Goal: Task Accomplishment & Management: Complete application form

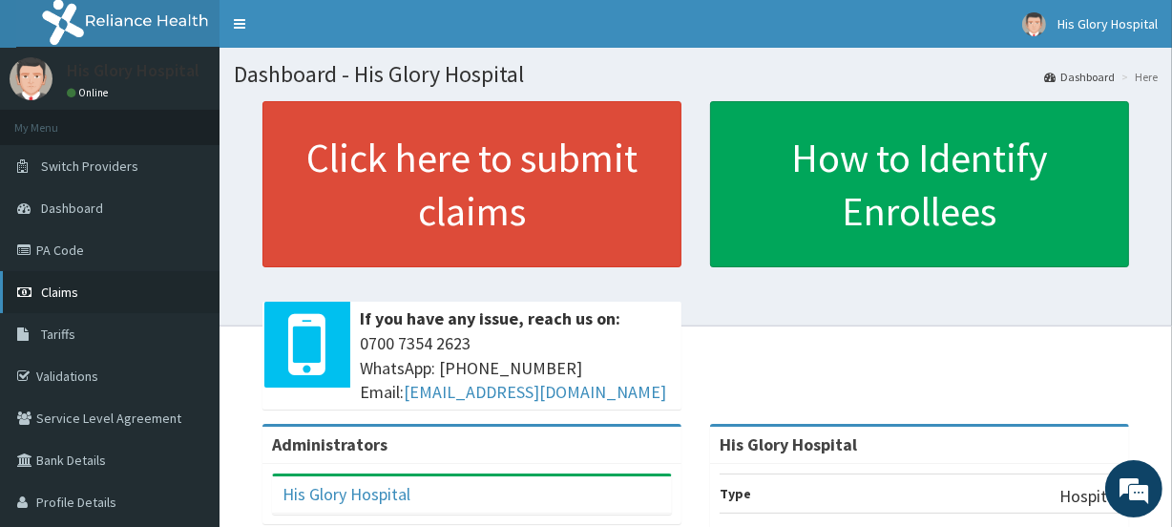
click at [67, 292] on span "Claims" at bounding box center [59, 291] width 37 height 17
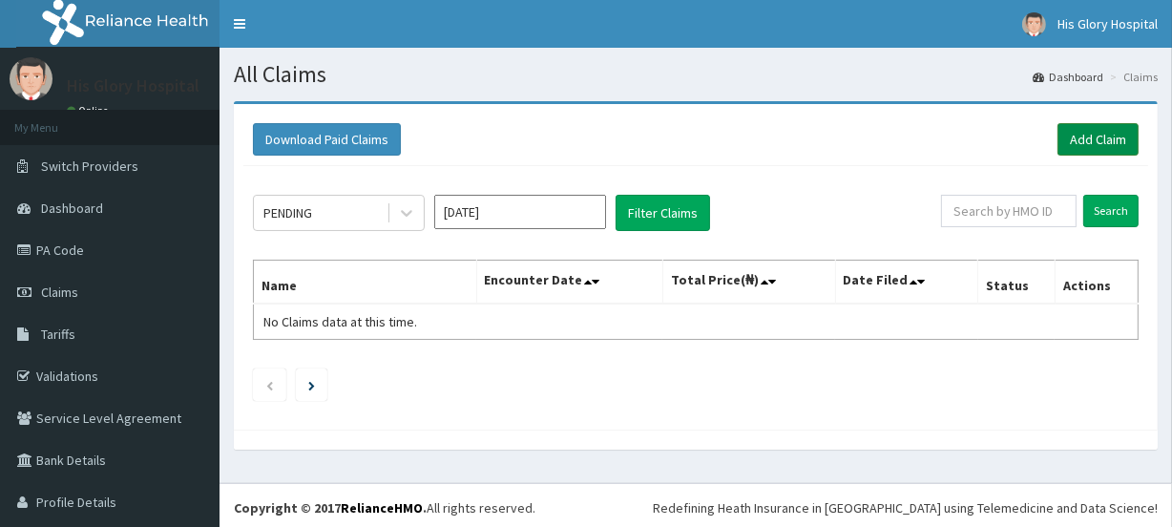
click at [1080, 132] on link "Add Claim" at bounding box center [1097, 139] width 81 height 32
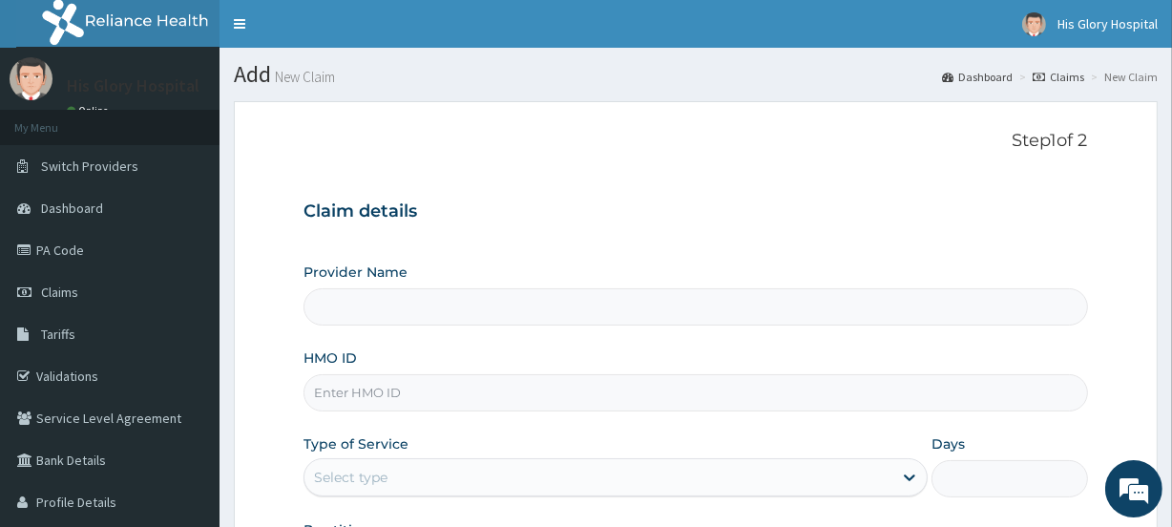
type input "His Glory Hospital"
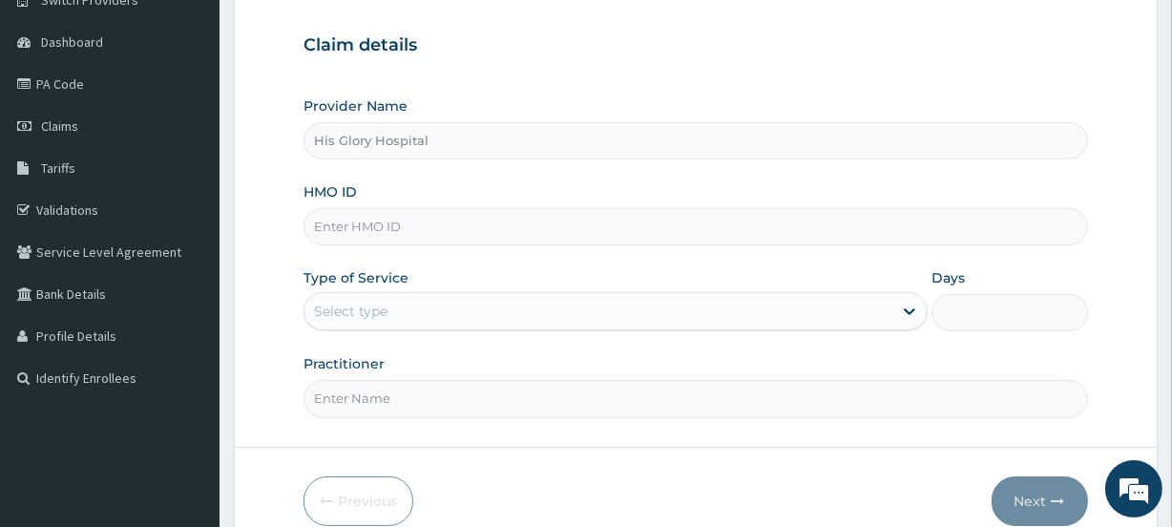
scroll to position [173, 0]
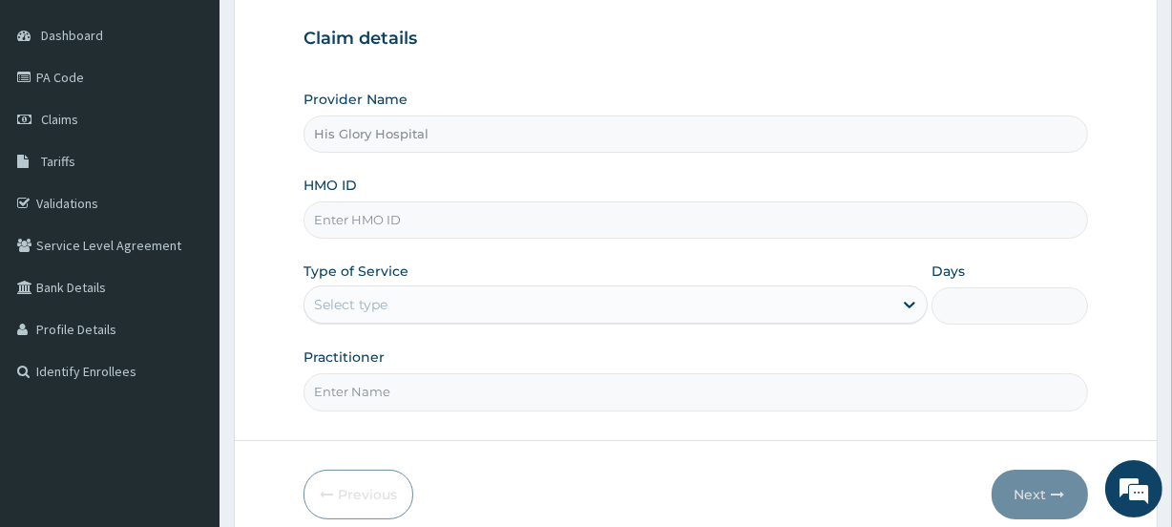
click at [354, 222] on input "HMO ID" at bounding box center [696, 219] width 784 height 37
paste input "KAT/10008/F"
type input "KAT/10008/F"
click at [408, 331] on div "Provider Name His Glory Hospital HMO ID KAT/10008/F Type of Service Select type…" at bounding box center [696, 250] width 784 height 321
click at [422, 309] on div "Select type" at bounding box center [598, 304] width 588 height 31
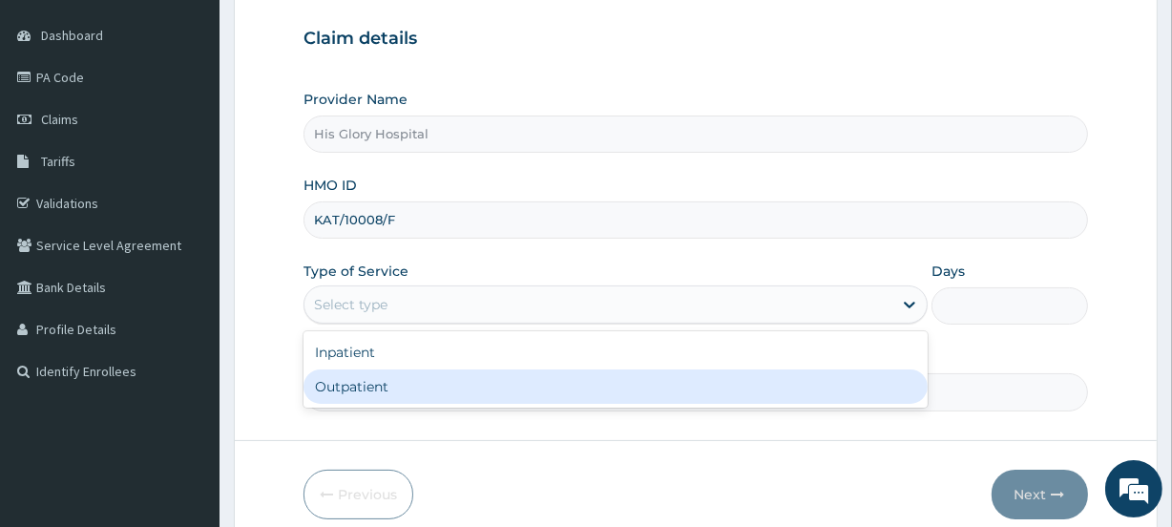
click at [372, 382] on div "Outpatient" at bounding box center [616, 386] width 624 height 34
type input "1"
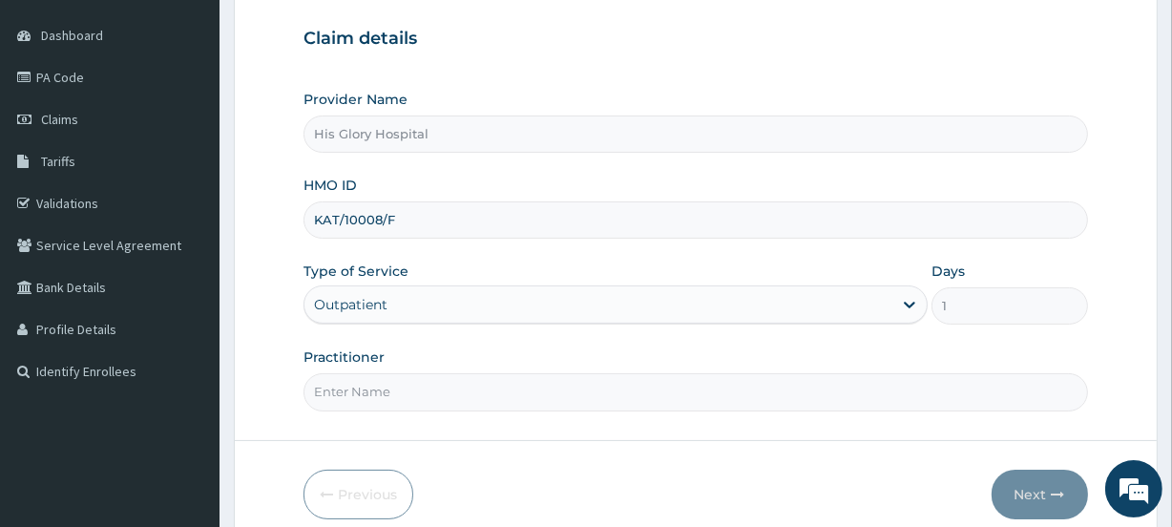
click at [372, 382] on input "Practitioner" at bounding box center [696, 391] width 784 height 37
type input "NNAMANI KINGSLEY"
click at [1031, 491] on button "Next" at bounding box center [1040, 495] width 96 height 50
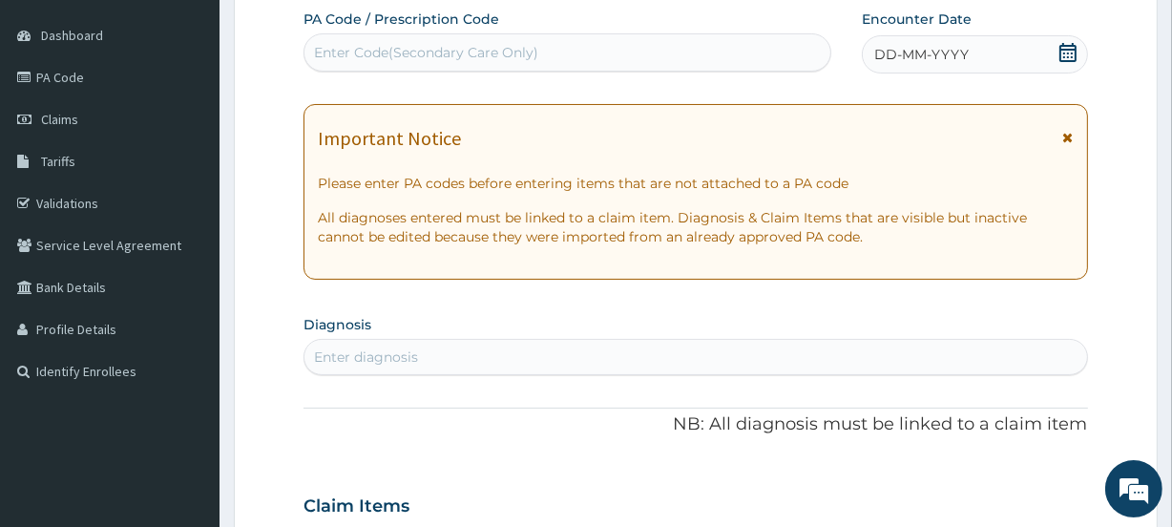
click at [1065, 142] on icon at bounding box center [1068, 137] width 10 height 13
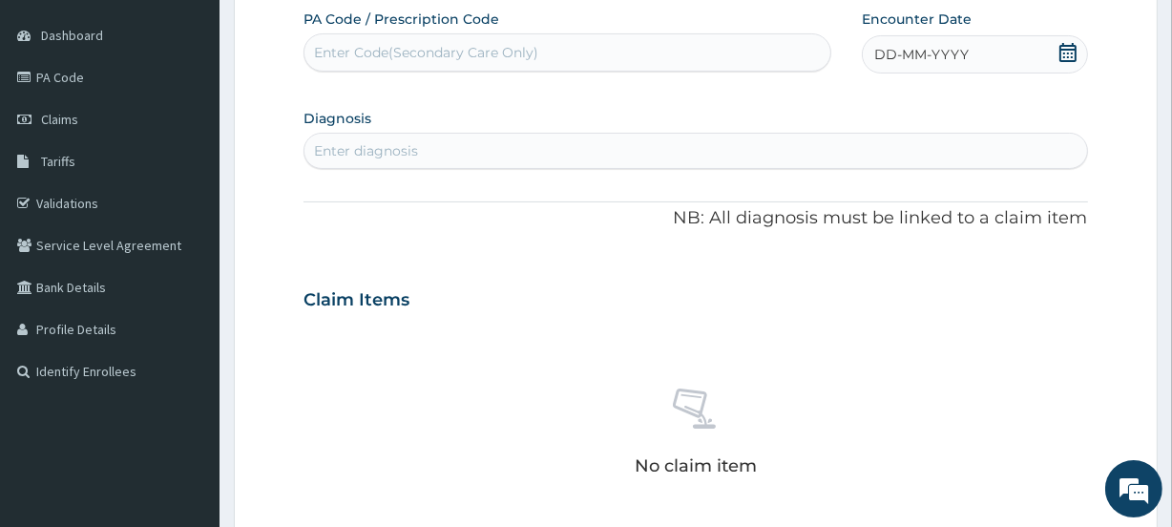
click at [932, 60] on span "DD-MM-YYYY" at bounding box center [921, 54] width 94 height 19
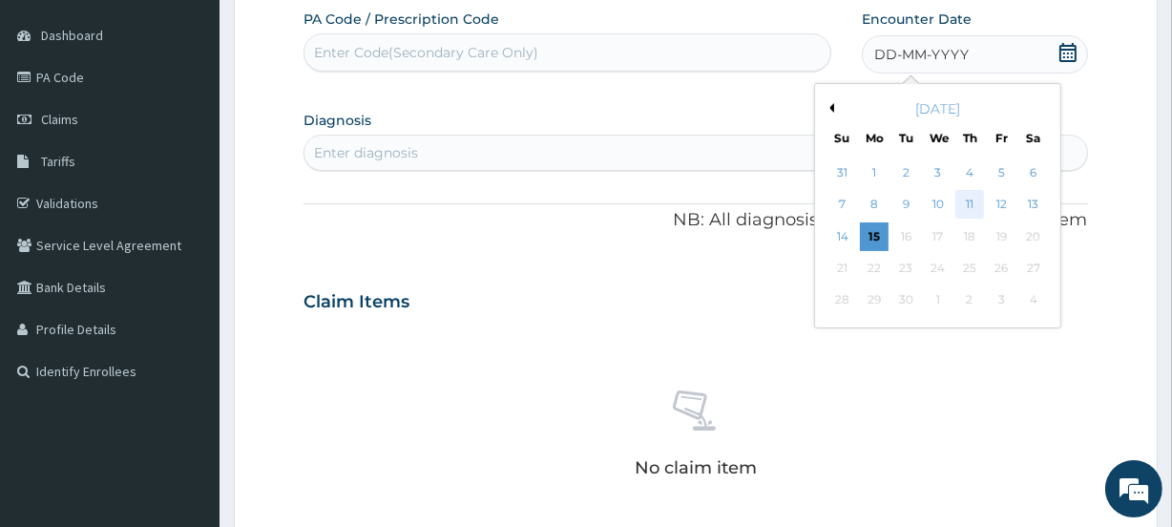
click at [963, 209] on div "11" at bounding box center [969, 205] width 29 height 29
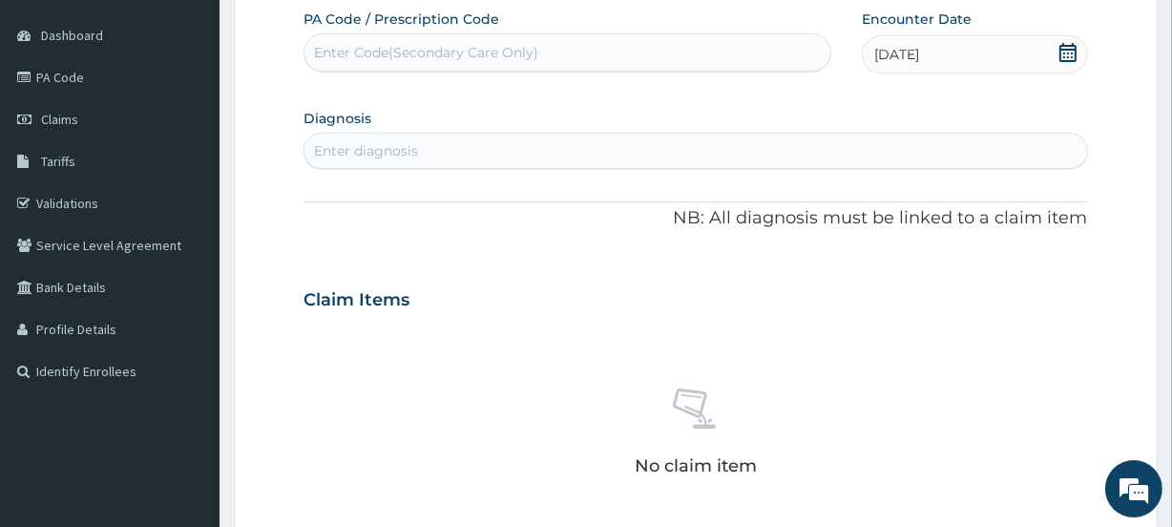
click at [404, 152] on div "Enter diagnosis" at bounding box center [366, 150] width 104 height 19
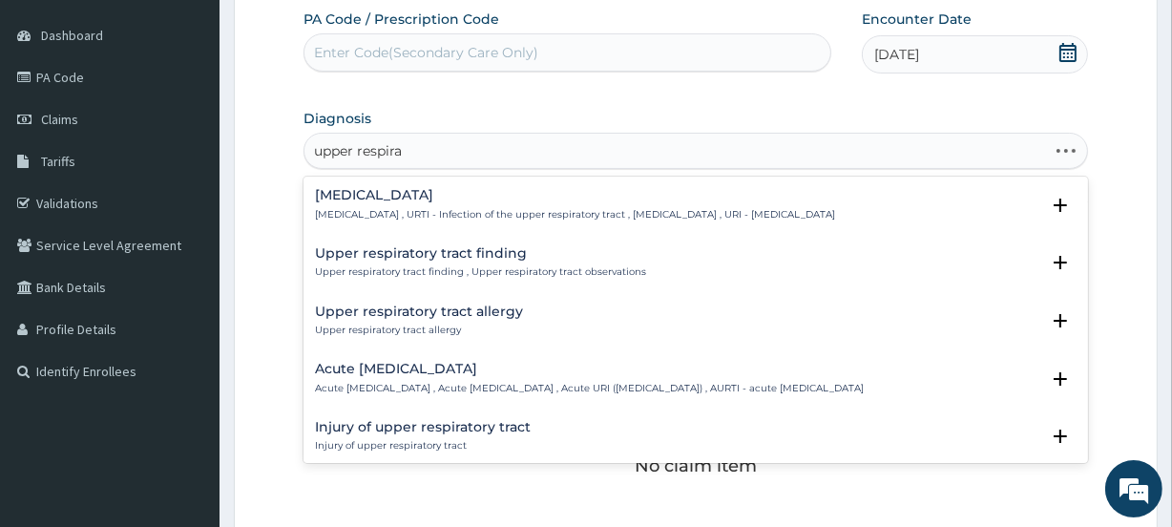
type input "upper respirat"
click at [417, 199] on h4 "Upper respiratory infection" at bounding box center [575, 195] width 520 height 14
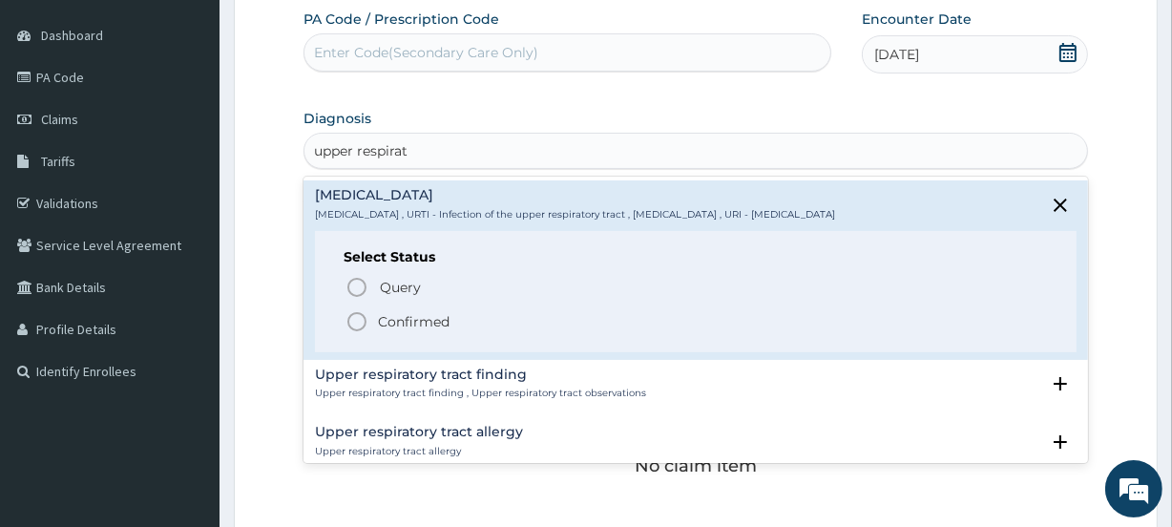
click at [391, 313] on p "Confirmed" at bounding box center [414, 321] width 72 height 19
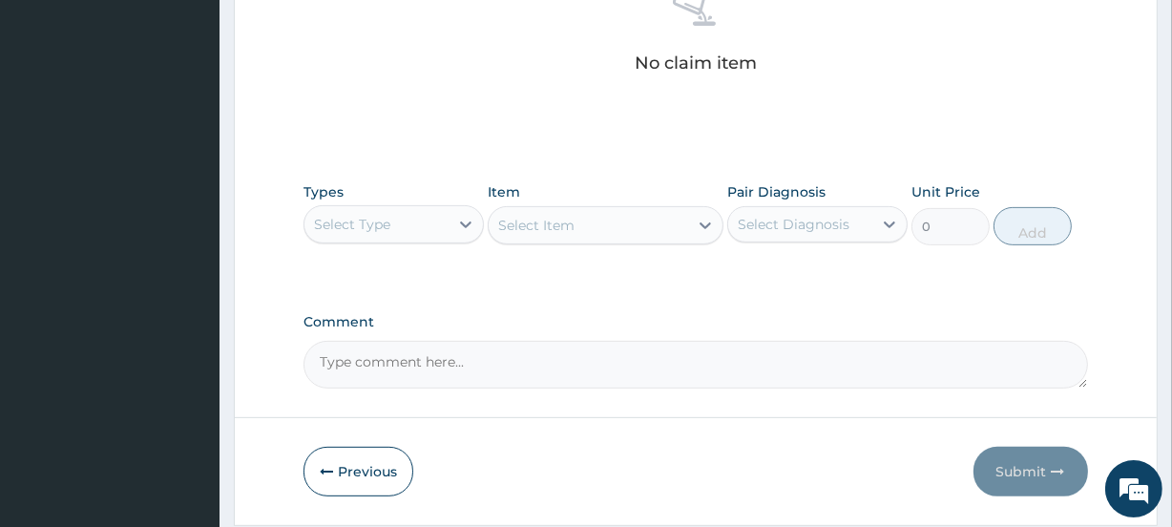
scroll to position [642, 0]
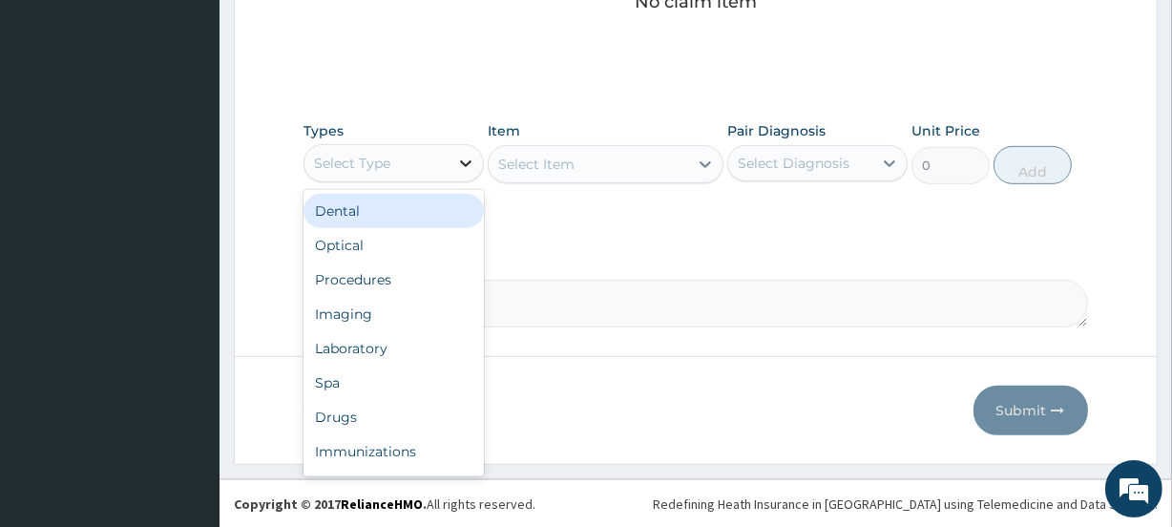
click at [462, 178] on div at bounding box center [466, 163] width 34 height 34
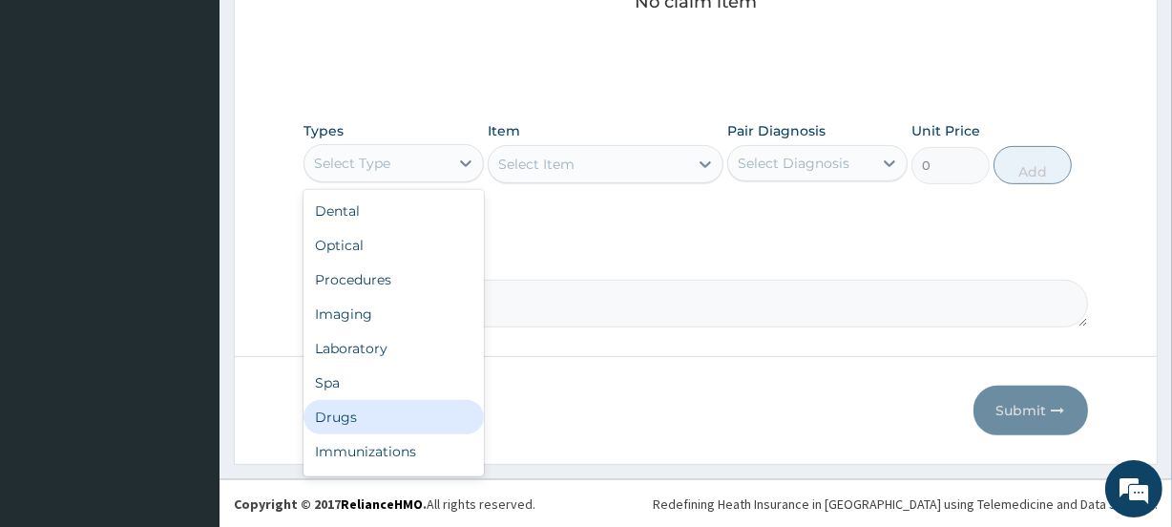
click at [411, 407] on div "Drugs" at bounding box center [394, 417] width 180 height 34
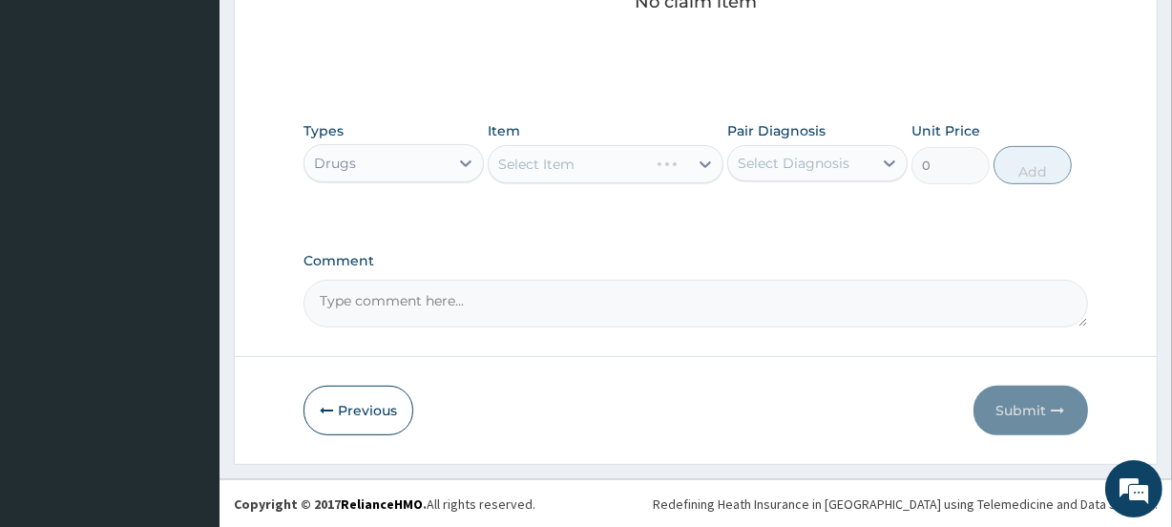
click at [660, 170] on div "Select Item" at bounding box center [605, 164] width 235 height 38
click at [570, 149] on div "Select Item" at bounding box center [605, 164] width 235 height 38
drag, startPoint x: 584, startPoint y: 152, endPoint x: 671, endPoint y: 172, distance: 89.1
click at [587, 153] on div "Select Item" at bounding box center [605, 164] width 235 height 38
click at [672, 172] on div "Select Item" at bounding box center [605, 164] width 235 height 38
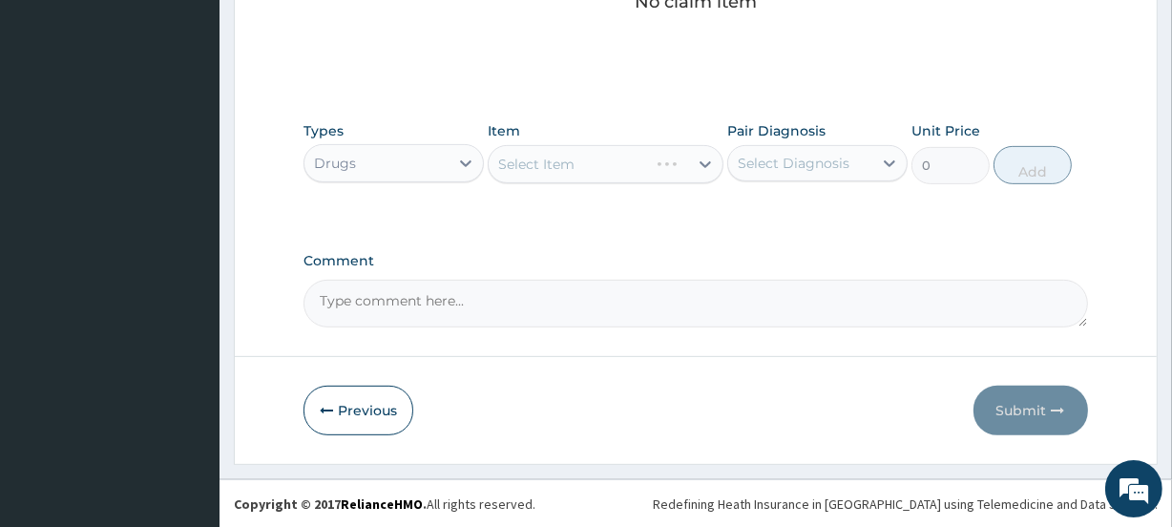
click at [672, 172] on div "Select Item" at bounding box center [605, 164] width 235 height 38
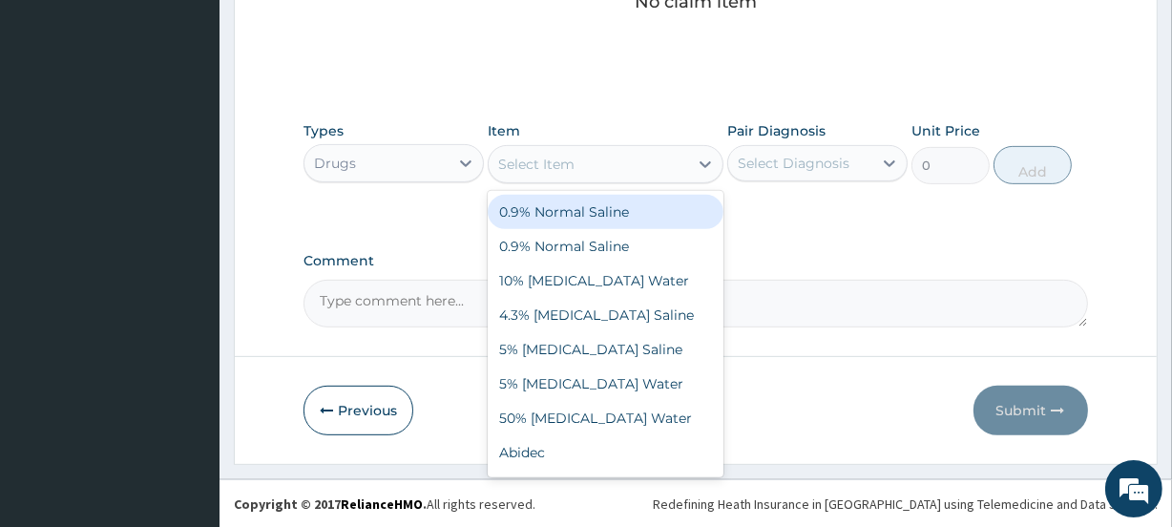
click at [685, 163] on div "Select Item" at bounding box center [588, 164] width 199 height 31
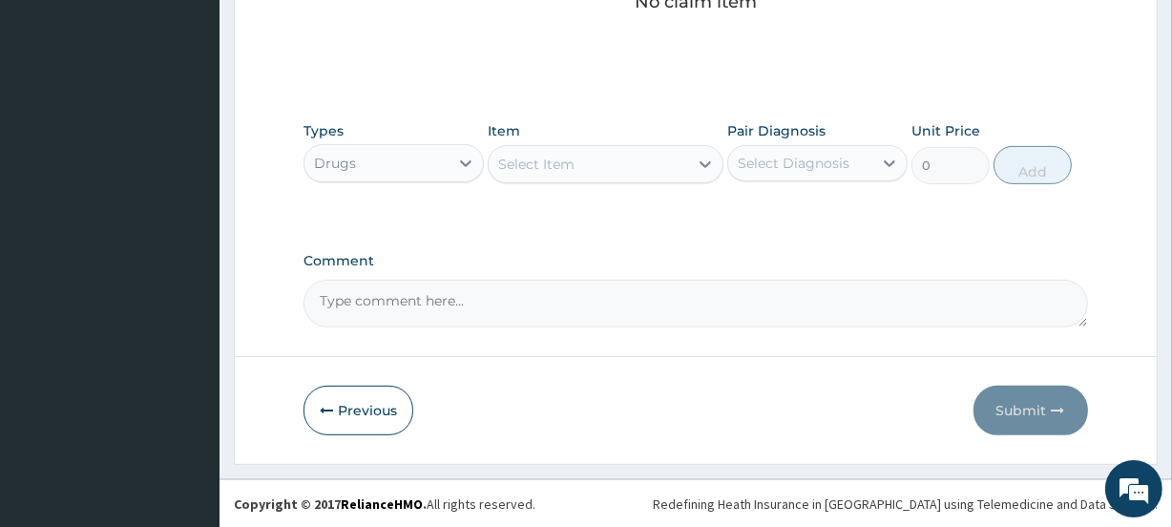
click at [678, 163] on div "Select Item" at bounding box center [588, 164] width 199 height 31
type input "lorat"
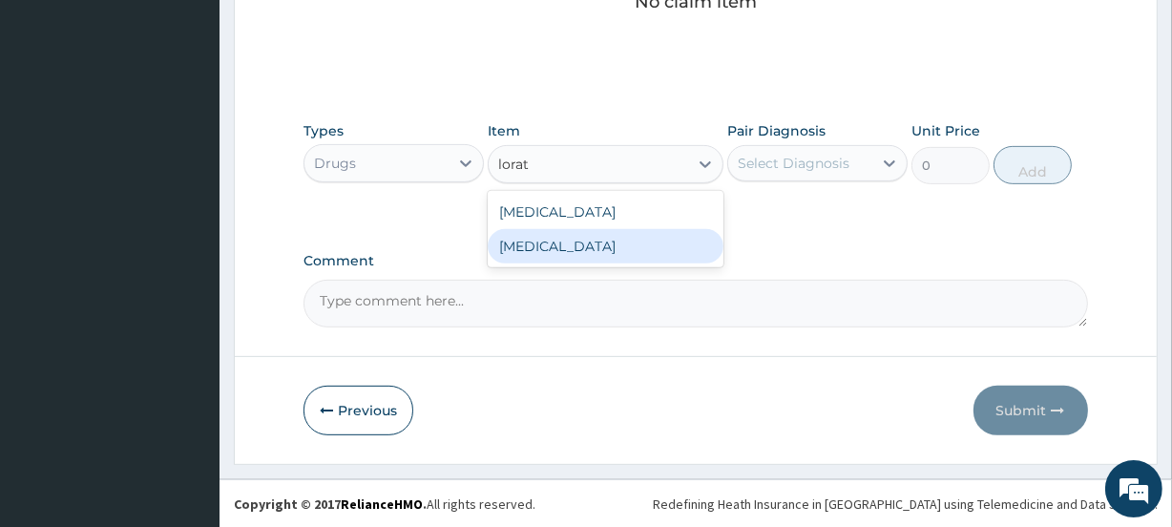
click at [574, 244] on div "Loratadine" at bounding box center [605, 246] width 235 height 34
type input "100"
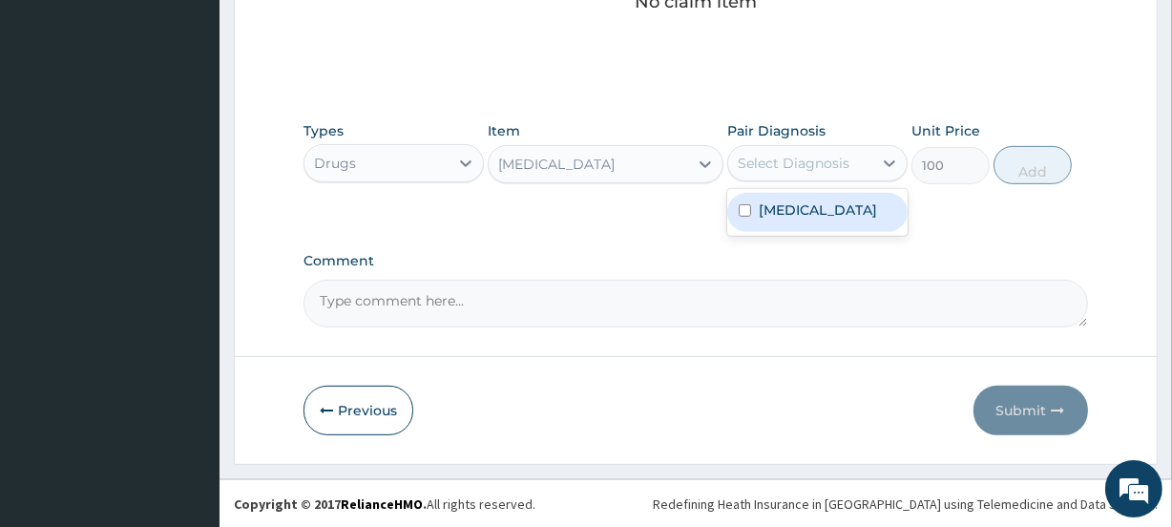
click at [806, 151] on div "Select Diagnosis" at bounding box center [800, 163] width 144 height 31
click at [802, 208] on label "Upper respiratory infection" at bounding box center [818, 209] width 118 height 19
checkbox input "true"
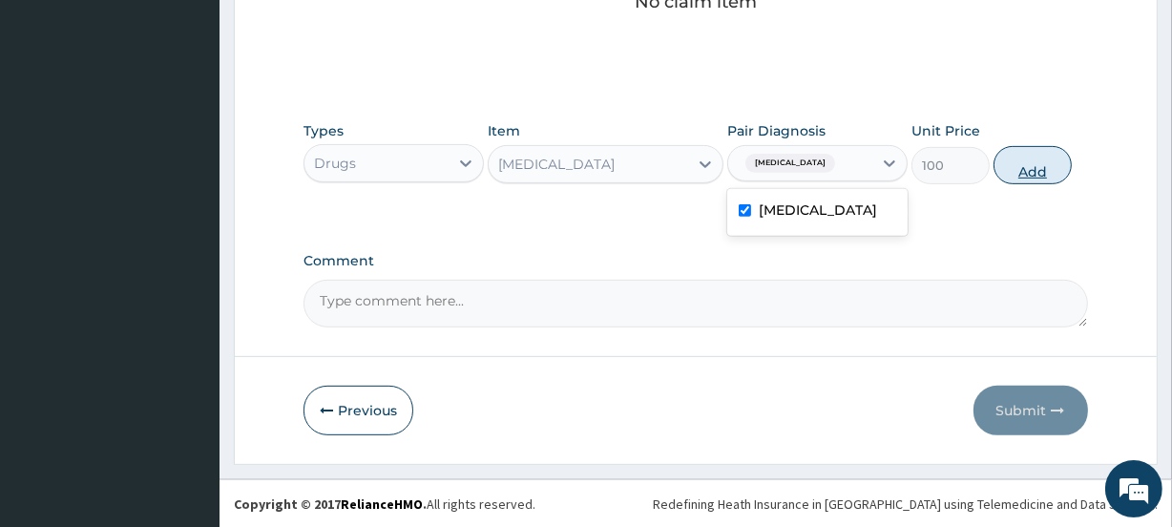
click at [1045, 162] on button "Add" at bounding box center [1033, 165] width 78 height 38
type input "0"
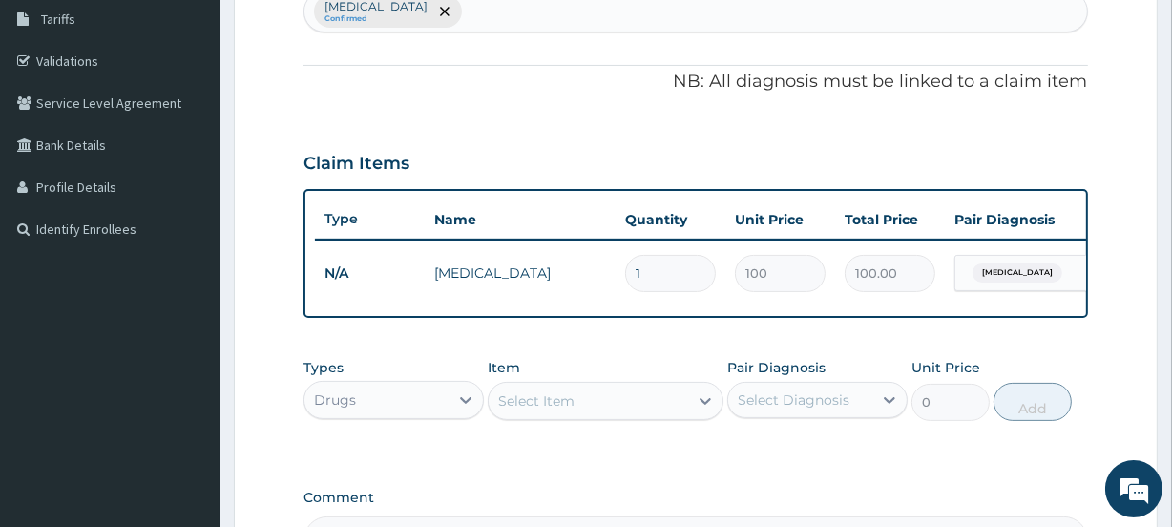
scroll to position [218, 0]
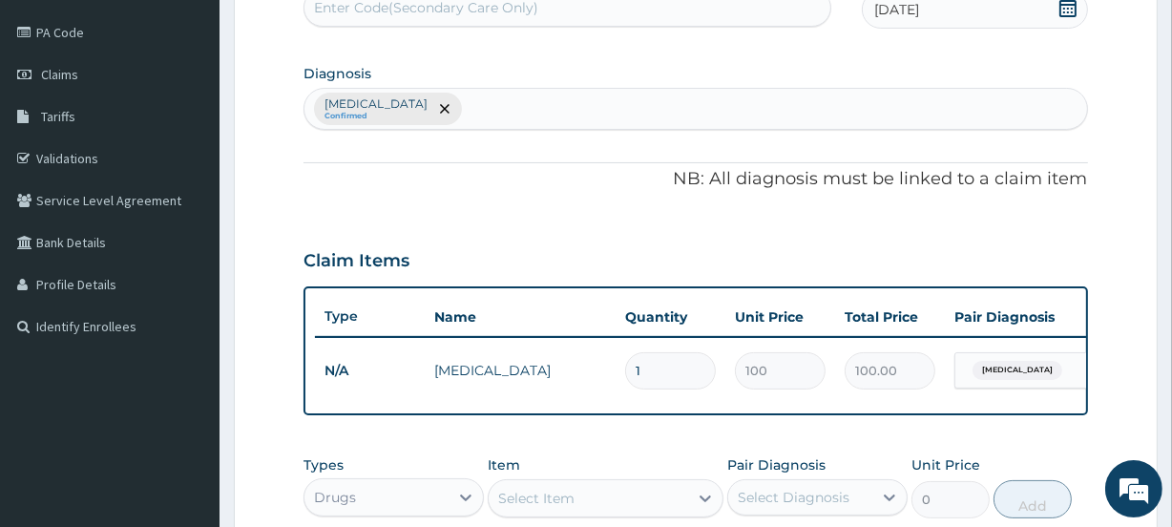
click at [519, 118] on div "Upper respiratory infection Confirmed" at bounding box center [695, 109] width 782 height 40
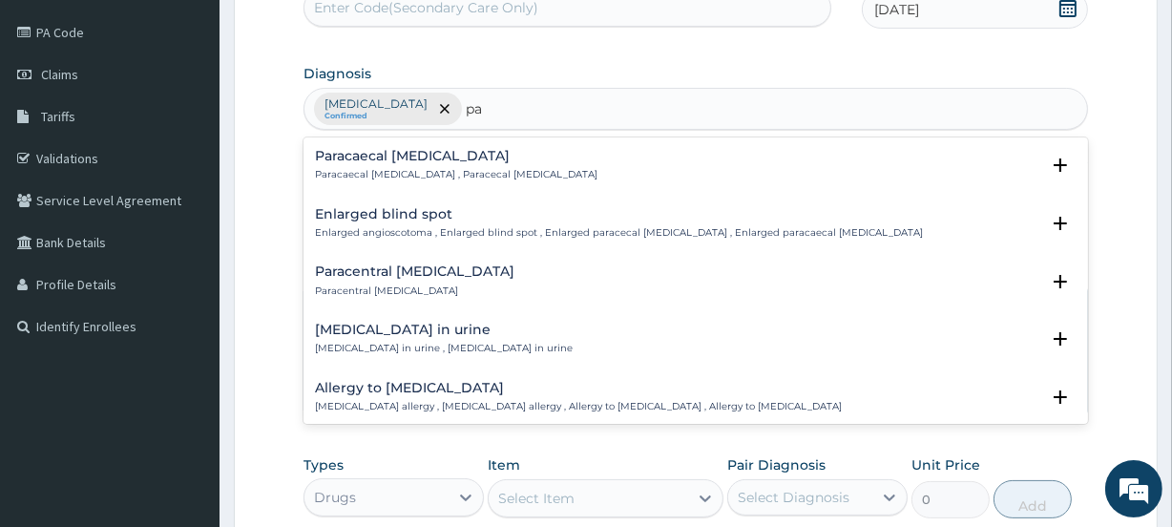
type input "p"
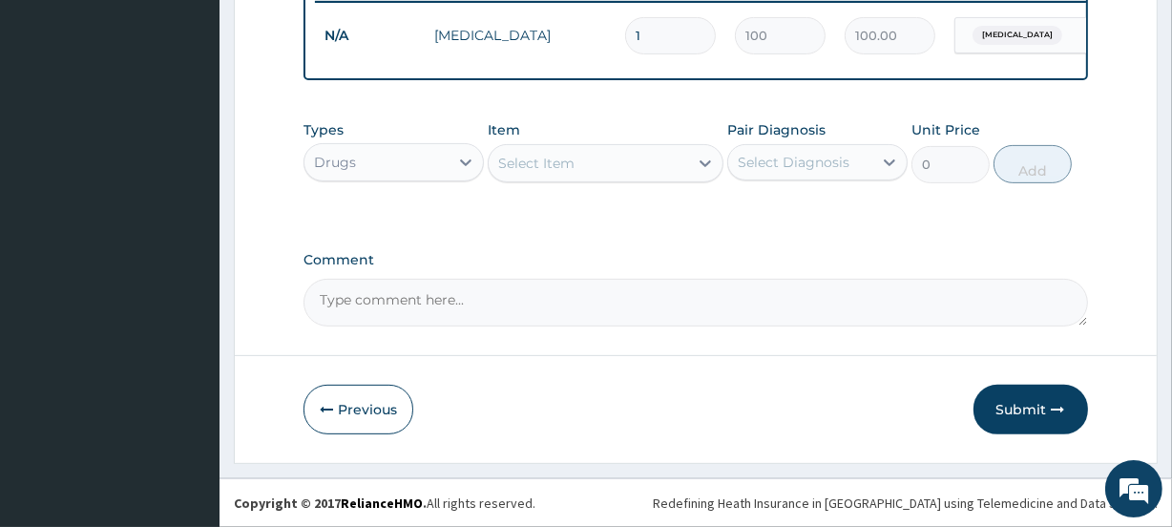
scroll to position [564, 0]
click at [543, 160] on div "Select Item" at bounding box center [536, 163] width 76 height 19
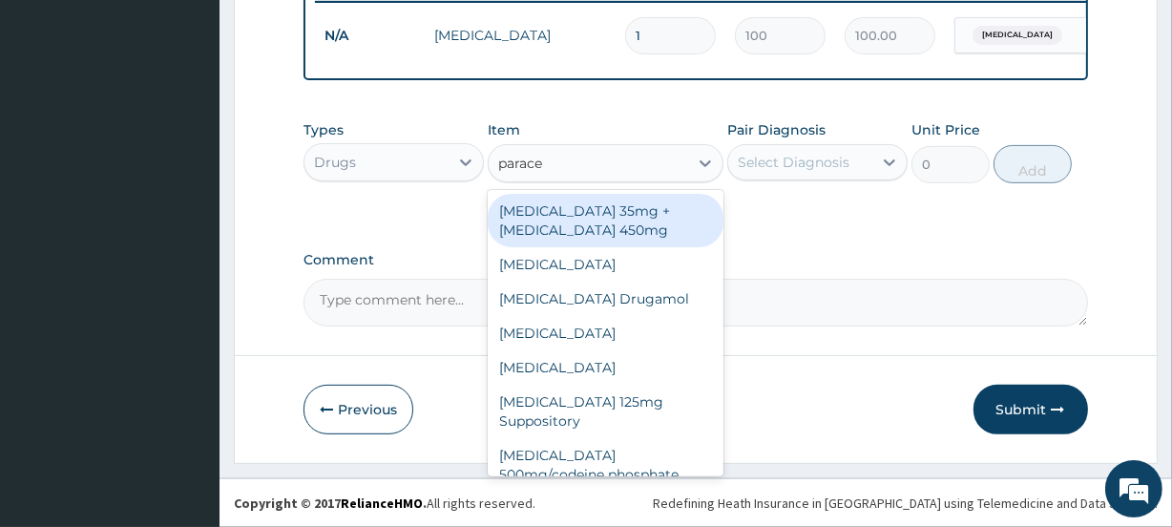
type input "paracet"
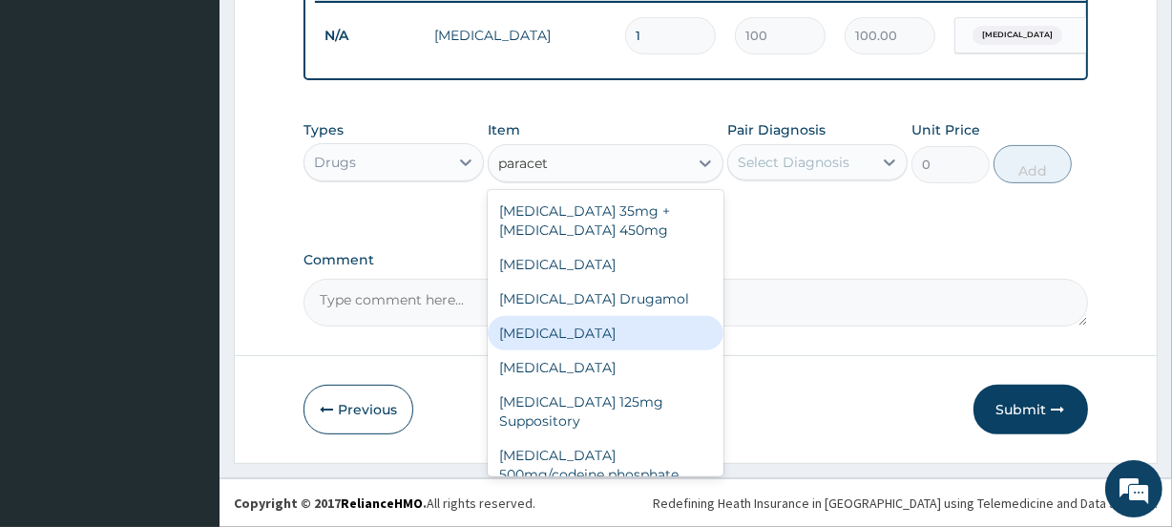
scroll to position [38, 0]
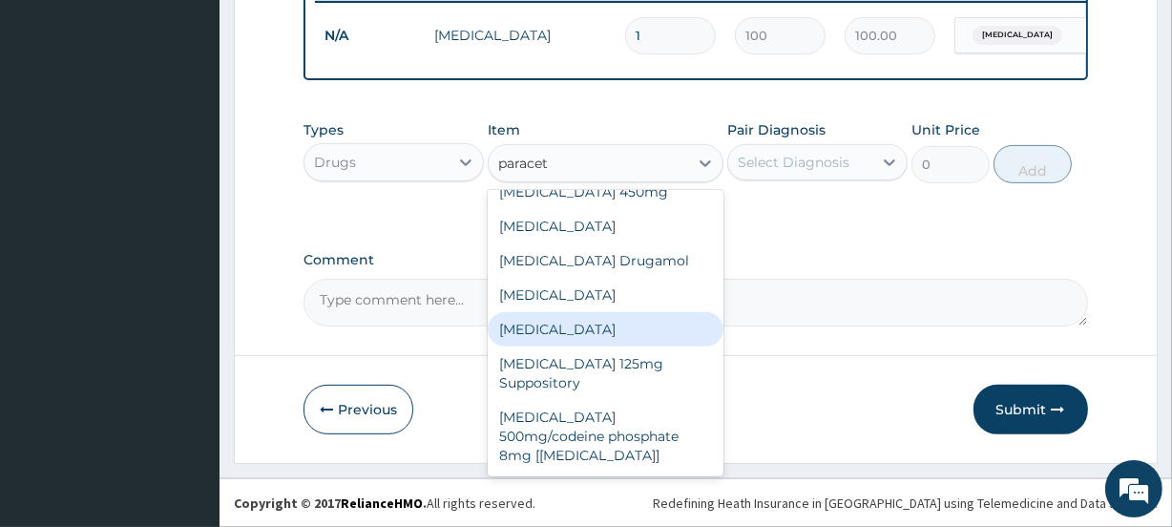
click at [586, 326] on div "Paracetamol" at bounding box center [605, 329] width 235 height 34
type input "30"
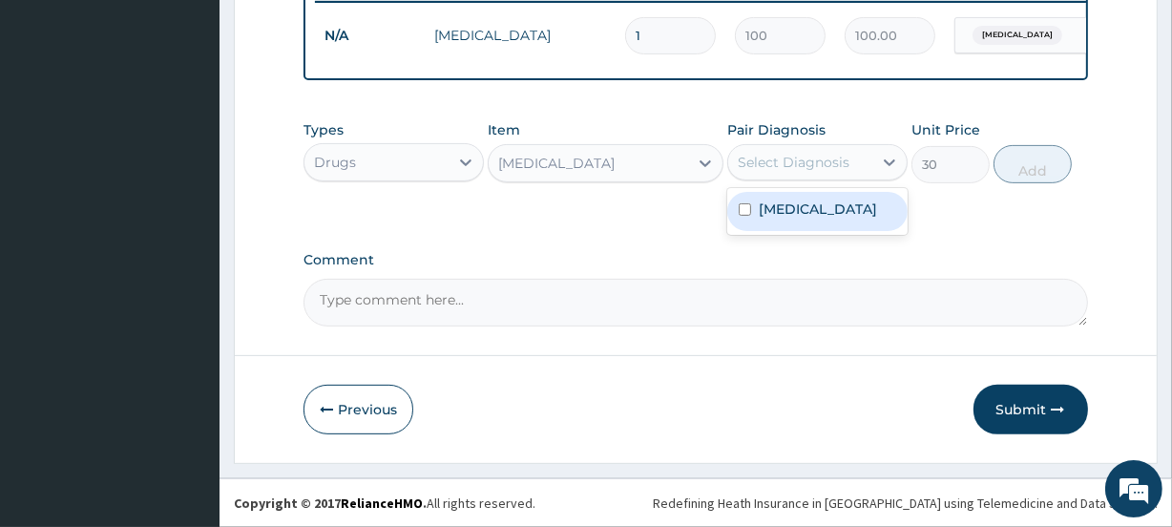
click at [768, 167] on div "Select Diagnosis" at bounding box center [794, 162] width 112 height 19
click at [761, 210] on label "Upper respiratory infection" at bounding box center [818, 208] width 118 height 19
checkbox input "true"
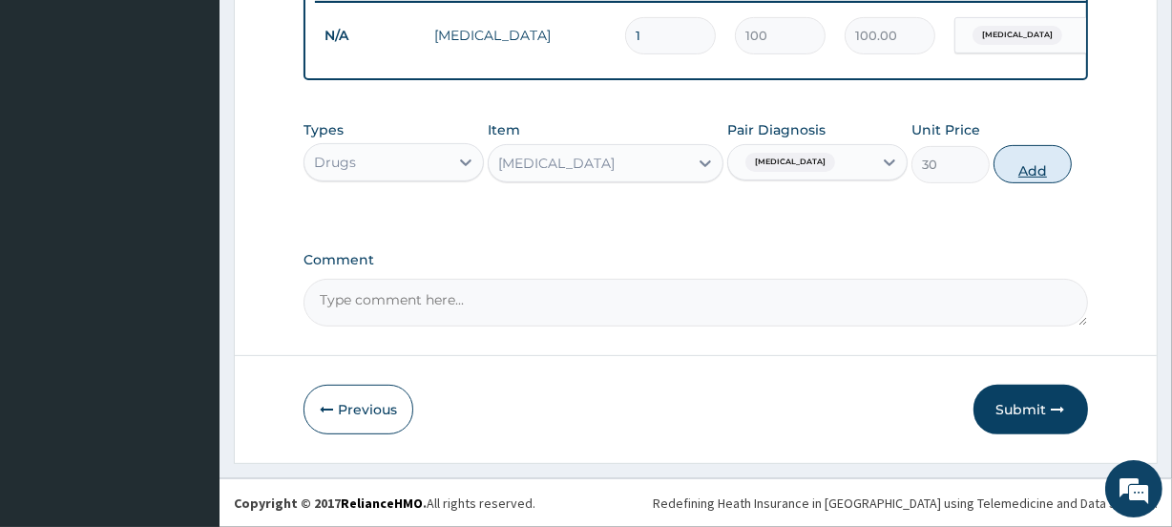
click at [1031, 169] on button "Add" at bounding box center [1033, 164] width 78 height 38
type input "0"
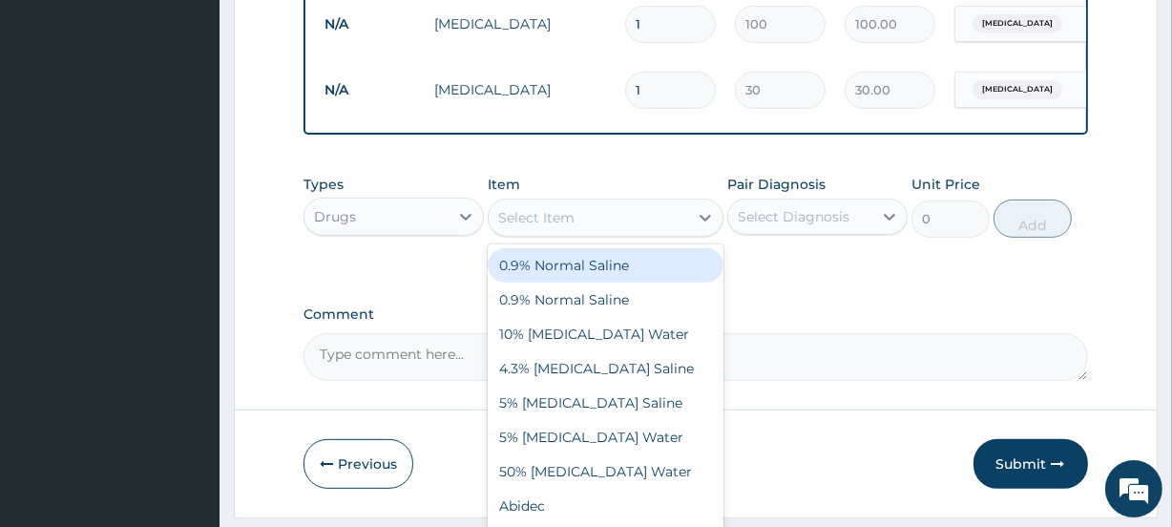
click at [581, 232] on div "Select Item" at bounding box center [588, 217] width 199 height 31
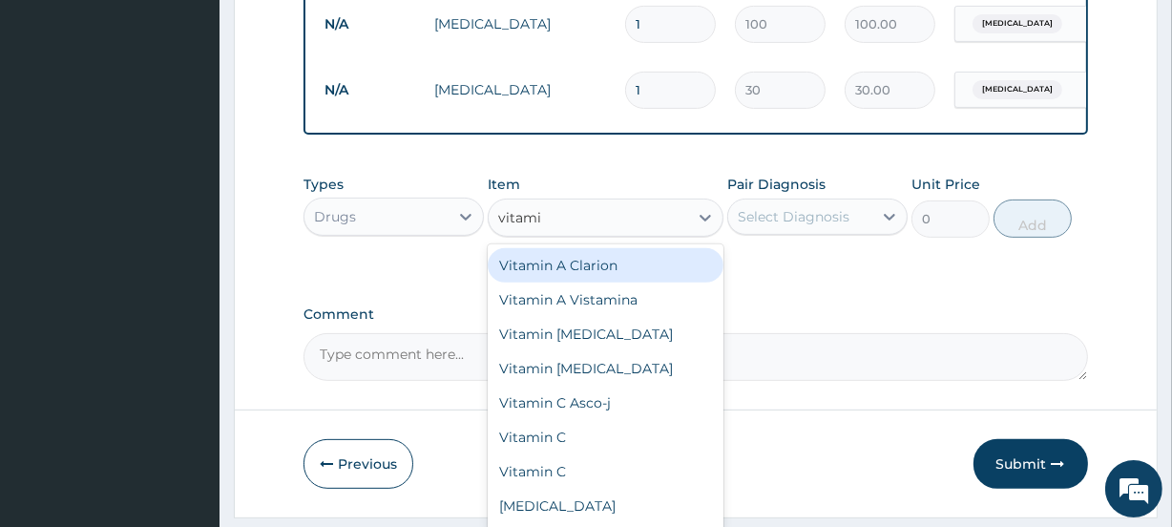
type input "vitamin"
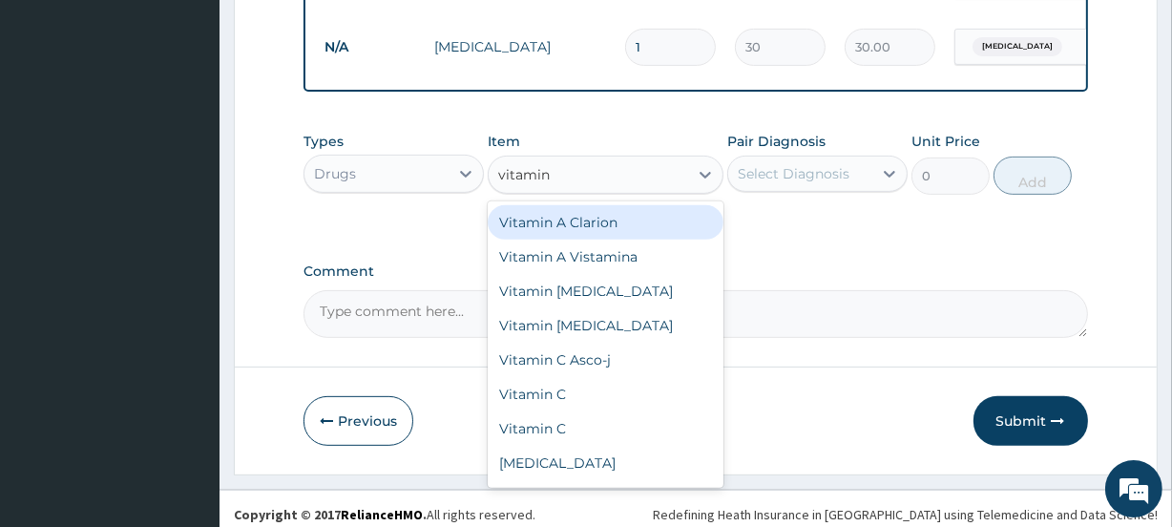
scroll to position [630, 0]
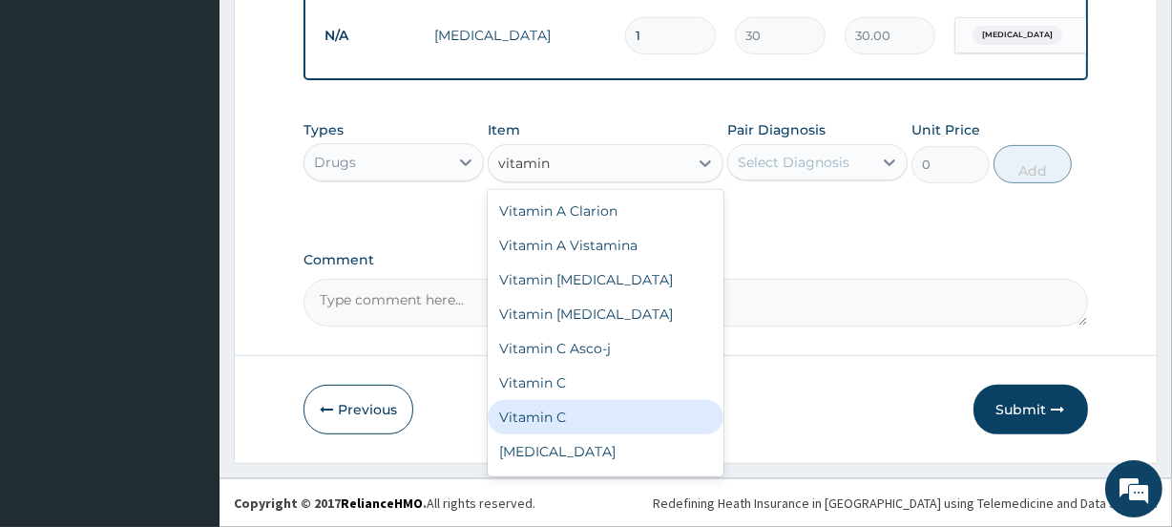
click at [537, 419] on div "Vitamin C" at bounding box center [605, 417] width 235 height 34
type input "30"
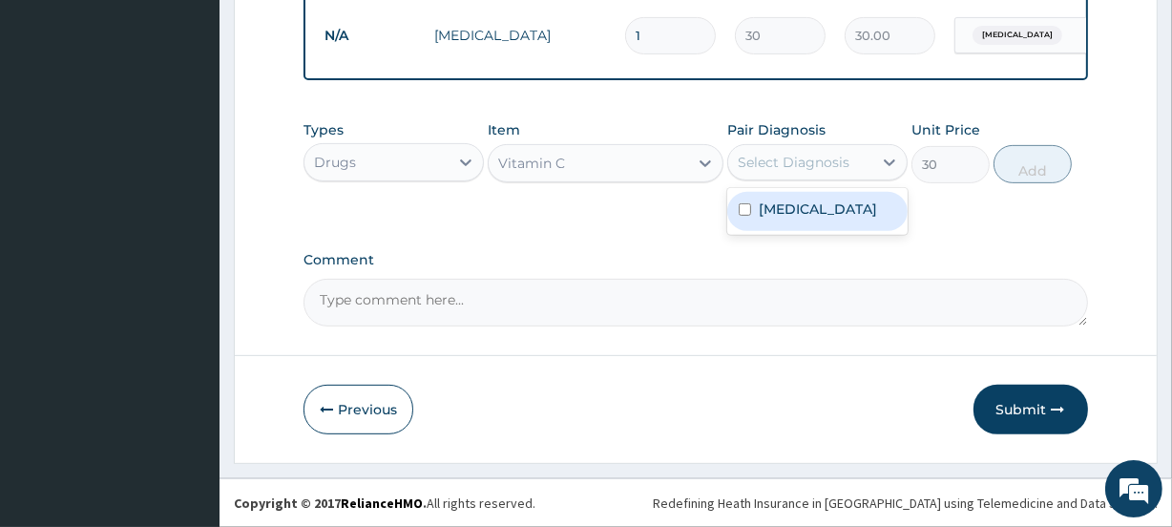
click at [831, 167] on div "Select Diagnosis" at bounding box center [794, 162] width 112 height 19
click at [820, 215] on label "Upper respiratory infection" at bounding box center [818, 208] width 118 height 19
checkbox input "true"
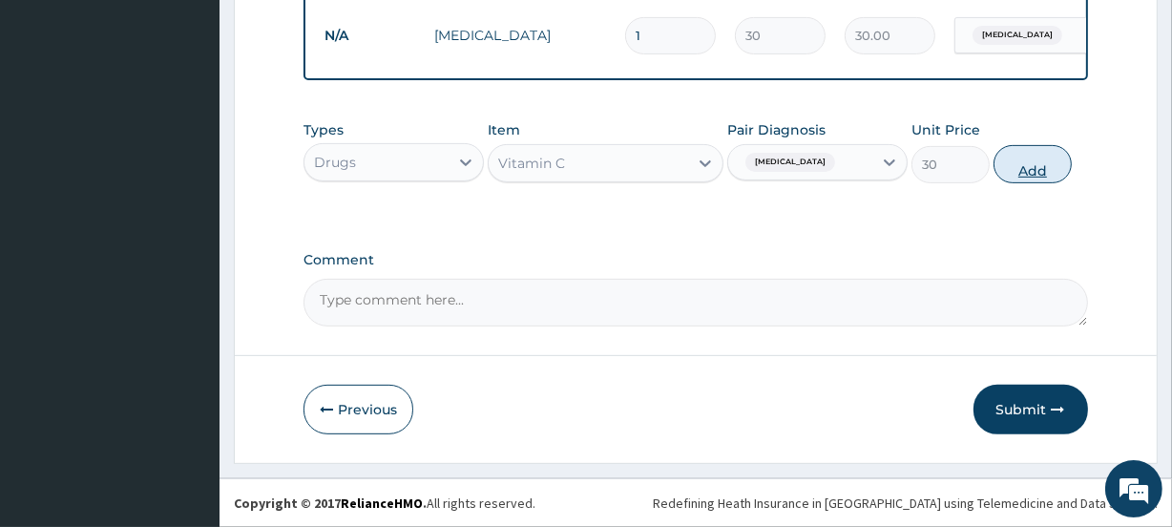
click at [1018, 165] on button "Add" at bounding box center [1033, 164] width 78 height 38
type input "0"
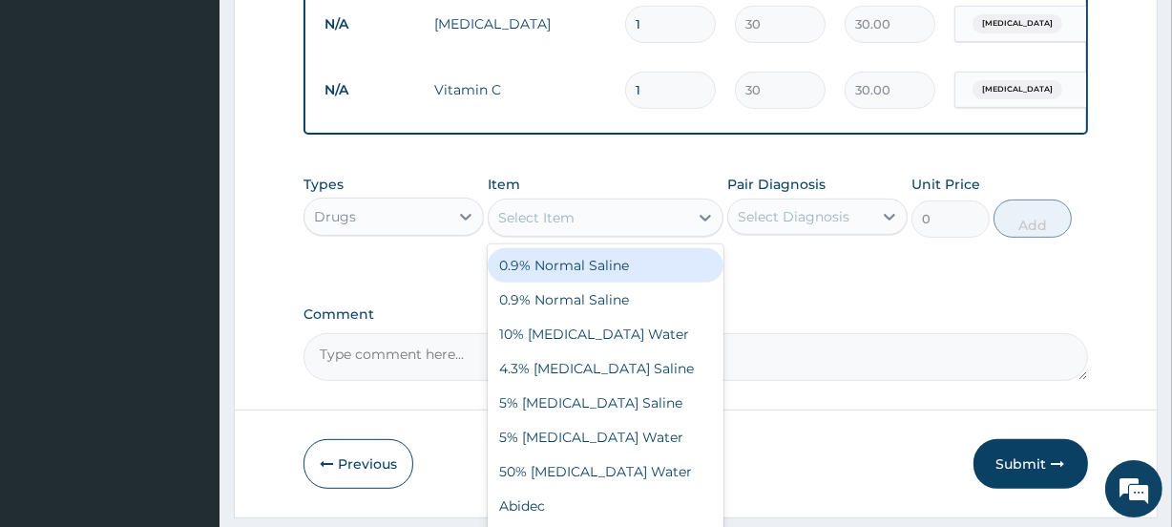
click at [640, 225] on div "Select Item" at bounding box center [588, 217] width 199 height 31
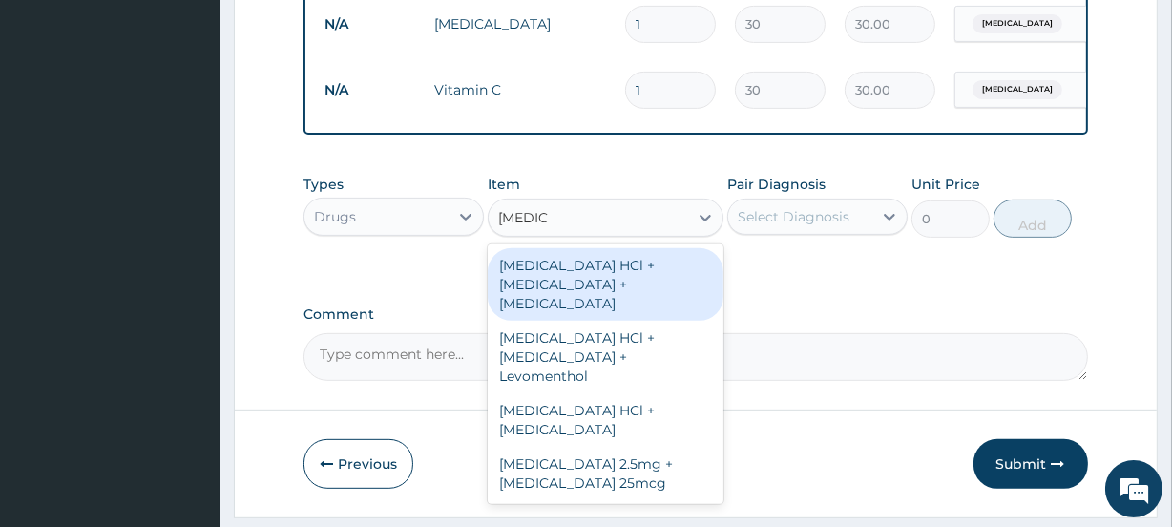
type input "diphen"
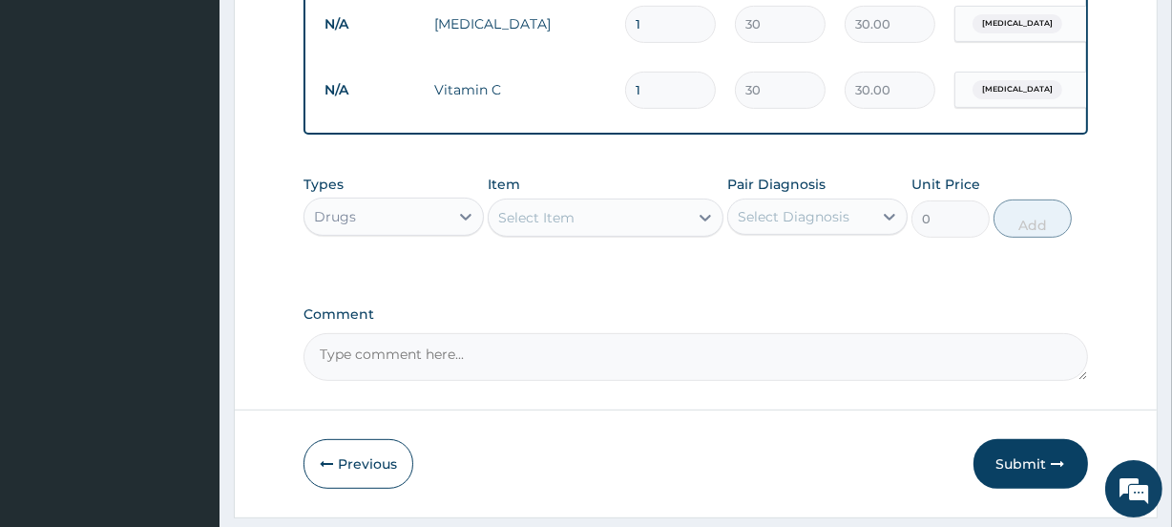
click at [566, 227] on div "Select Item" at bounding box center [536, 217] width 76 height 19
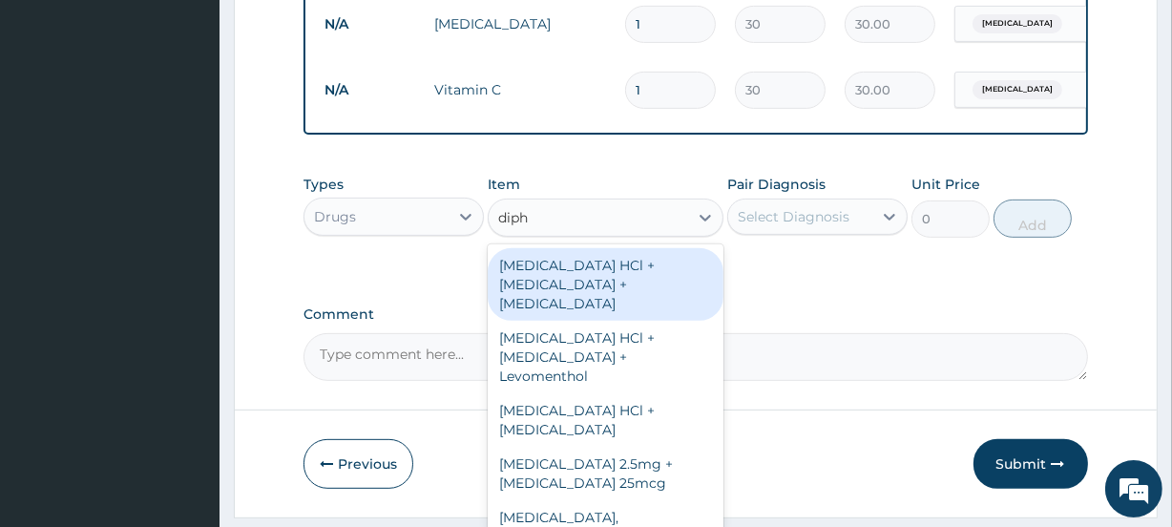
type input "diph"
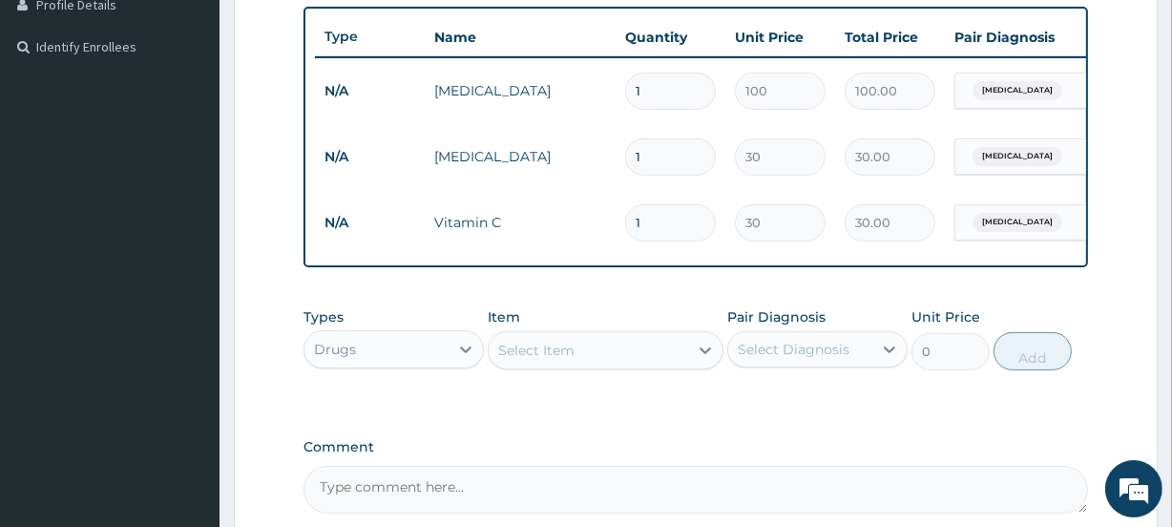
scroll to position [457, 0]
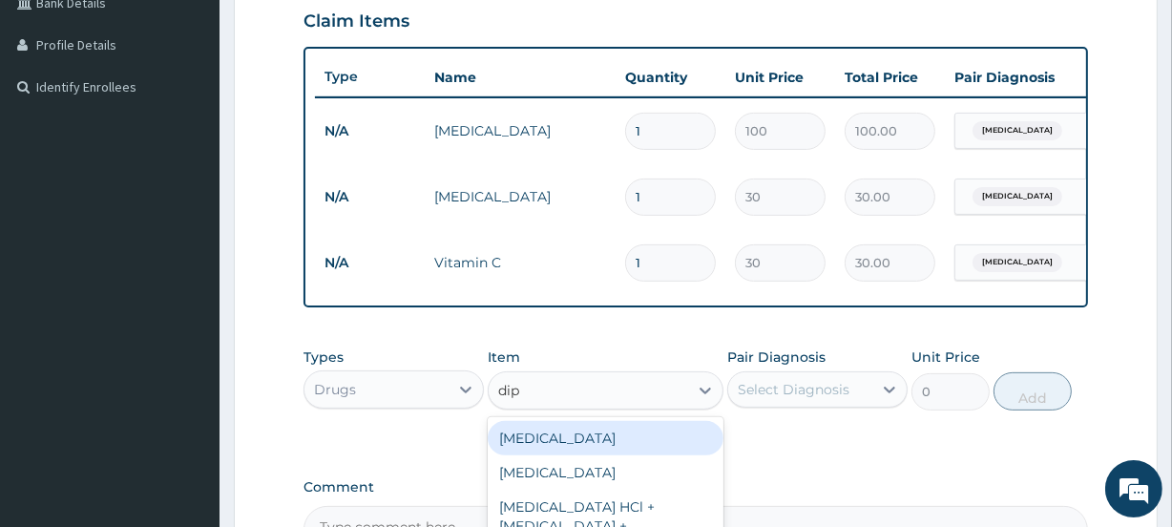
type input "diph"
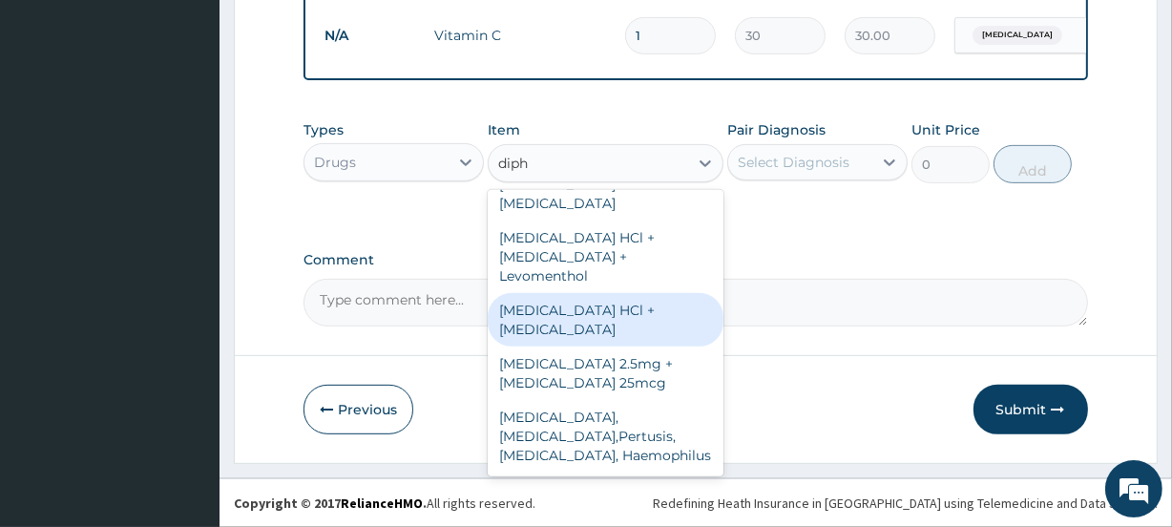
scroll to position [0, 0]
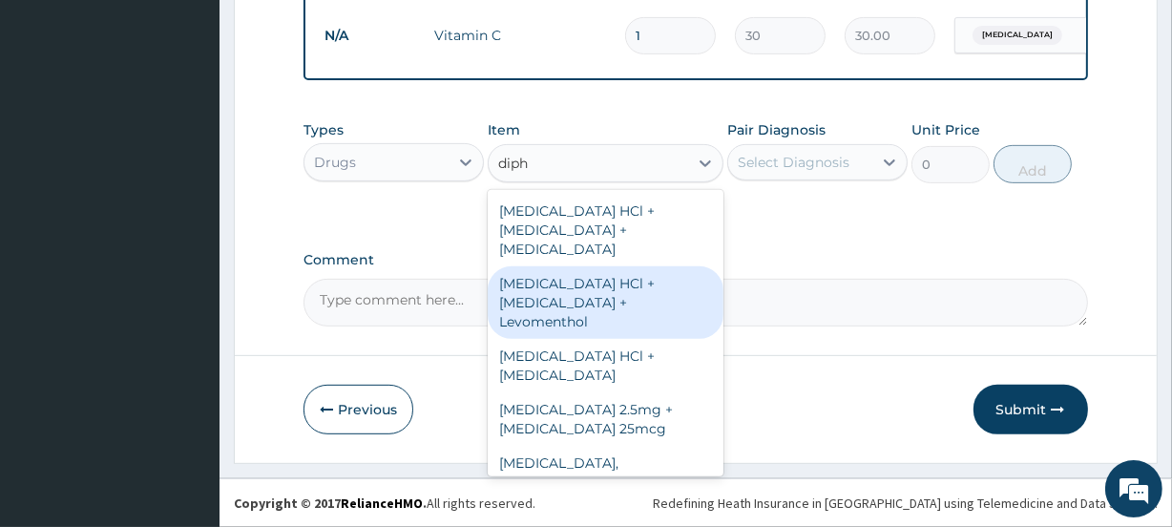
click at [613, 312] on div "Diphenhydramine HCl + Codeine Phosphate + Levomenthol" at bounding box center [605, 302] width 235 height 73
type input "1500"
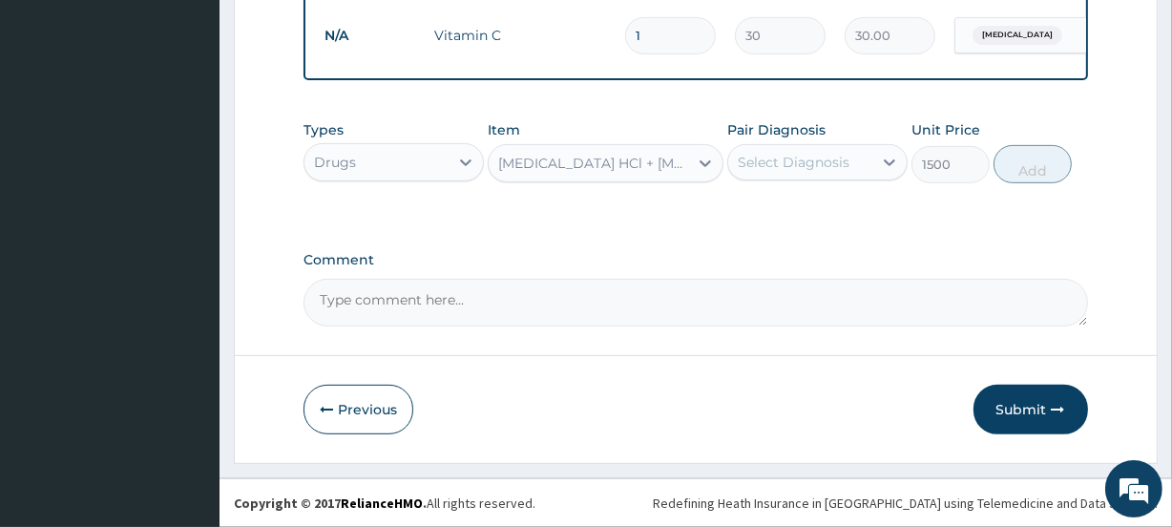
click at [788, 168] on div "Select Diagnosis" at bounding box center [794, 162] width 112 height 19
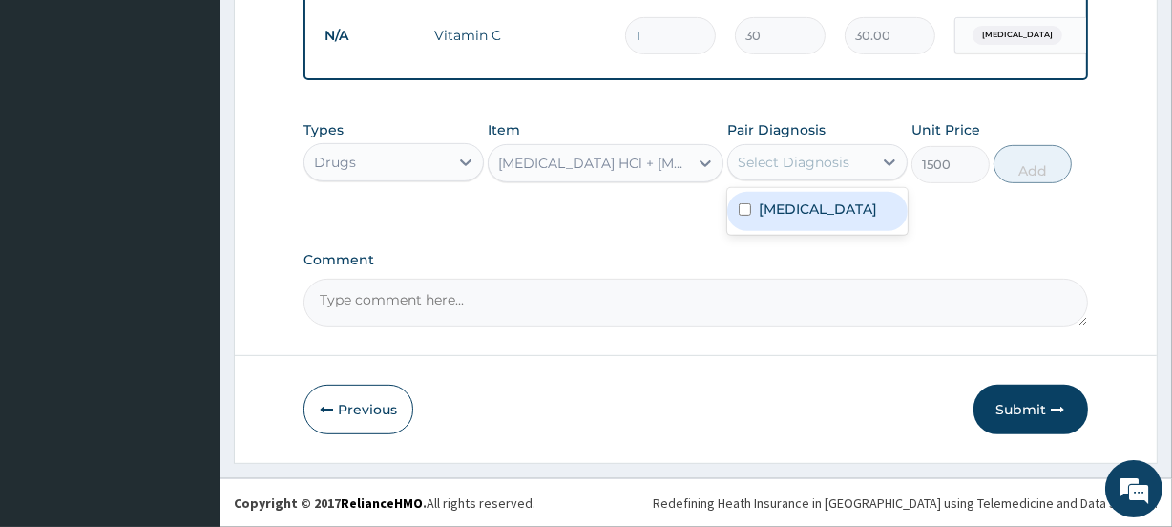
click at [783, 214] on label "Upper respiratory infection" at bounding box center [818, 208] width 118 height 19
checkbox input "true"
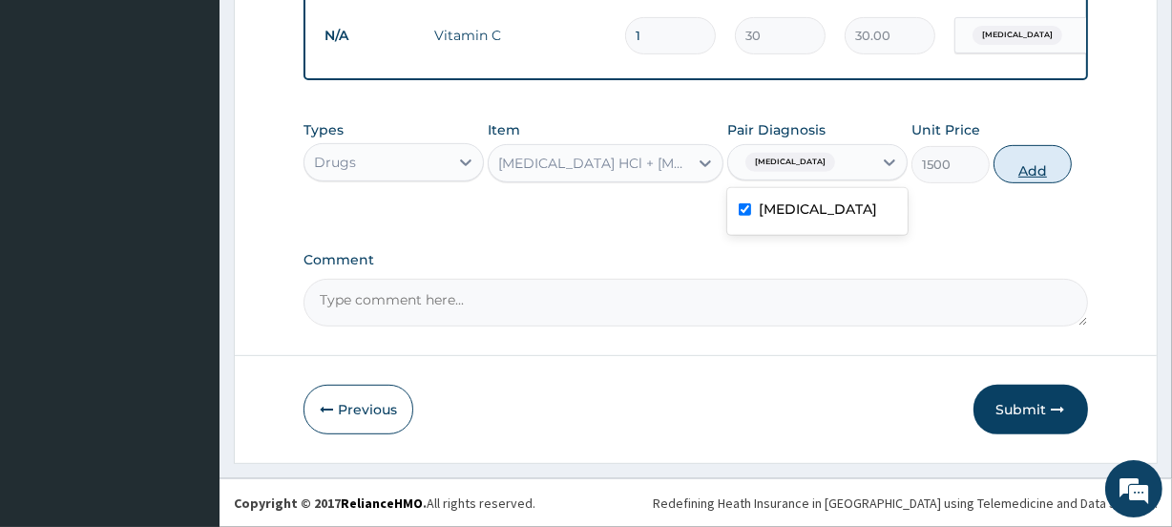
click at [1037, 159] on button "Add" at bounding box center [1033, 164] width 78 height 38
type input "0"
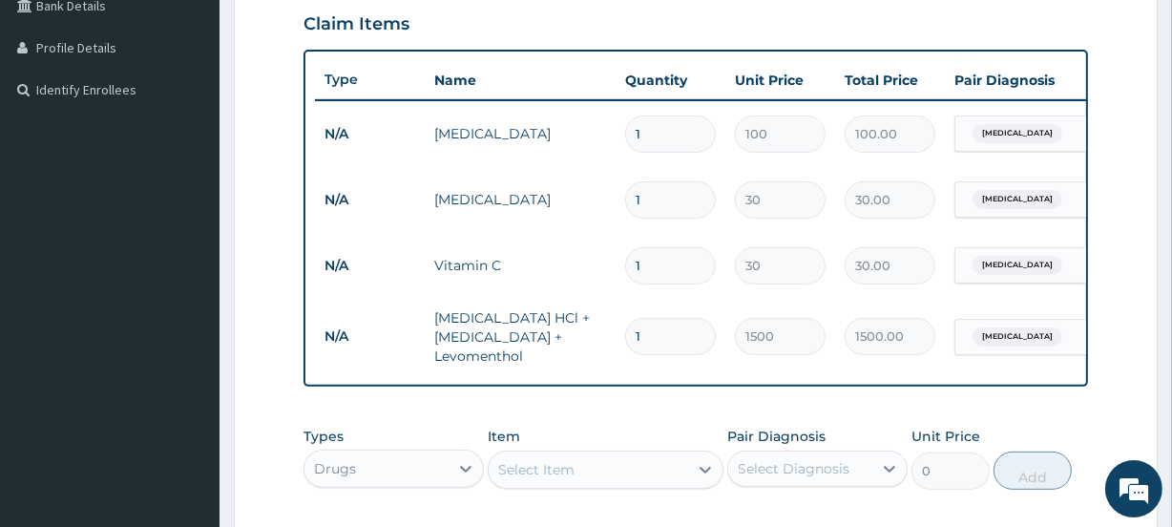
scroll to position [437, 0]
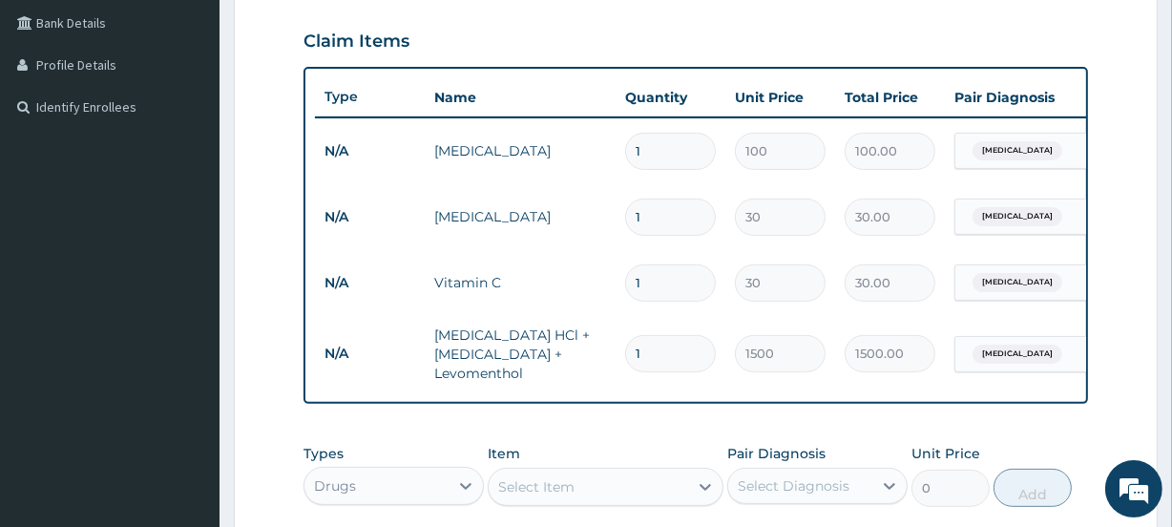
click at [679, 155] on input "1" at bounding box center [670, 151] width 91 height 37
type input "0.00"
type input "5"
type input "500.00"
type input "5"
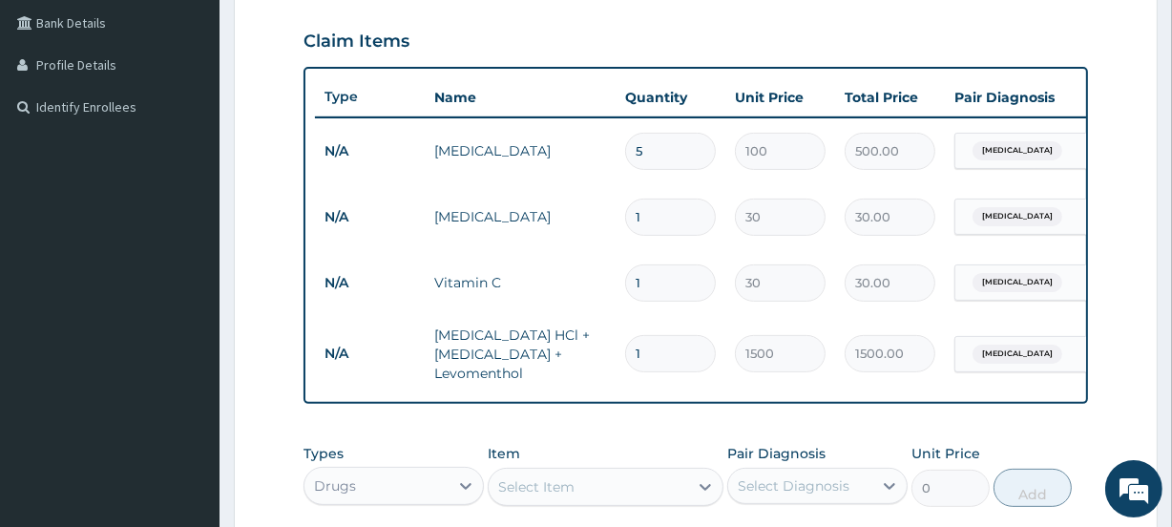
click at [659, 213] on input "1" at bounding box center [670, 217] width 91 height 37
type input "0.00"
type input "9"
type input "270.00"
type input "9"
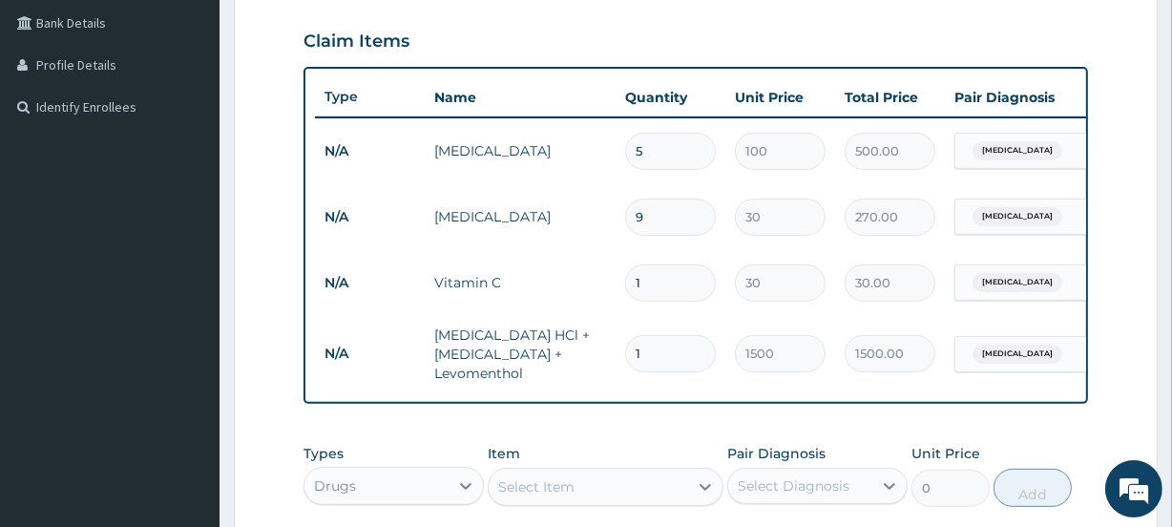
click at [658, 284] on input "1" at bounding box center [670, 282] width 91 height 37
type input "0.00"
type input "7"
type input "210.00"
type input "7"
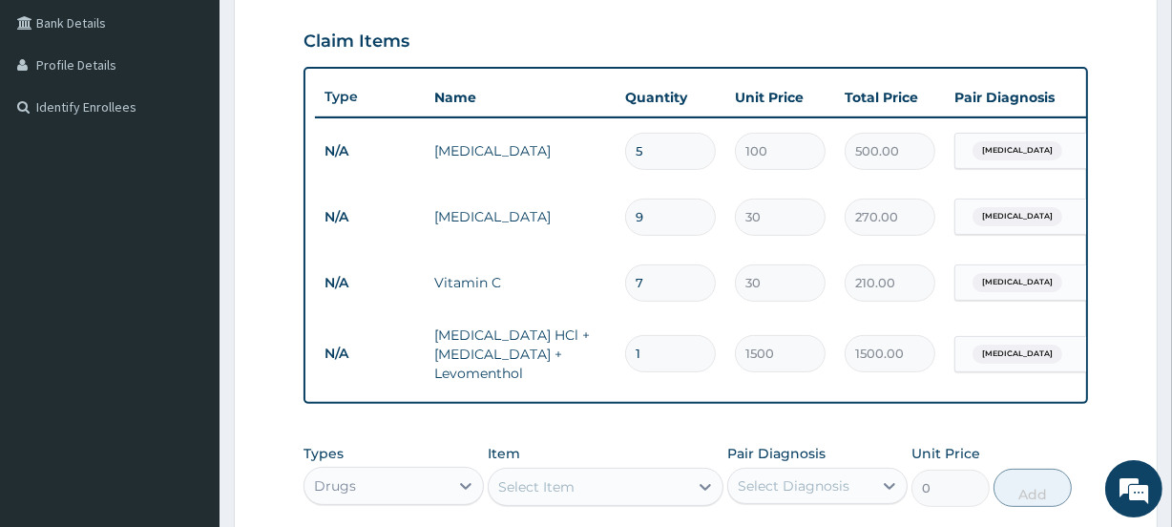
click at [684, 364] on input "1" at bounding box center [670, 353] width 91 height 37
type input "0.00"
type input "1"
type input "1500.00"
type input "1"
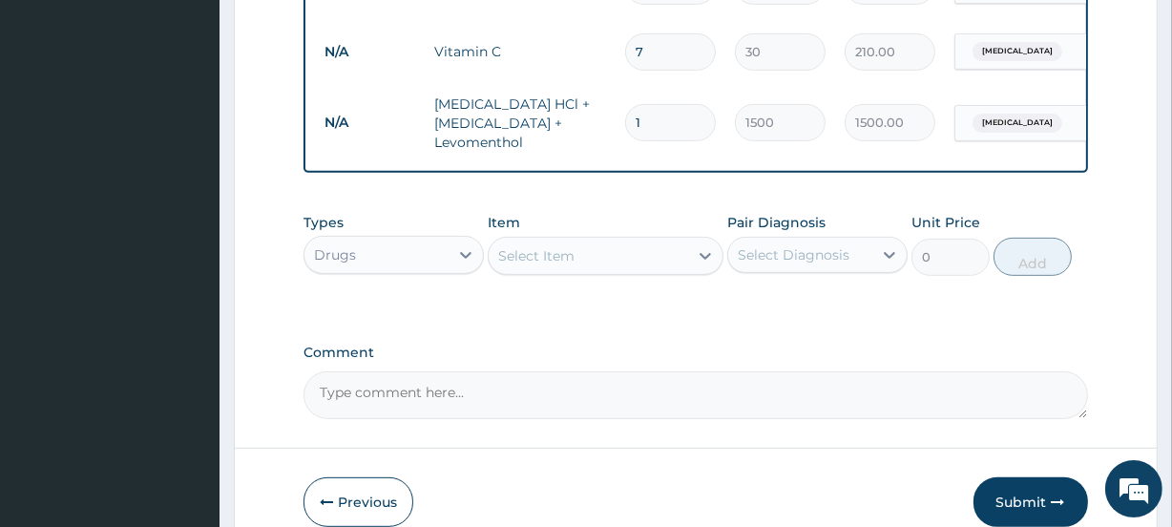
scroll to position [773, 0]
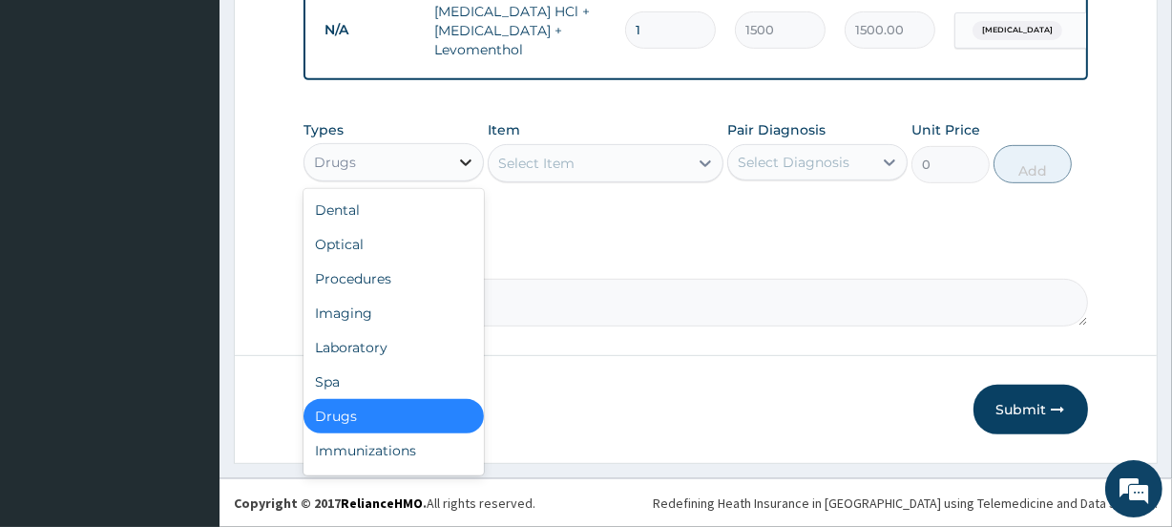
click at [453, 166] on div at bounding box center [466, 162] width 34 height 34
drag, startPoint x: 419, startPoint y: 281, endPoint x: 543, endPoint y: 214, distance: 140.9
click at [419, 280] on div "Procedures" at bounding box center [394, 279] width 180 height 34
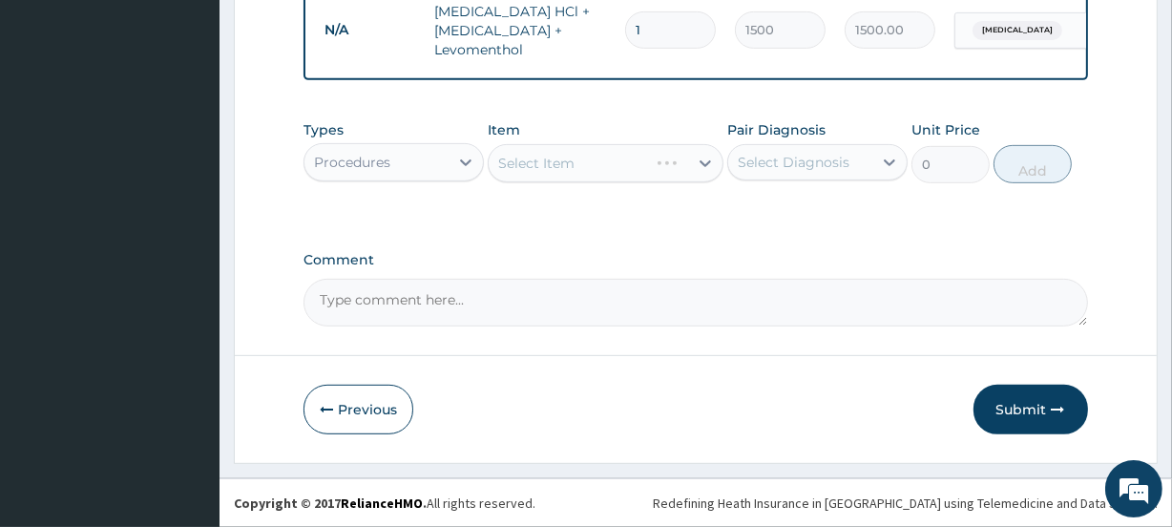
click at [660, 175] on div "Select Item" at bounding box center [605, 163] width 235 height 38
click at [646, 160] on div "Select Item" at bounding box center [605, 163] width 235 height 38
click at [642, 160] on div "Select Item" at bounding box center [605, 163] width 235 height 38
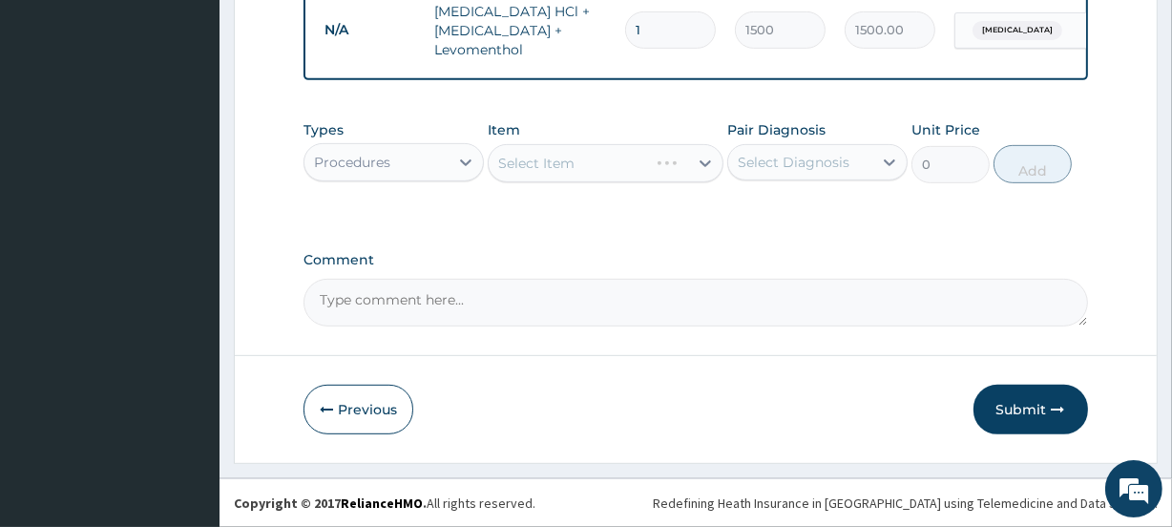
click at [618, 161] on div "Select Item" at bounding box center [605, 163] width 235 height 38
drag, startPoint x: 651, startPoint y: 159, endPoint x: 661, endPoint y: 158, distance: 10.5
click at [661, 158] on div "Select Item" at bounding box center [605, 163] width 235 height 38
click at [649, 156] on div "Select Item" at bounding box center [605, 163] width 235 height 38
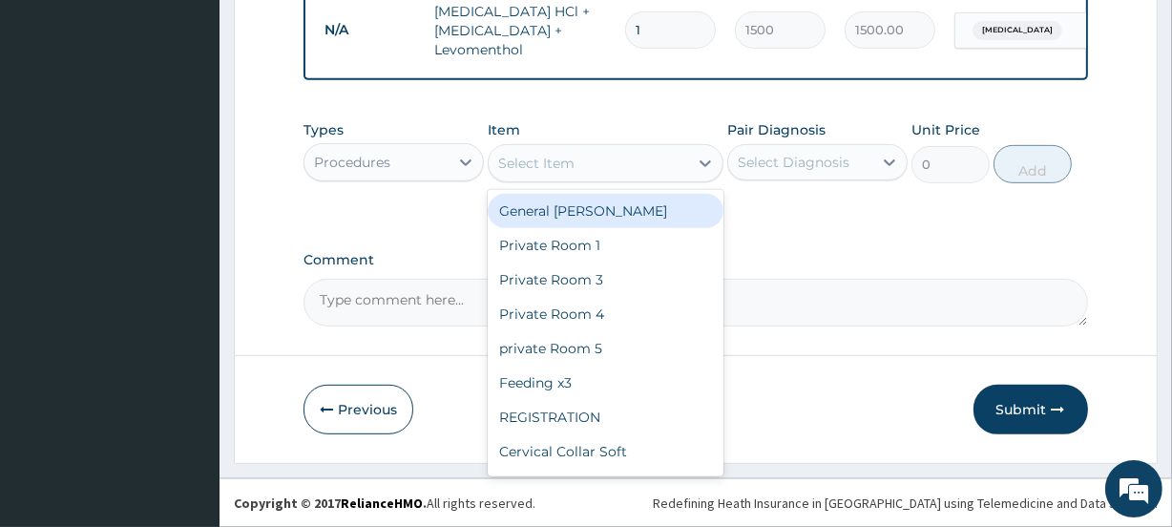
click at [649, 156] on div "Select Item" at bounding box center [588, 163] width 199 height 31
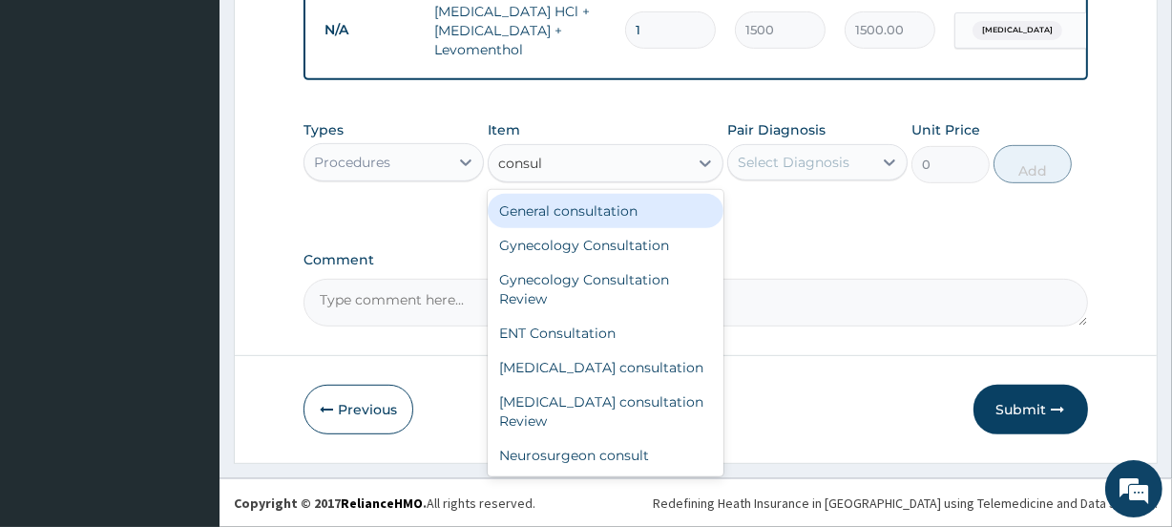
type input "consult"
click at [549, 212] on div "General consultation" at bounding box center [605, 211] width 235 height 34
type input "4000"
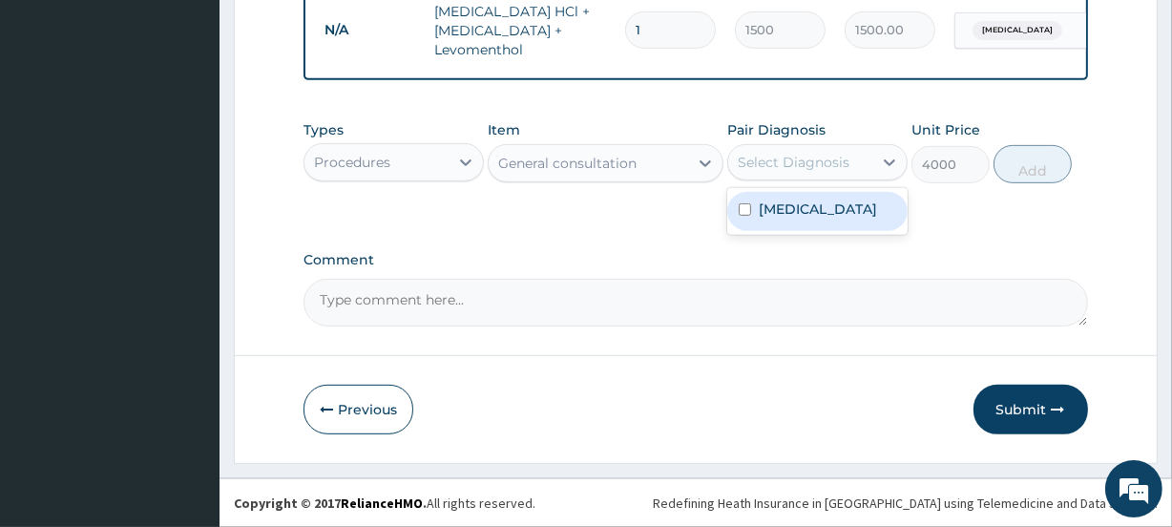
click at [806, 161] on div "Select Diagnosis" at bounding box center [794, 162] width 112 height 19
click at [796, 199] on label "Upper respiratory infection" at bounding box center [818, 208] width 118 height 19
checkbox input "true"
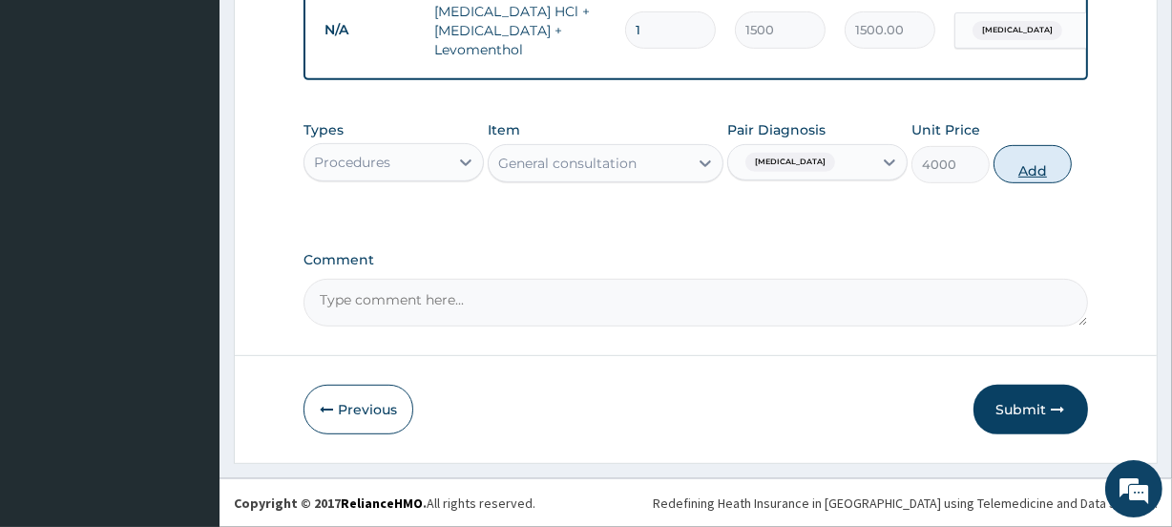
click at [1043, 174] on button "Add" at bounding box center [1033, 164] width 78 height 38
type input "0"
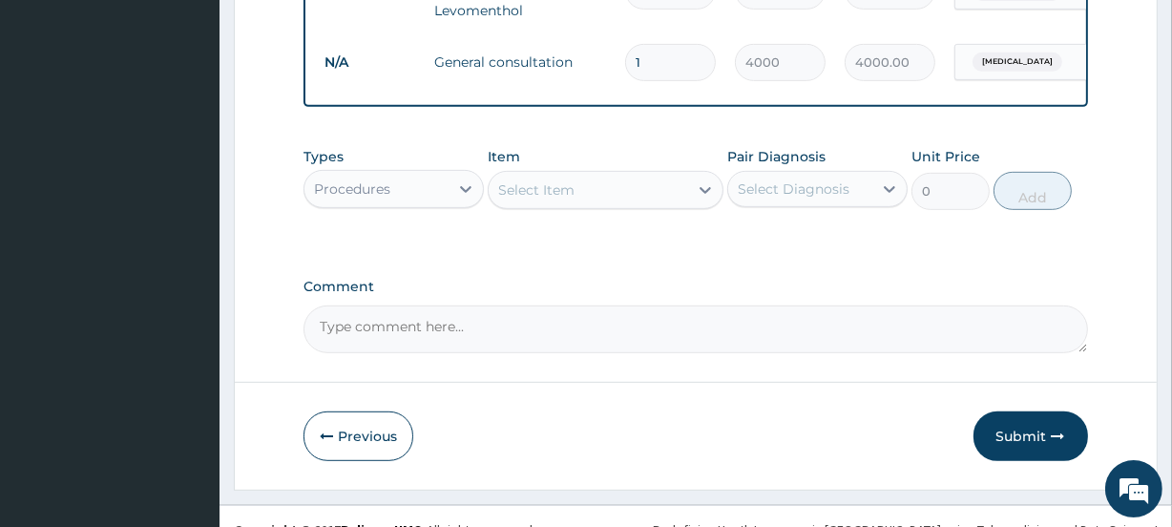
scroll to position [840, 0]
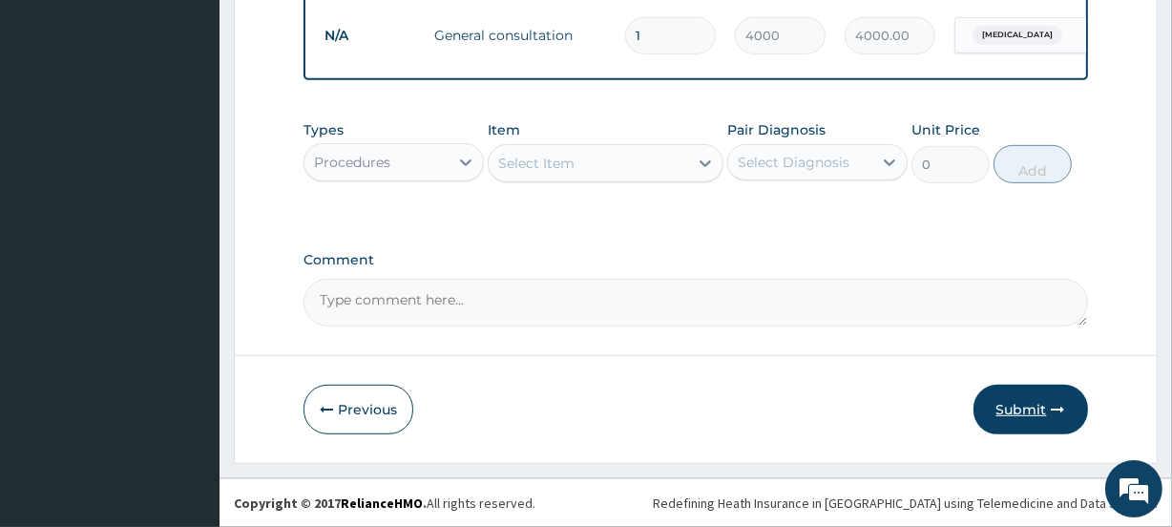
click at [1019, 405] on button "Submit" at bounding box center [1030, 410] width 115 height 50
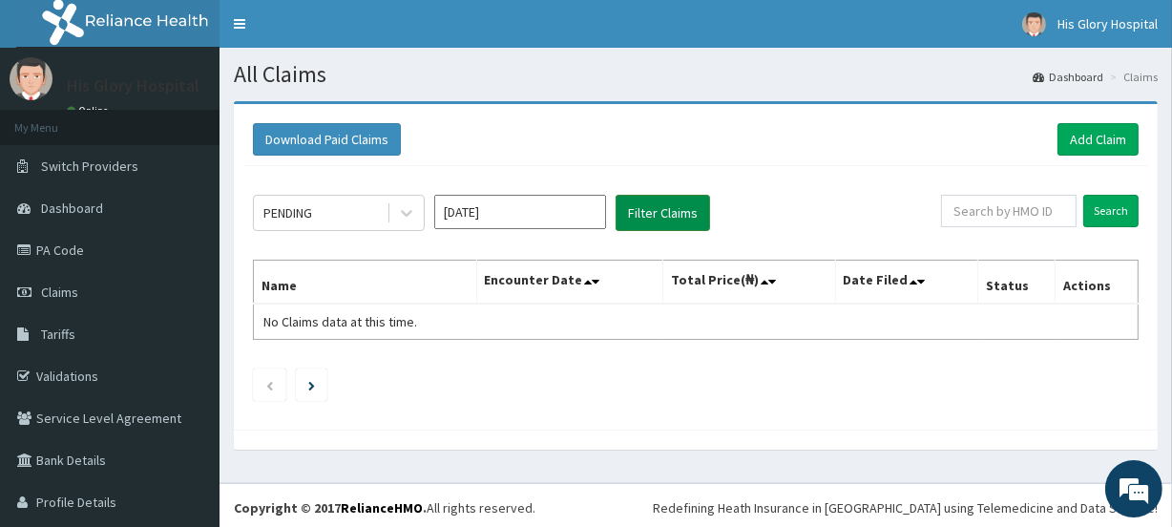
click at [660, 205] on button "Filter Claims" at bounding box center [663, 213] width 94 height 36
click at [659, 221] on button "Filter Claims" at bounding box center [663, 213] width 94 height 36
click at [649, 203] on button "Filter Claims" at bounding box center [663, 213] width 94 height 36
click at [397, 220] on icon at bounding box center [406, 212] width 19 height 19
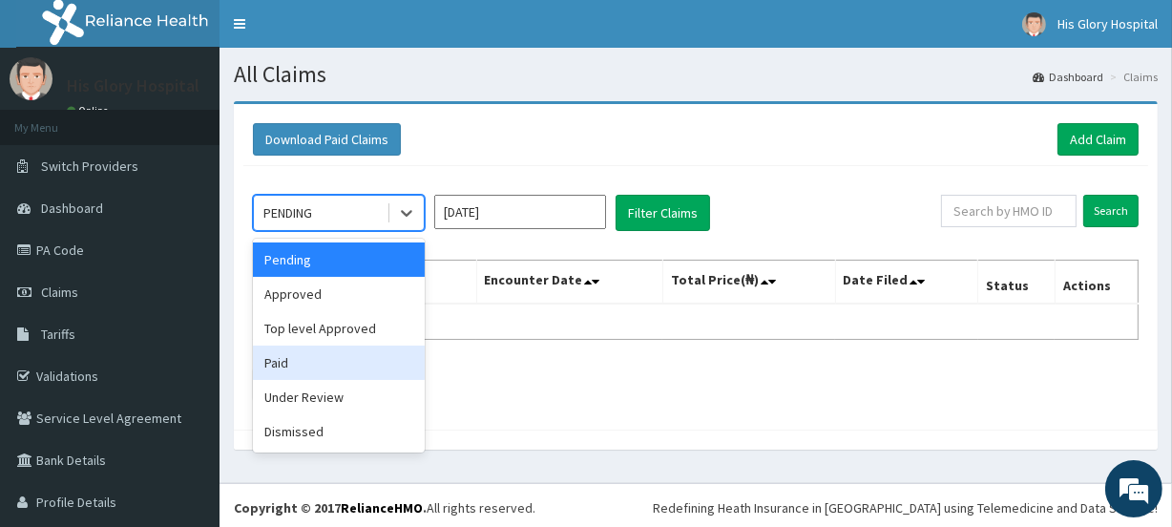
click at [400, 354] on div "Paid" at bounding box center [339, 362] width 172 height 34
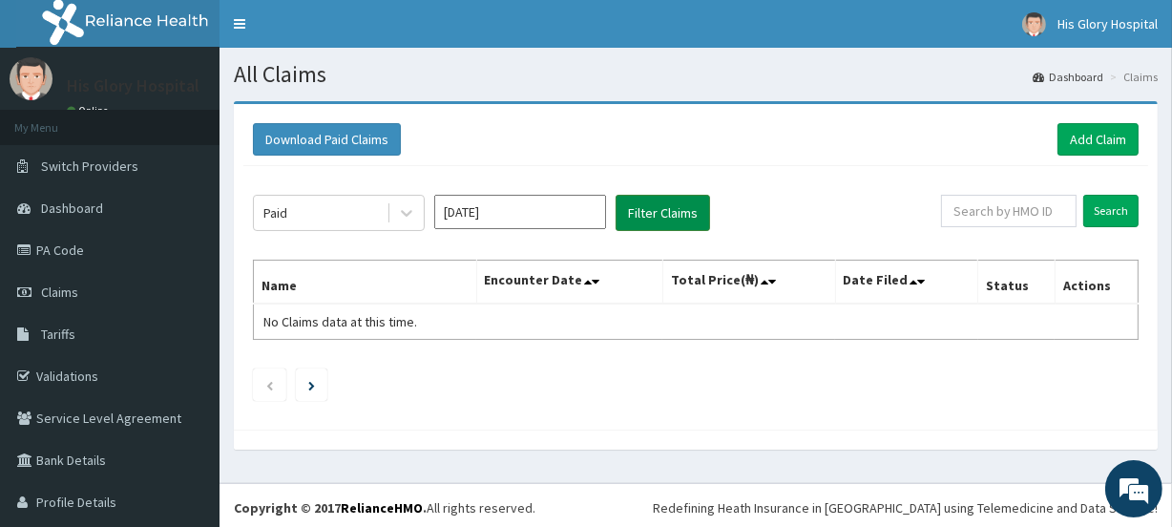
click at [674, 222] on button "Filter Claims" at bounding box center [663, 213] width 94 height 36
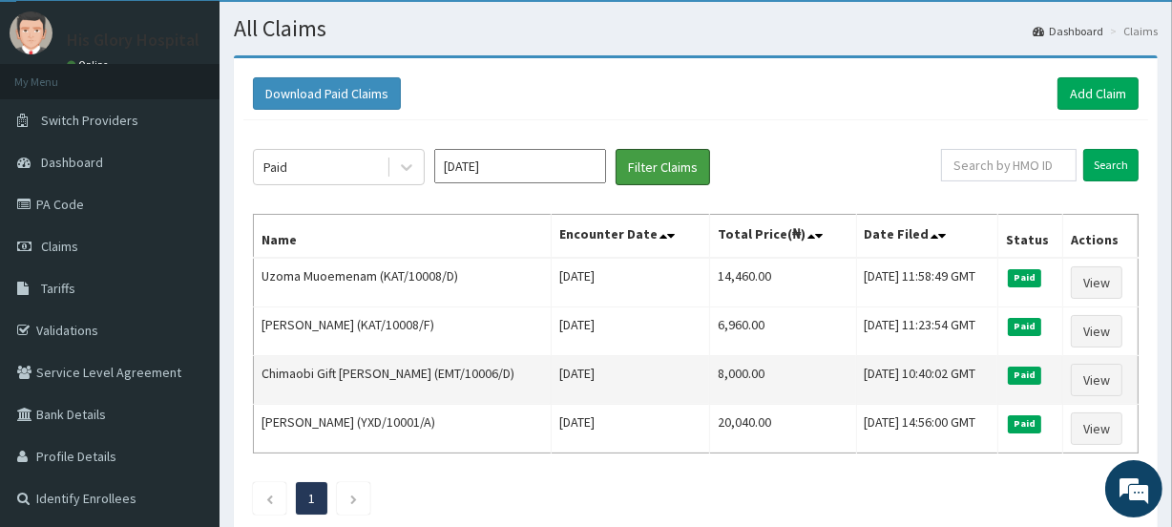
scroll to position [86, 0]
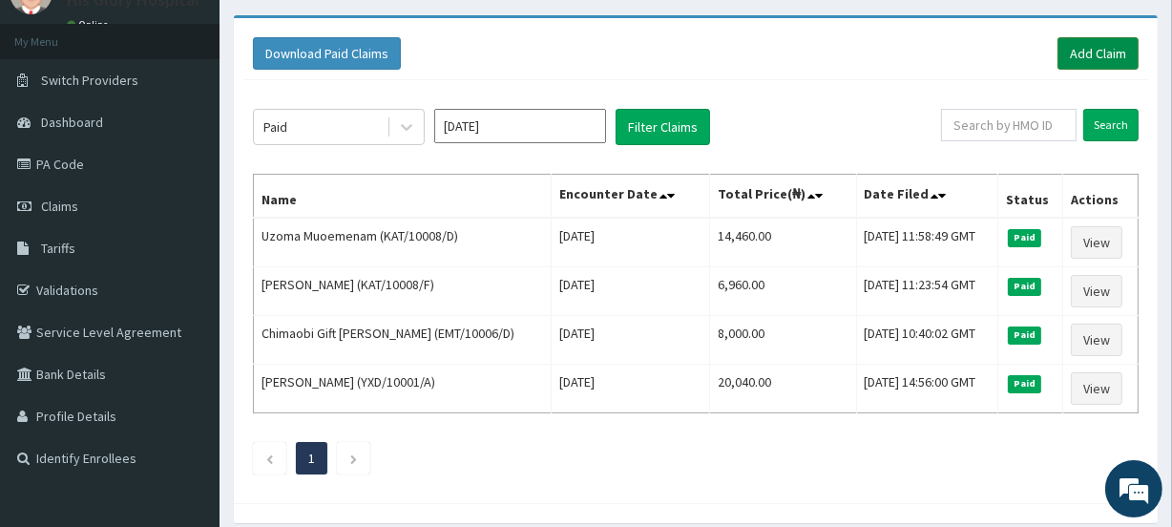
click at [1101, 53] on link "Add Claim" at bounding box center [1097, 53] width 81 height 32
click at [70, 214] on link "Claims" at bounding box center [110, 206] width 220 height 42
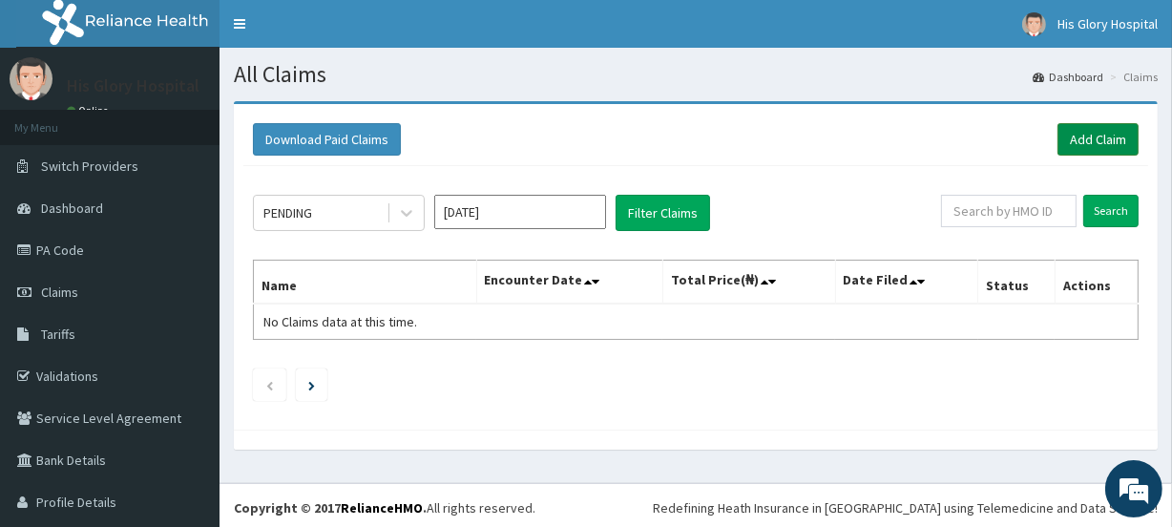
click at [1070, 131] on link "Add Claim" at bounding box center [1097, 139] width 81 height 32
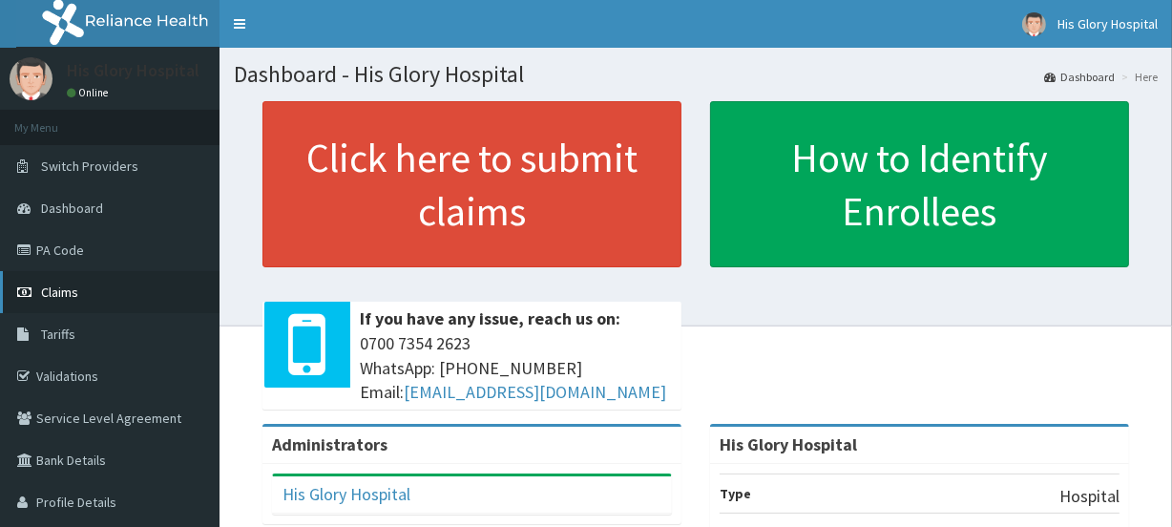
click at [67, 293] on span "Claims" at bounding box center [59, 291] width 37 height 17
click at [58, 294] on span "Claims" at bounding box center [59, 291] width 37 height 17
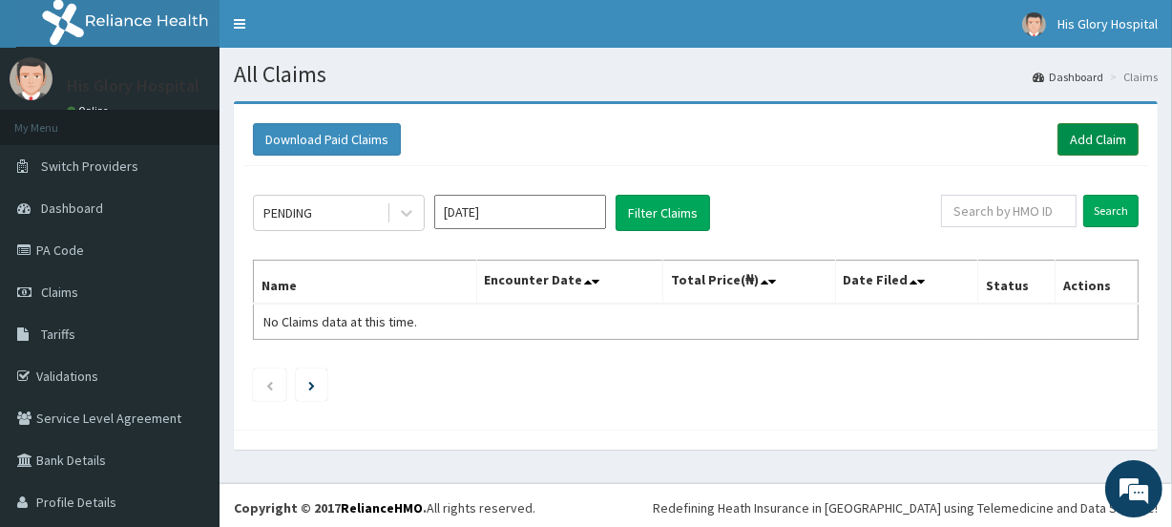
click at [1087, 136] on link "Add Claim" at bounding box center [1097, 139] width 81 height 32
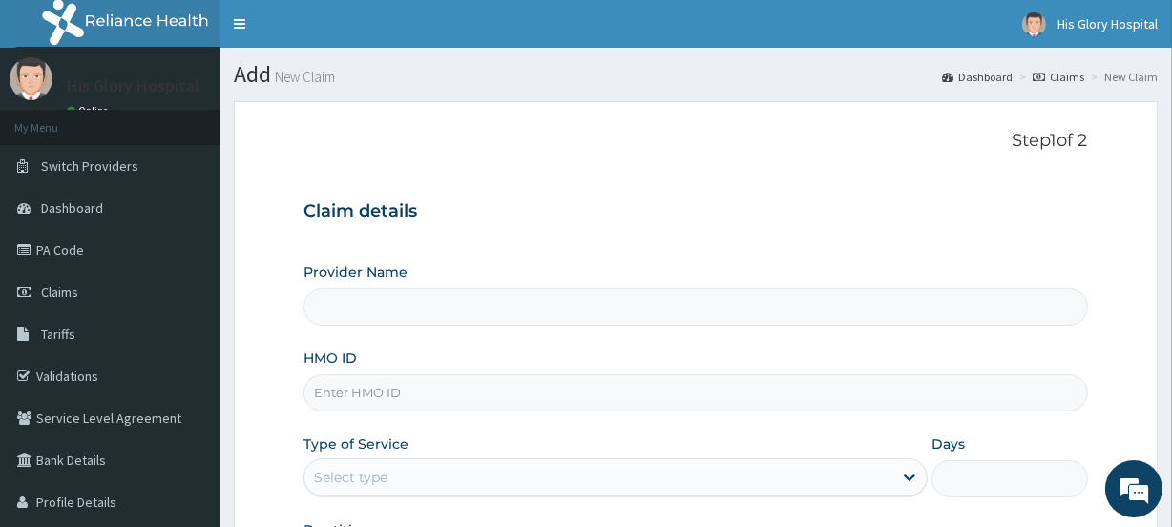
type input "His Glory Hospital"
drag, startPoint x: 1183, startPoint y: 251, endPoint x: 620, endPoint y: 124, distance: 577.2
click at [620, 124] on form "Step 1 of 2 Claim details Provider Name His Glory Hospital HMO ID Type of Servi…" at bounding box center [696, 410] width 924 height 619
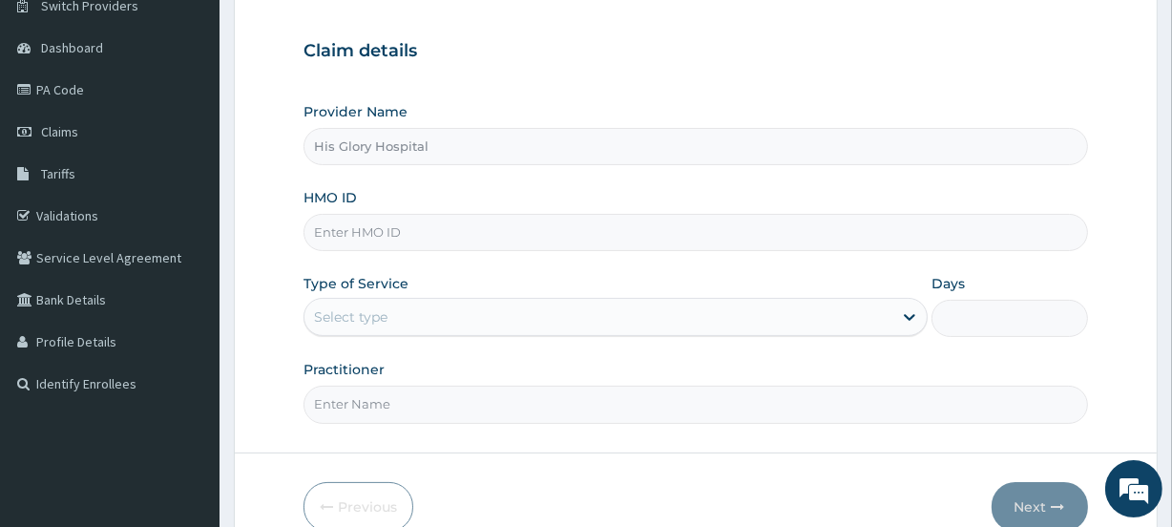
scroll to position [173, 0]
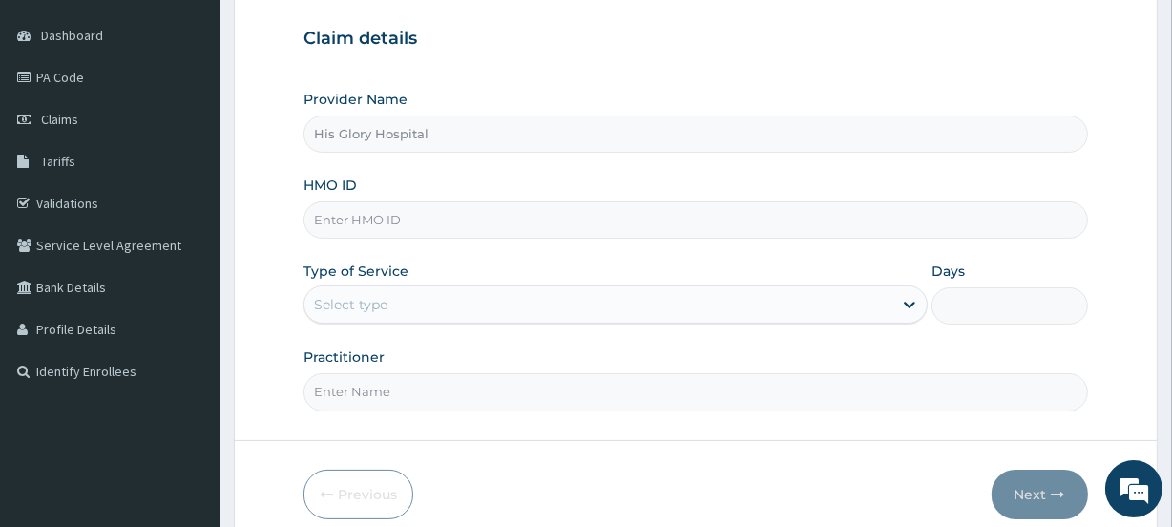
click at [384, 214] on input "HMO ID" at bounding box center [696, 219] width 784 height 37
click at [480, 173] on div "Provider Name His Glory Hospital HMO ID Type of Service Select type Days Practi…" at bounding box center [696, 250] width 784 height 321
click at [321, 223] on input "HMO ID" at bounding box center [696, 219] width 784 height 37
click at [335, 256] on div "Provider Name His Glory Hospital HMO ID Type of Service Select type Days Practi…" at bounding box center [696, 250] width 784 height 321
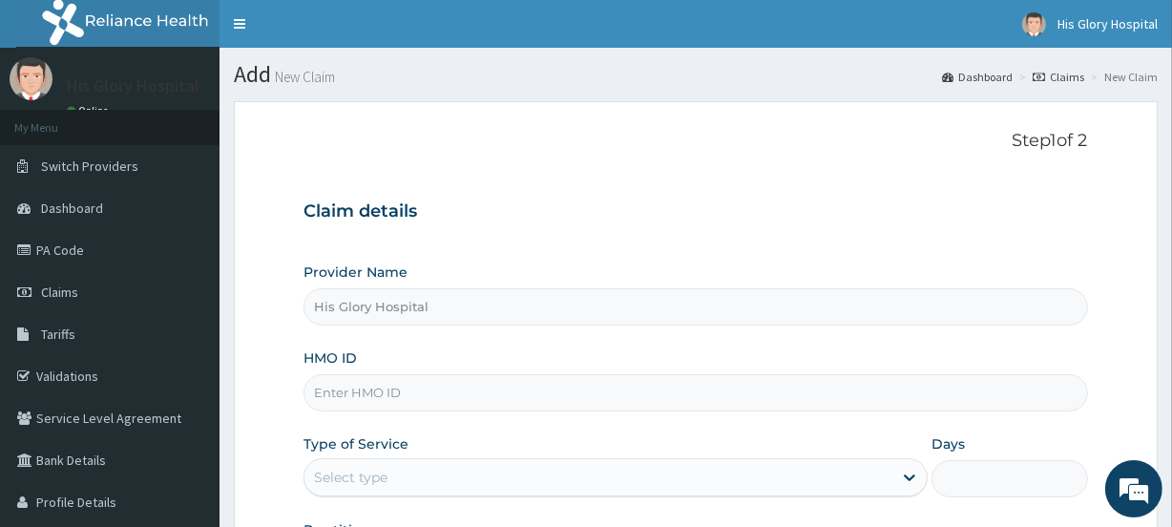
scroll to position [0, 0]
type input "His Glory Hospital"
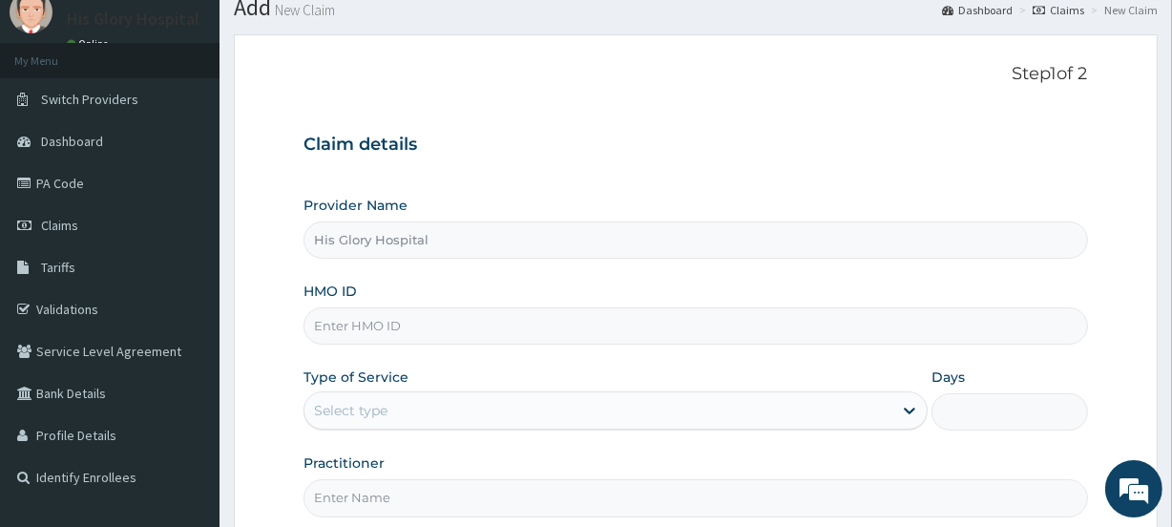
scroll to position [173, 0]
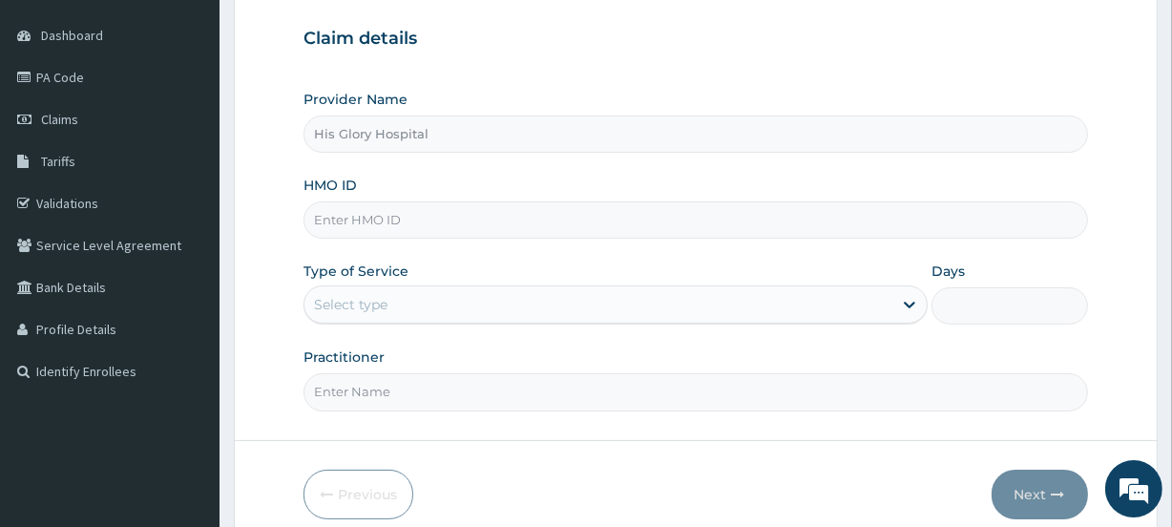
click at [386, 225] on input "HMO ID" at bounding box center [696, 219] width 784 height 37
paste input "RET/41975/A"
type input "RET/41975/A"
click at [408, 303] on div "Select type" at bounding box center [598, 304] width 588 height 31
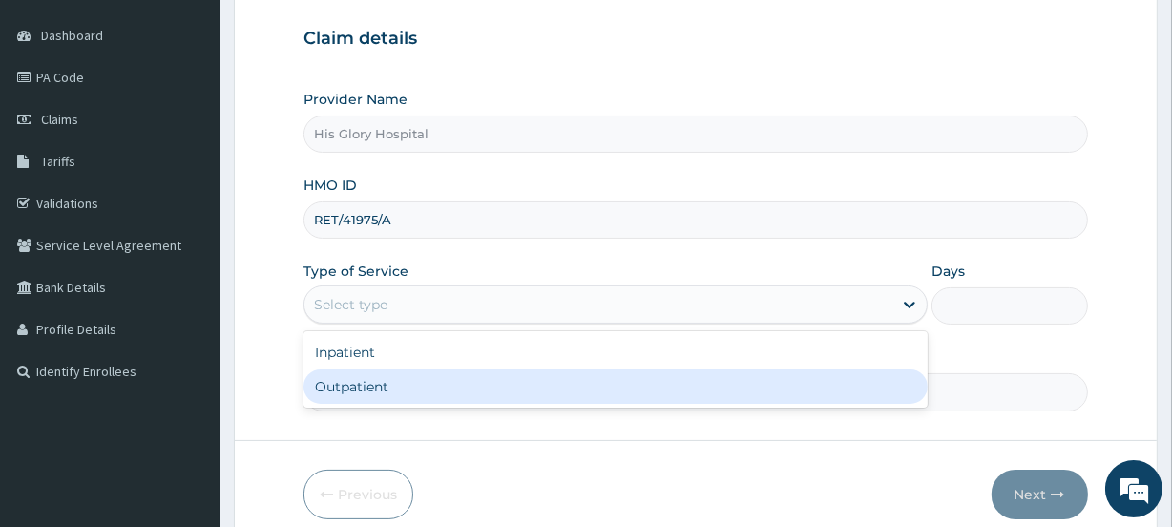
click at [399, 382] on div "Outpatient" at bounding box center [616, 386] width 624 height 34
type input "1"
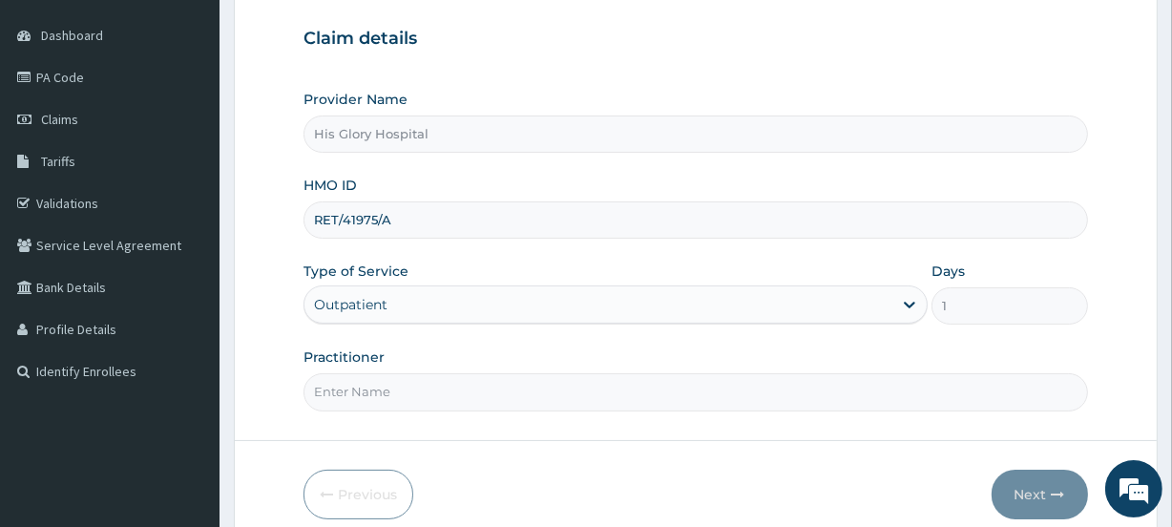
click at [399, 382] on input "Practitioner" at bounding box center [696, 391] width 784 height 37
type input "NNAMANI KINGSLEY"
click at [1038, 498] on button "Next" at bounding box center [1040, 495] width 96 height 50
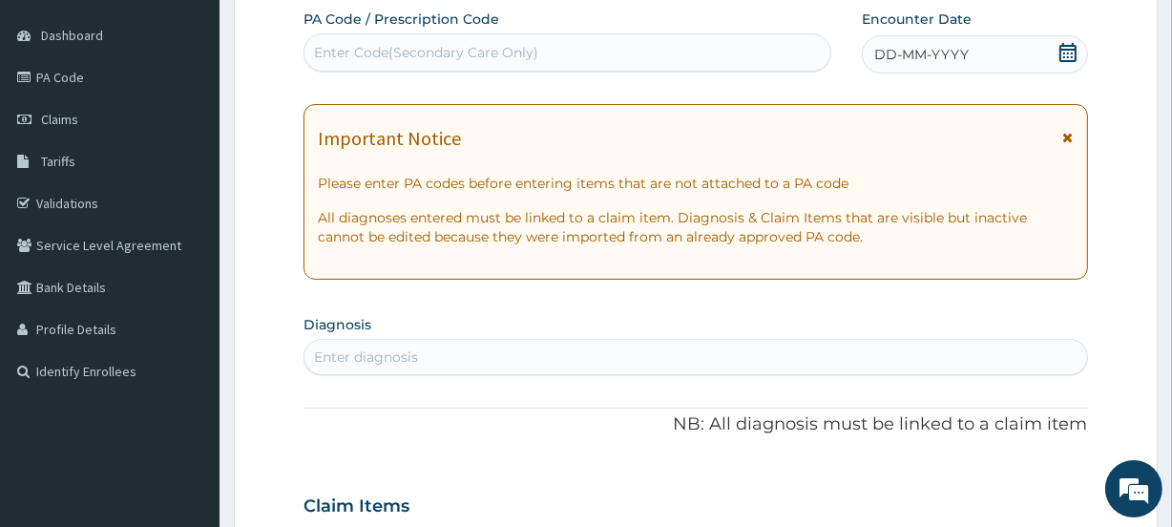
click at [1073, 134] on icon at bounding box center [1068, 137] width 10 height 13
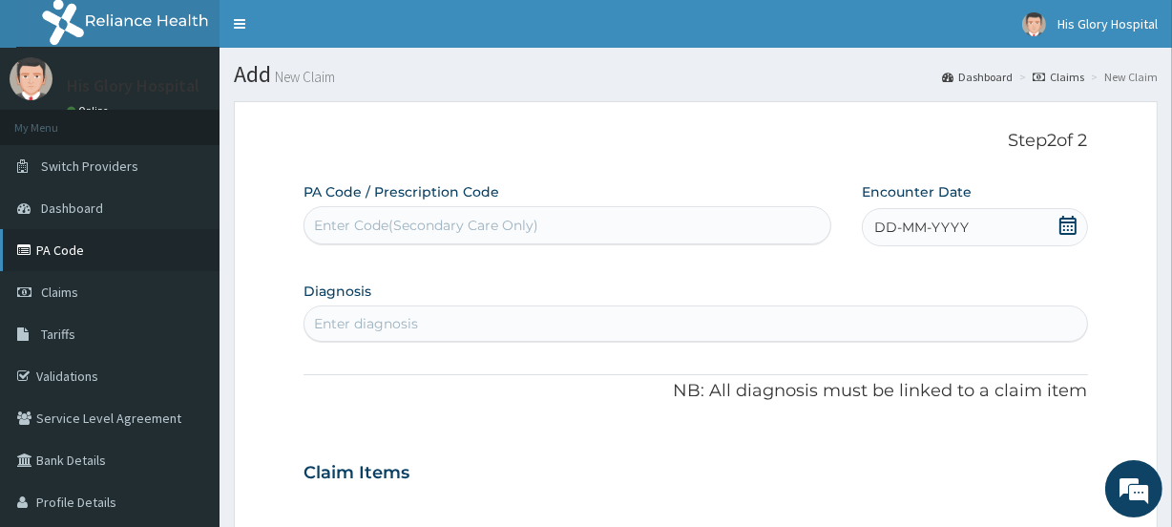
click at [73, 245] on link "PA Code" at bounding box center [110, 250] width 220 height 42
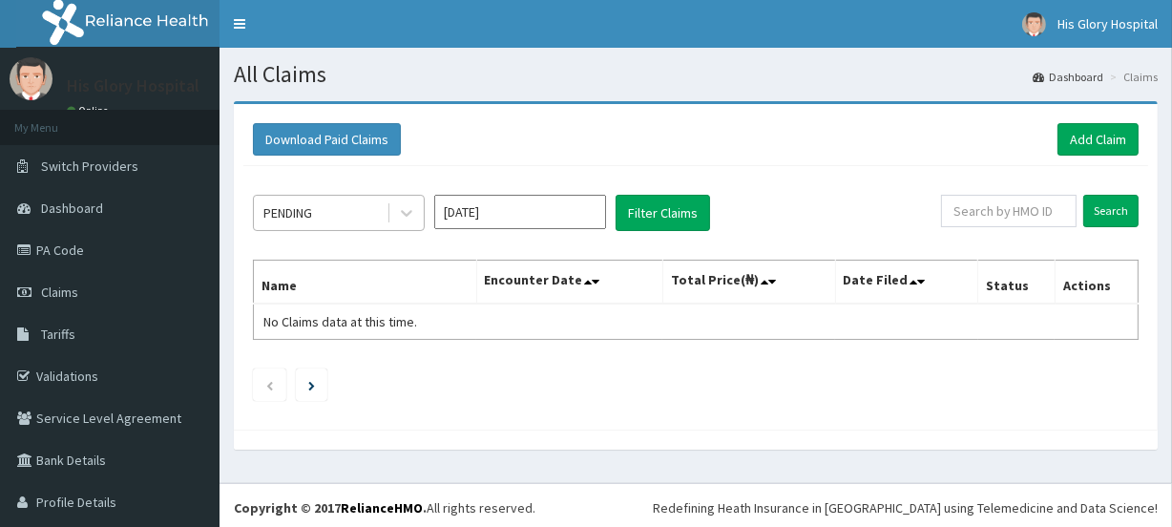
click at [366, 212] on div "PENDING" at bounding box center [320, 213] width 133 height 31
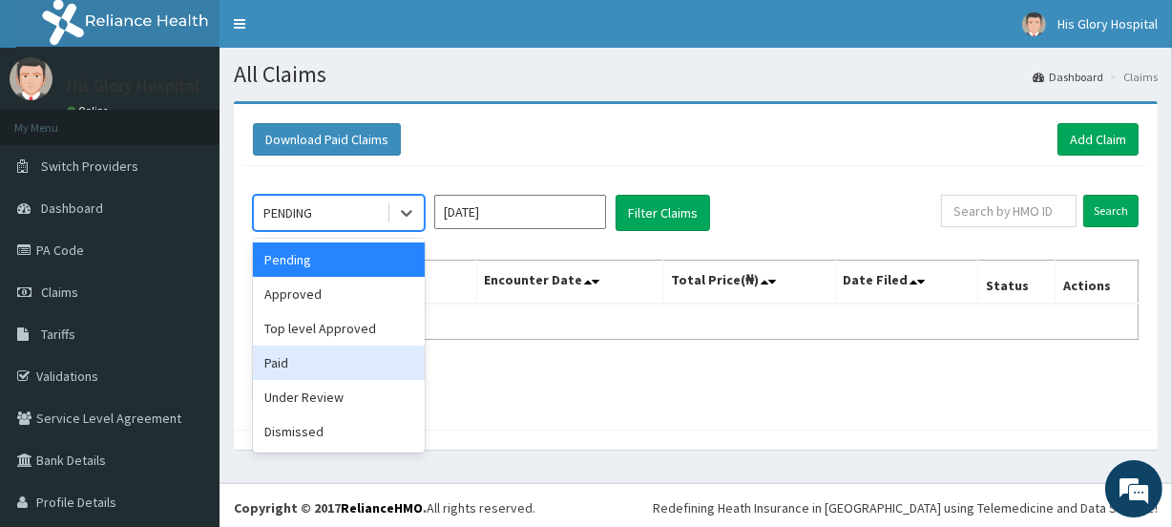
click at [379, 348] on div "Paid" at bounding box center [339, 362] width 172 height 34
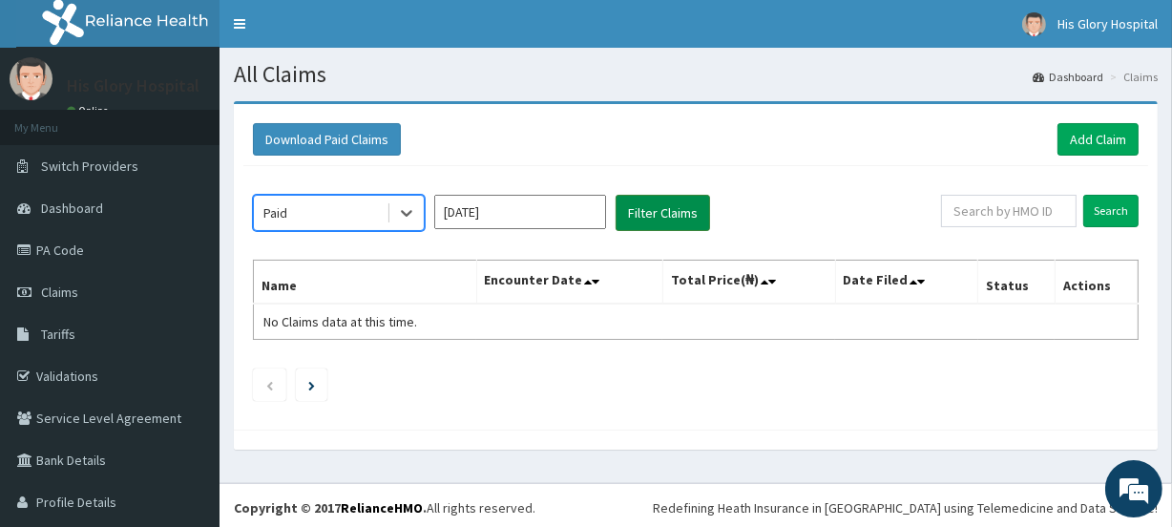
click at [639, 213] on button "Filter Claims" at bounding box center [663, 213] width 94 height 36
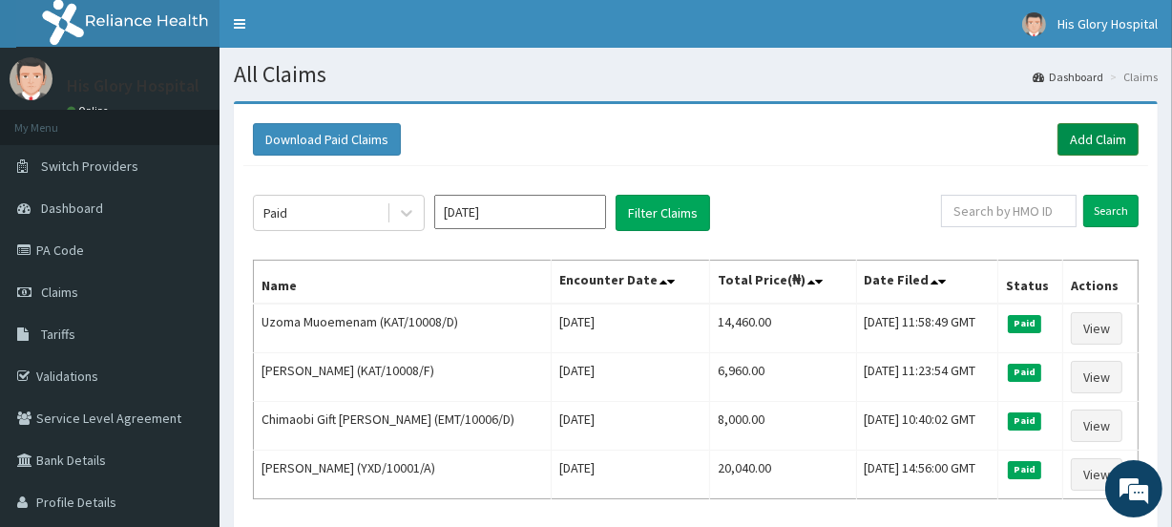
click at [1078, 139] on link "Add Claim" at bounding box center [1097, 139] width 81 height 32
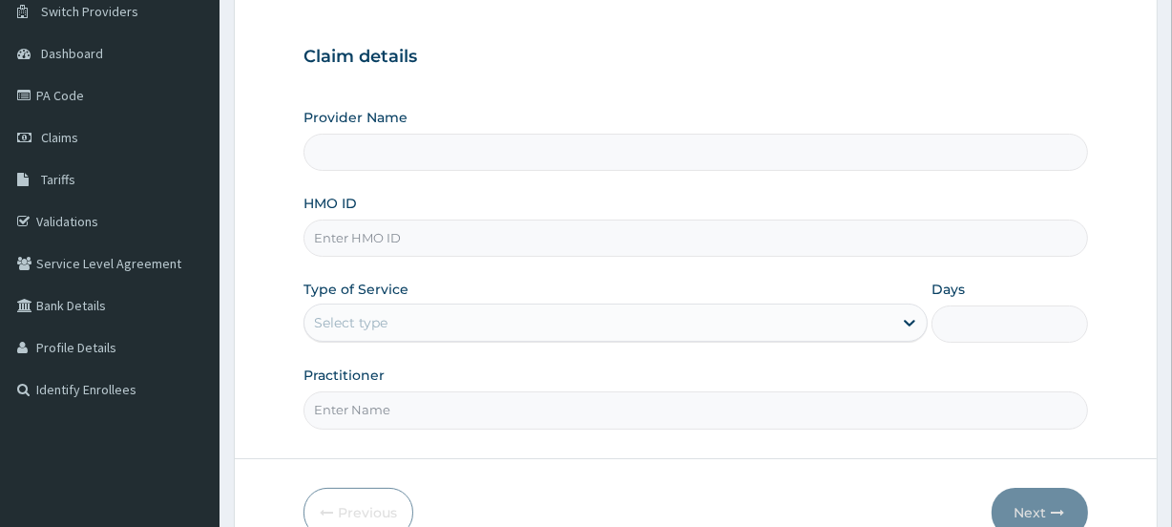
scroll to position [173, 0]
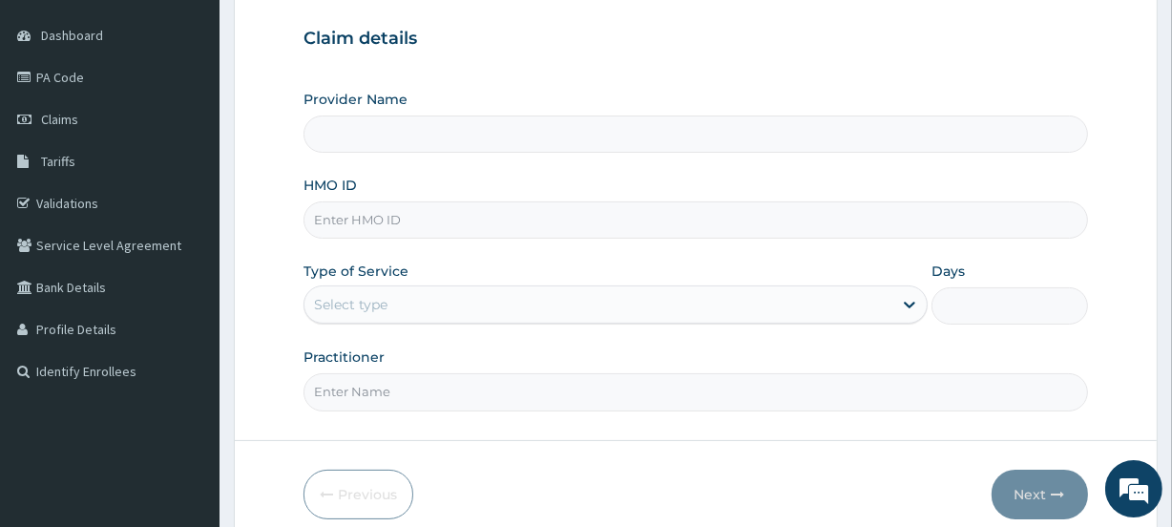
click at [410, 225] on input "HMO ID" at bounding box center [696, 219] width 784 height 37
paste input "EMT/10006/C"
type input "EMT/10006/C"
click at [409, 307] on div "Select type" at bounding box center [598, 304] width 588 height 31
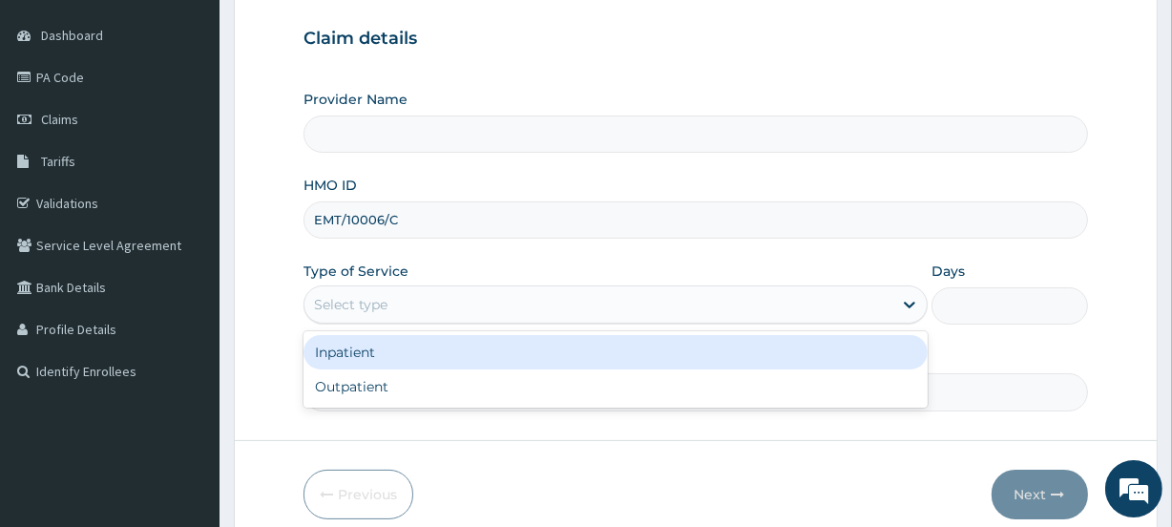
type input "His Glory Hospital"
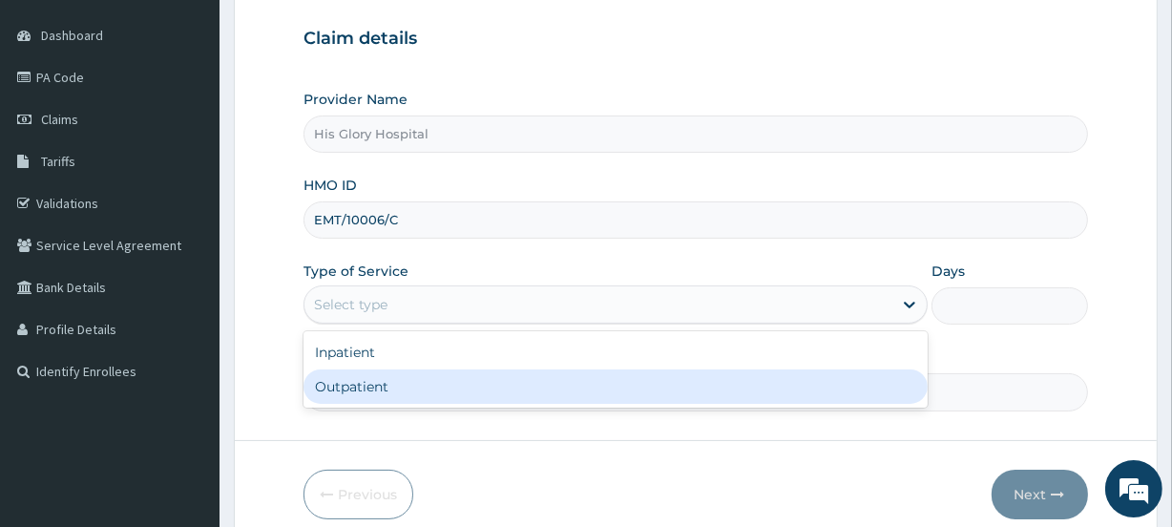
click at [408, 386] on div "Outpatient" at bounding box center [616, 386] width 624 height 34
type input "1"
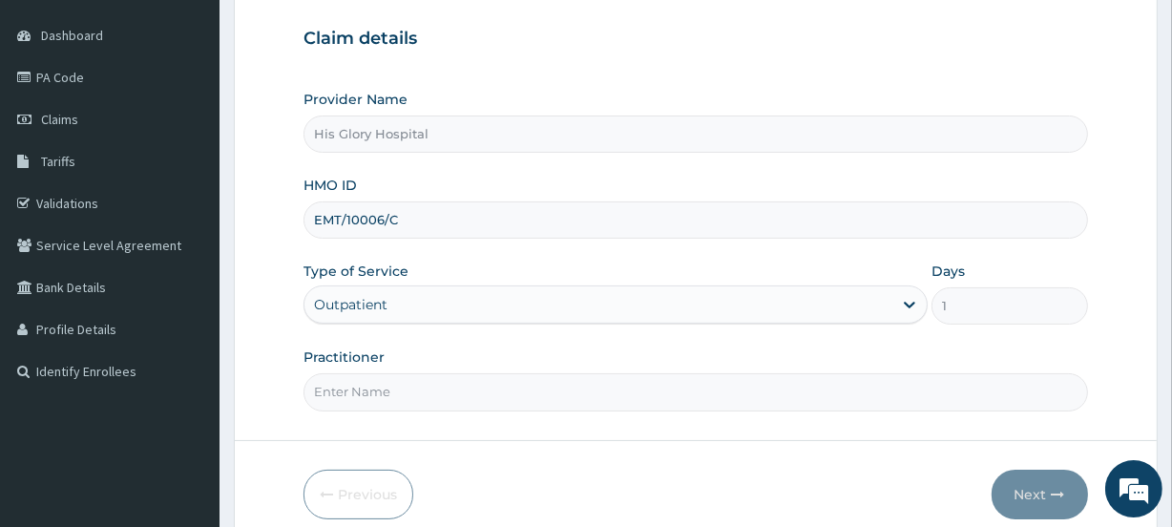
click at [394, 391] on input "Practitioner" at bounding box center [696, 391] width 784 height 37
type input "NNAMANI KINGSLEY"
click at [1005, 481] on button "Next" at bounding box center [1040, 495] width 96 height 50
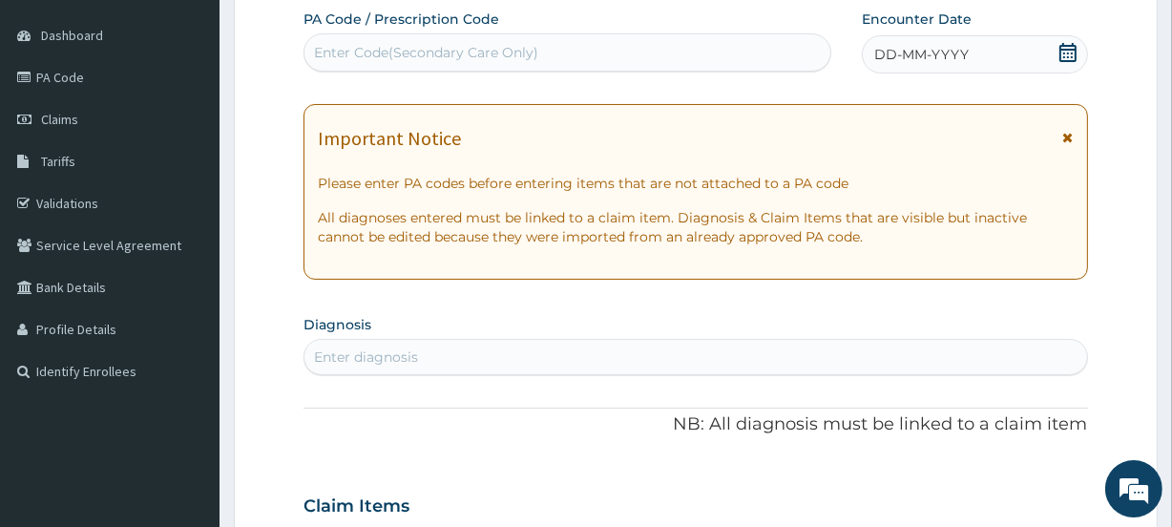
click at [1072, 138] on icon at bounding box center [1068, 137] width 10 height 13
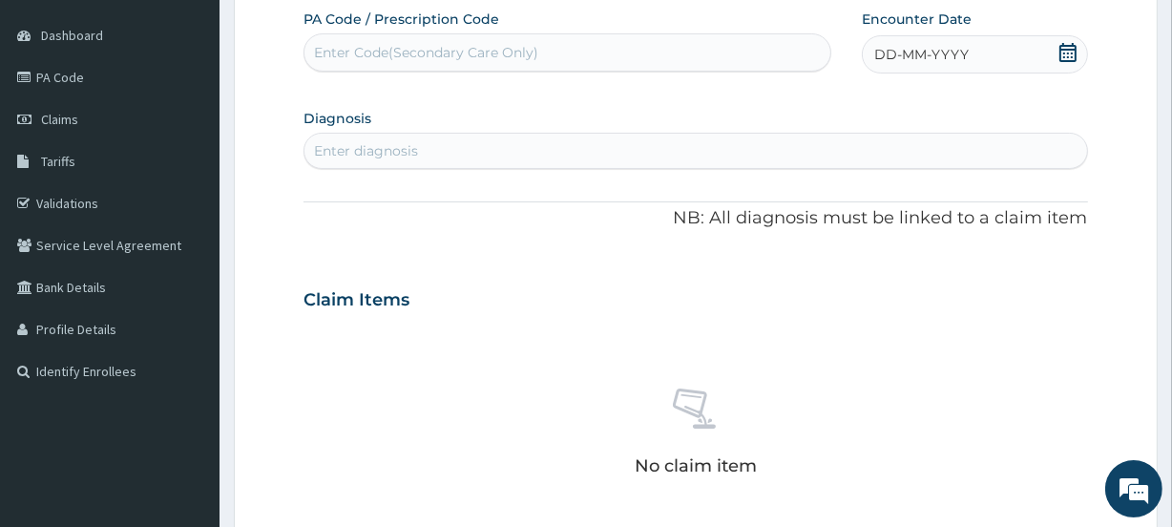
scroll to position [0, 0]
click at [349, 137] on div "Enter diagnosis" at bounding box center [695, 151] width 782 height 31
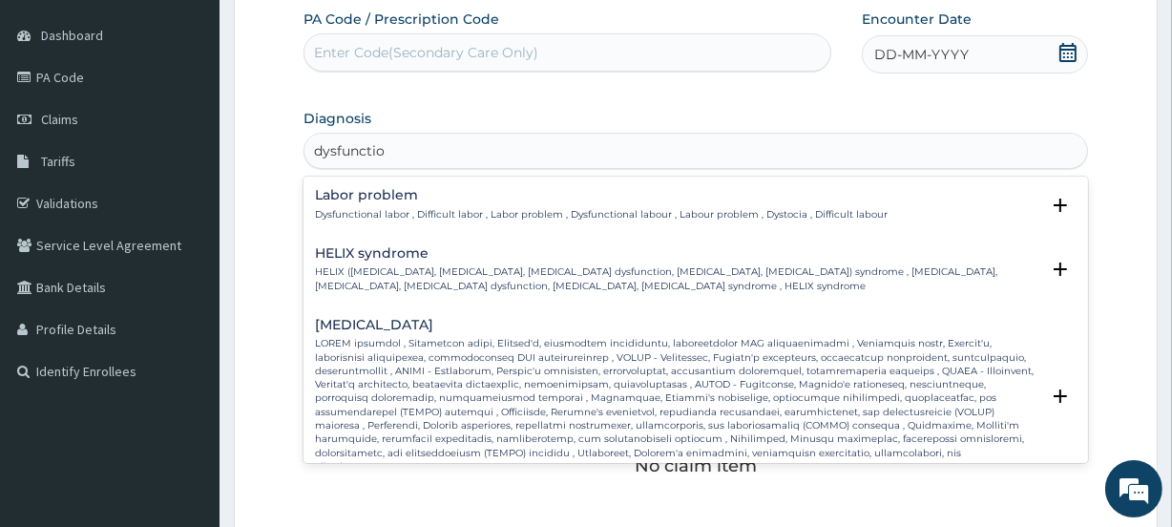
type input "dysfunction"
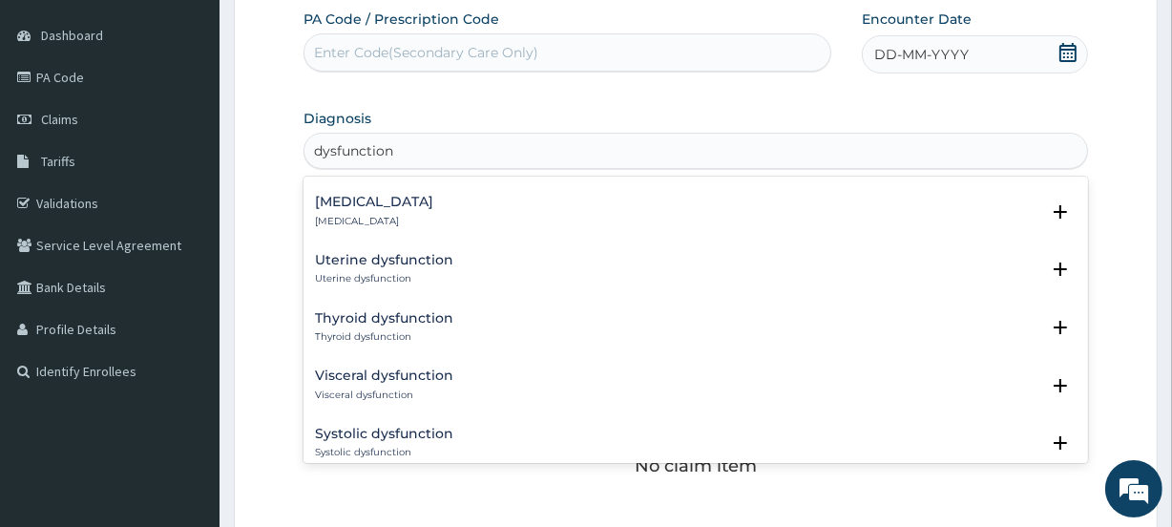
scroll to position [1235, 0]
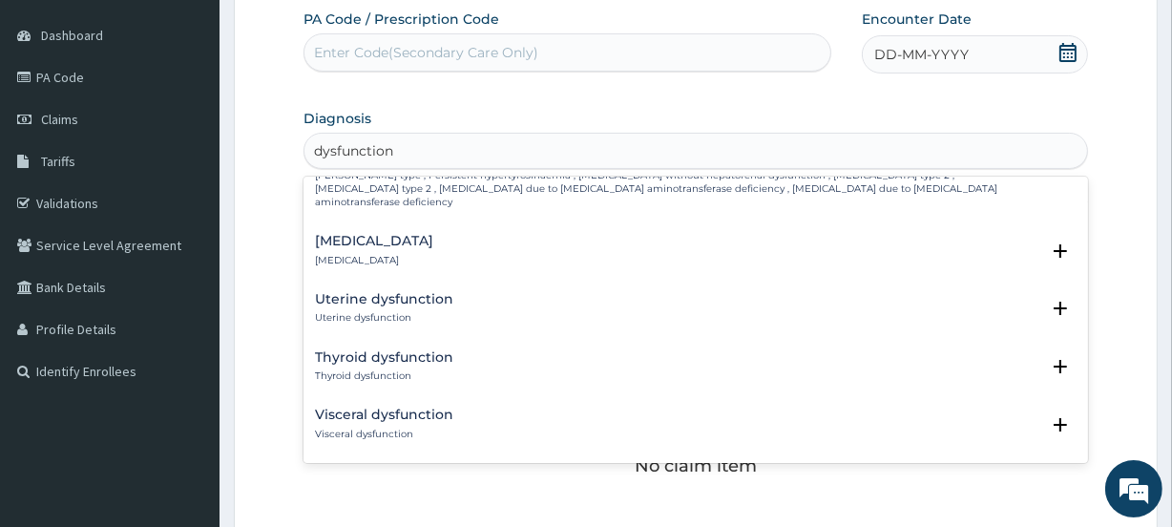
click at [376, 292] on h4 "Uterine dysfunction" at bounding box center [384, 299] width 138 height 14
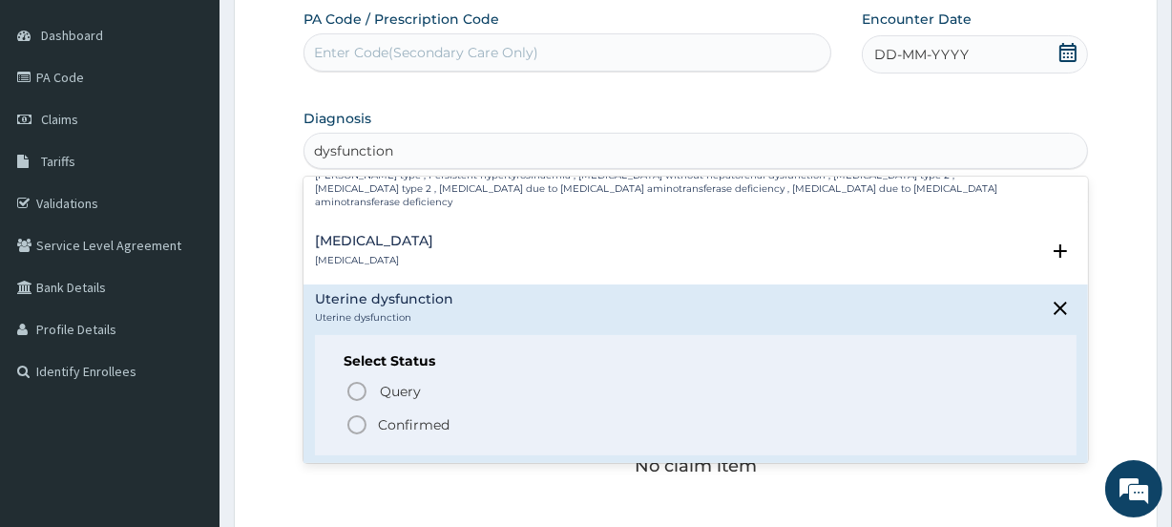
click at [353, 416] on circle "status option filled" at bounding box center [356, 424] width 17 height 17
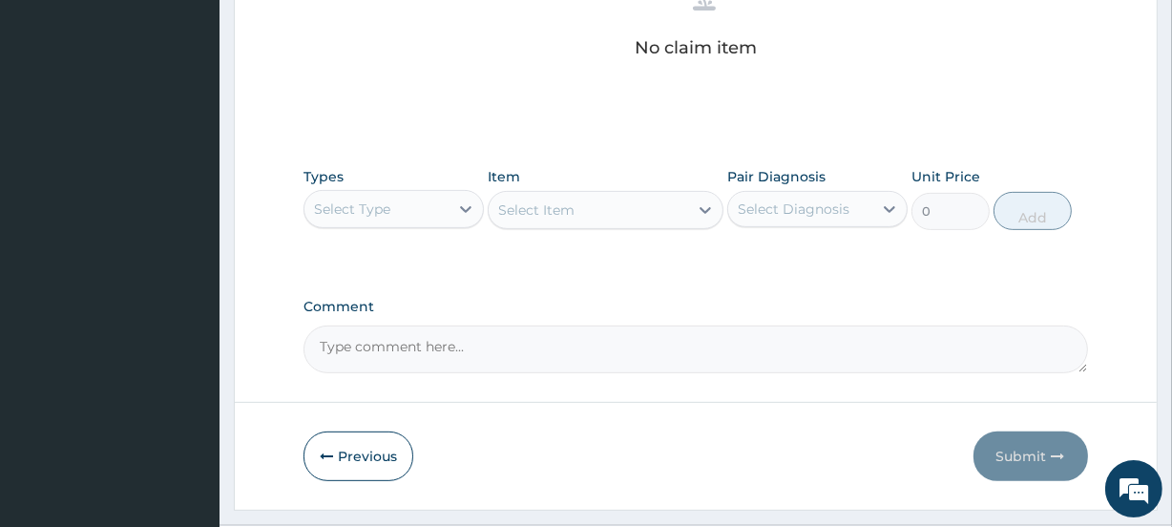
scroll to position [642, 0]
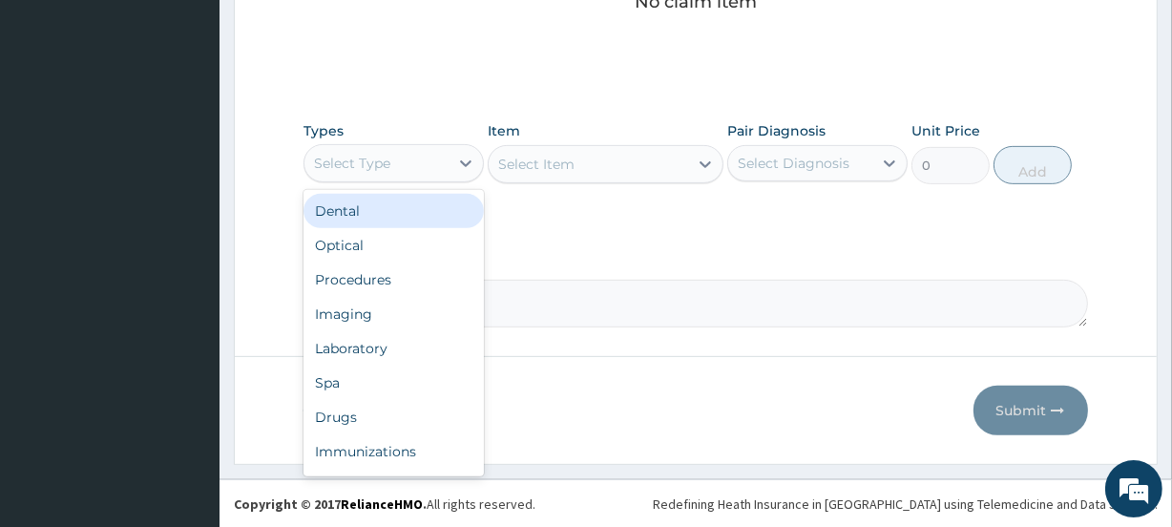
click at [382, 163] on div "Select Type" at bounding box center [352, 163] width 76 height 19
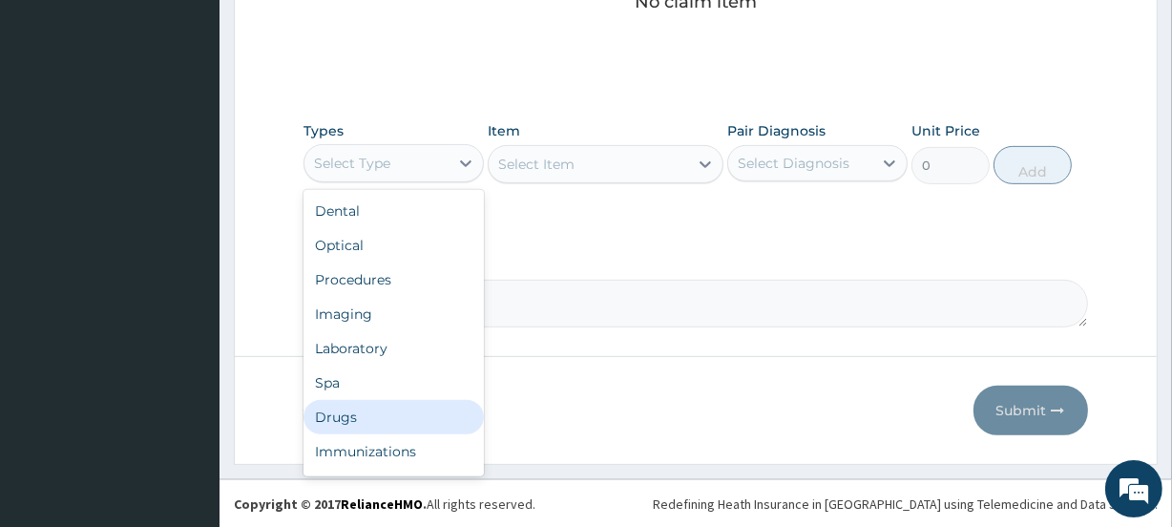
click at [366, 410] on div "Drugs" at bounding box center [394, 417] width 180 height 34
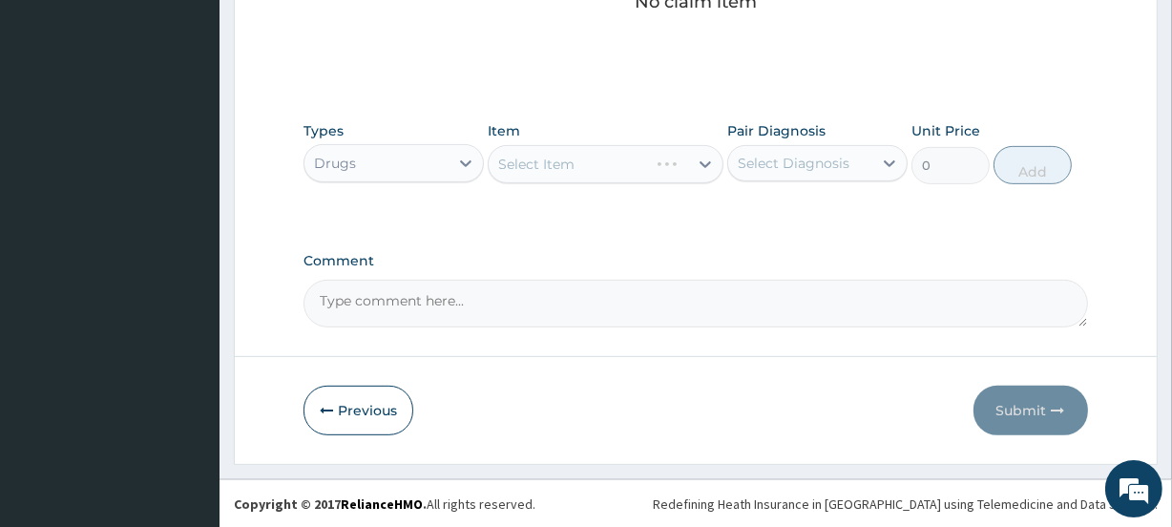
click at [629, 167] on div "Select Item" at bounding box center [605, 164] width 235 height 38
click at [714, 153] on div "Select Item" at bounding box center [605, 164] width 235 height 38
click at [667, 150] on div "Select Item" at bounding box center [605, 164] width 235 height 38
click at [667, 171] on div "Select Item" at bounding box center [605, 164] width 235 height 38
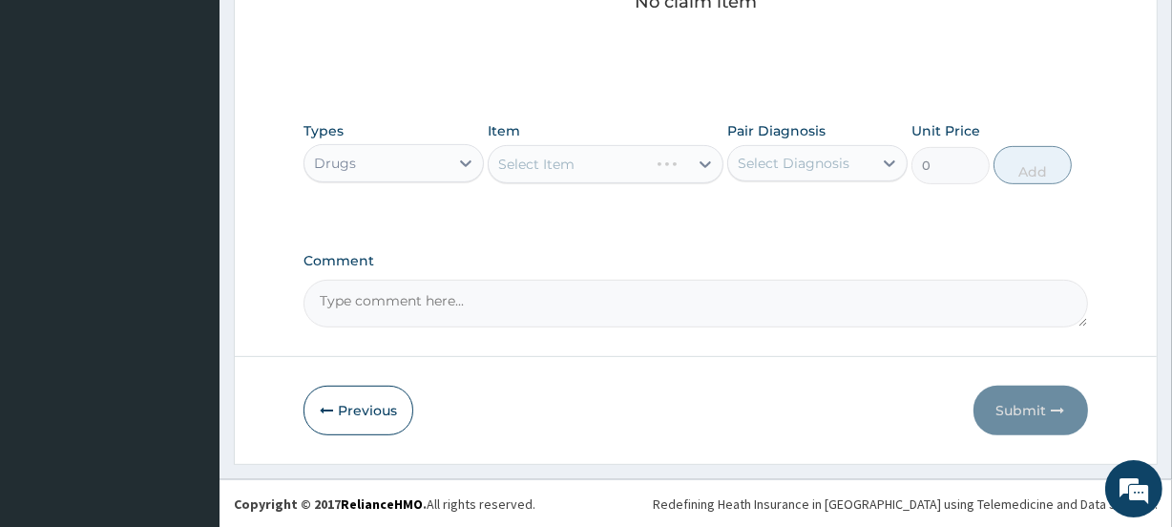
click at [671, 169] on div "Select Item" at bounding box center [605, 164] width 235 height 38
click at [671, 169] on div "Select Item" at bounding box center [588, 164] width 199 height 31
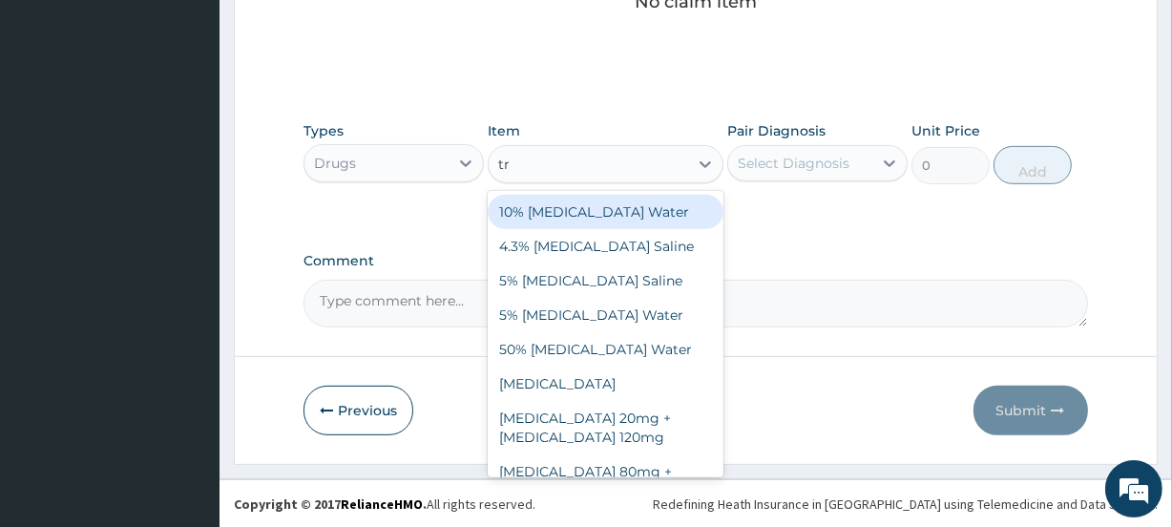
type input "tr"
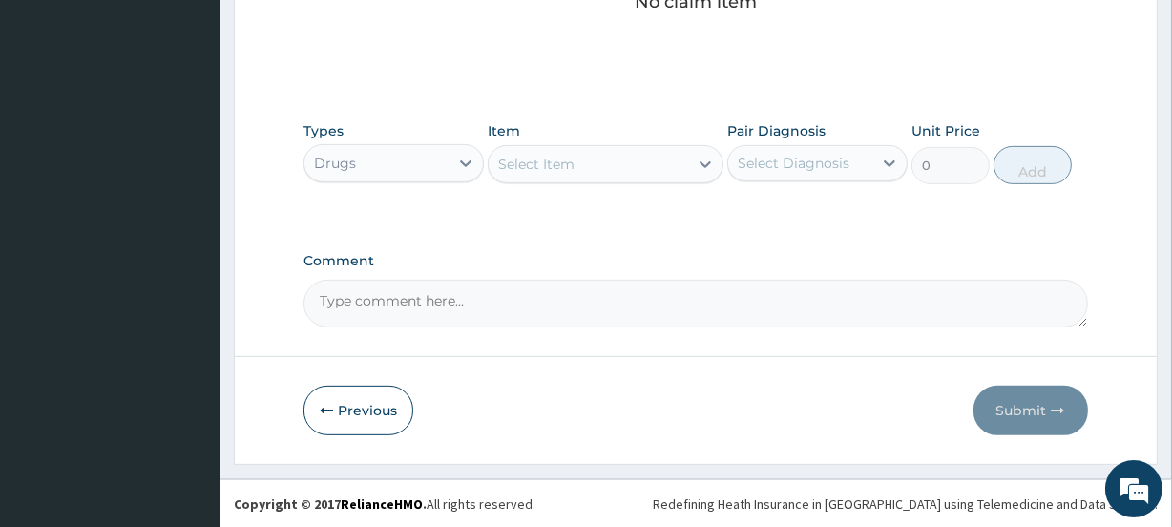
type input "t"
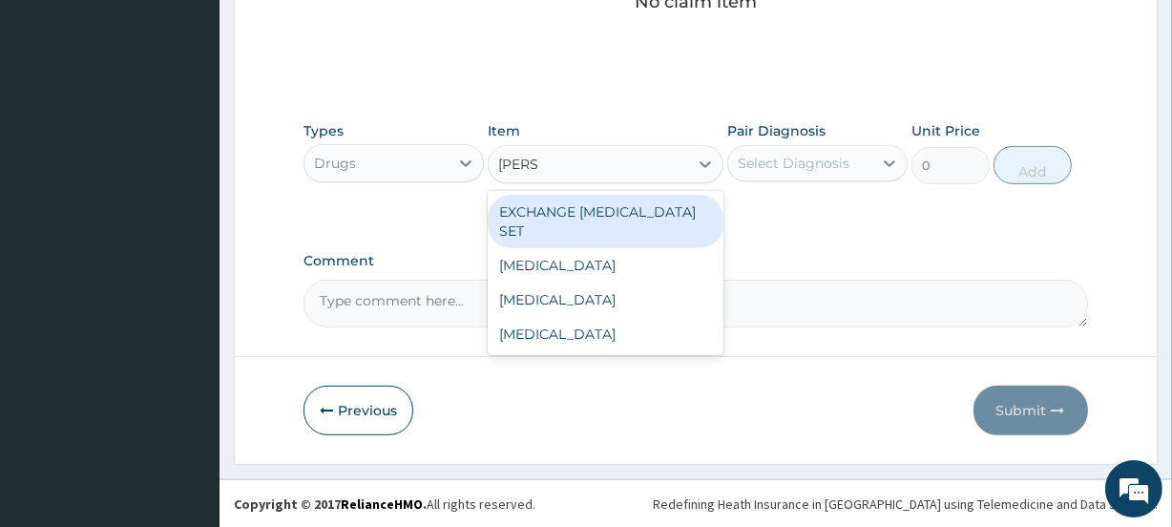
type input "TRANE"
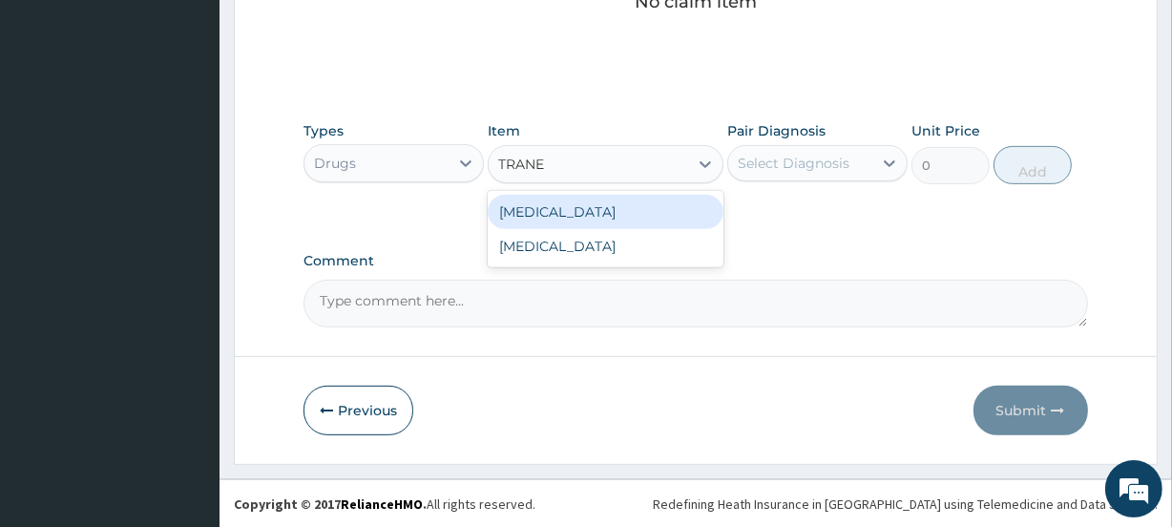
click at [625, 215] on div "Tranexamic Acid" at bounding box center [605, 212] width 235 height 34
type input "3000"
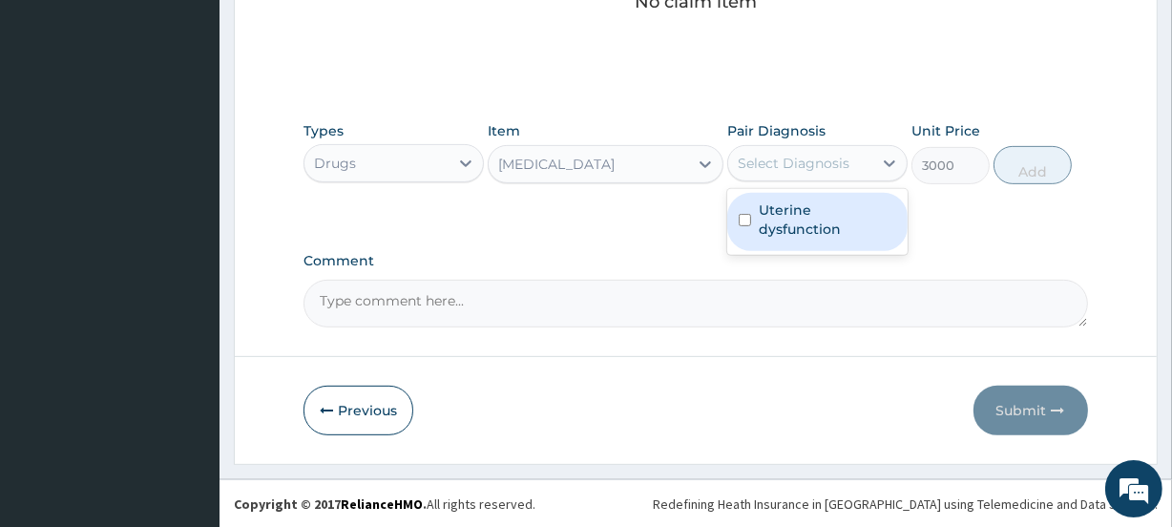
click at [759, 161] on div "Select Diagnosis" at bounding box center [794, 163] width 112 height 19
click at [765, 208] on label "Uterine dysfunction" at bounding box center [827, 219] width 137 height 38
checkbox input "true"
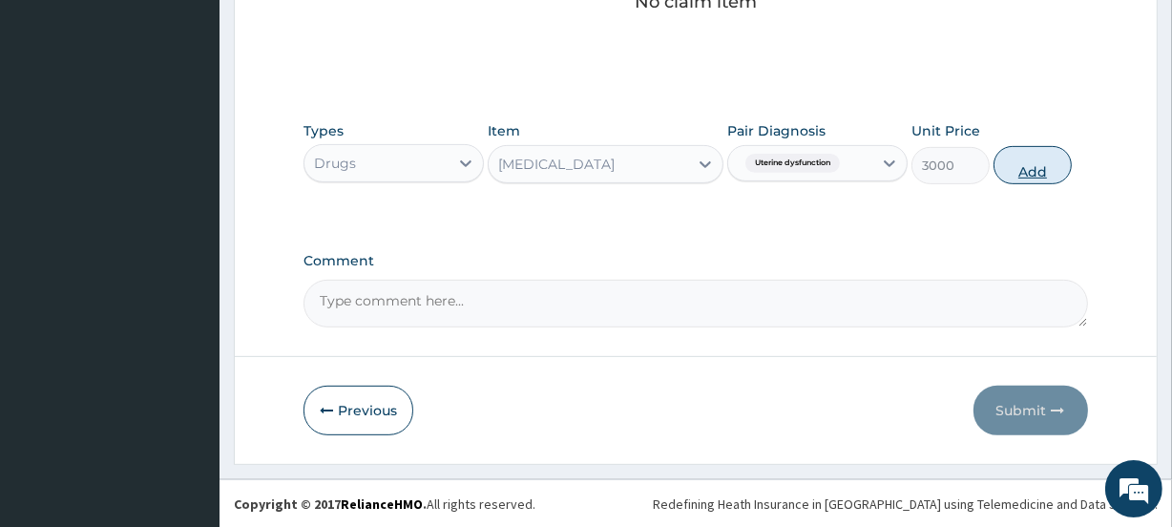
click at [1021, 160] on button "Add" at bounding box center [1033, 165] width 78 height 38
type input "0"
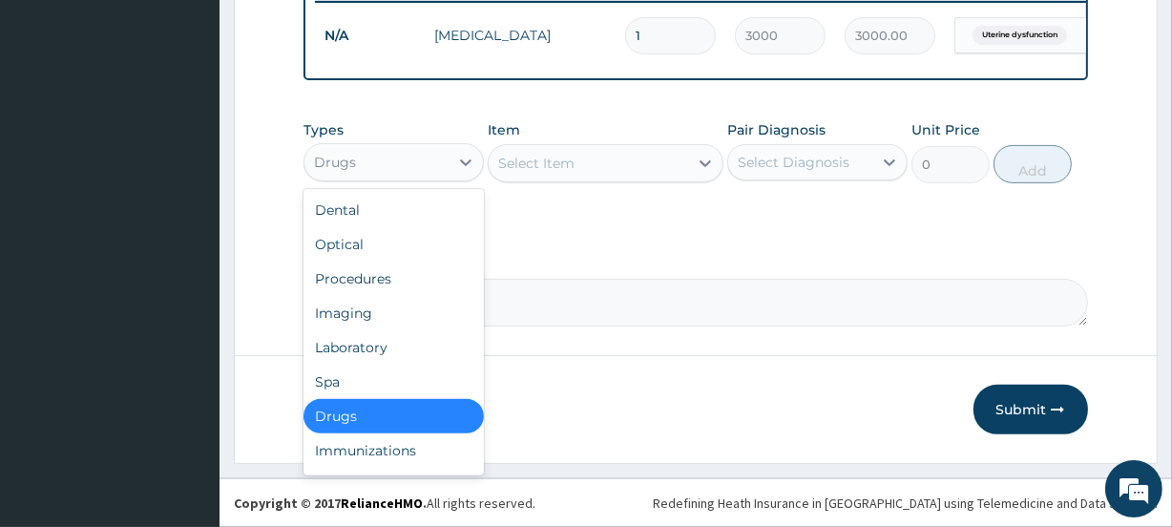
click at [438, 168] on div "Drugs" at bounding box center [376, 162] width 144 height 31
click at [423, 278] on div "Procedures" at bounding box center [394, 279] width 180 height 34
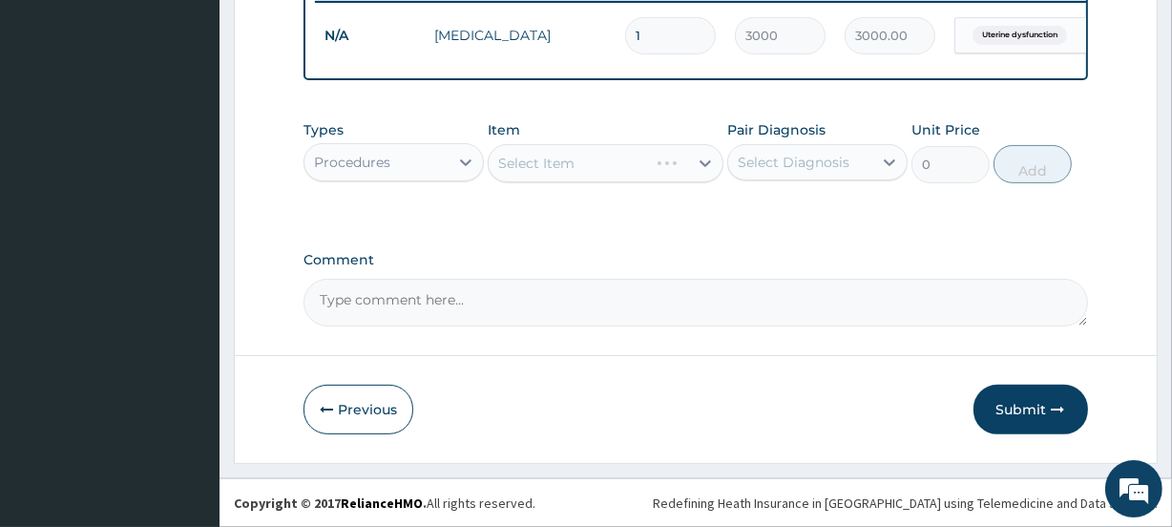
click at [595, 172] on div "Select Item" at bounding box center [605, 163] width 235 height 38
click at [639, 159] on div "Select Item" at bounding box center [605, 163] width 235 height 38
click at [646, 157] on div "Select Item" at bounding box center [605, 163] width 235 height 38
click at [651, 160] on div "Select Item" at bounding box center [605, 163] width 235 height 38
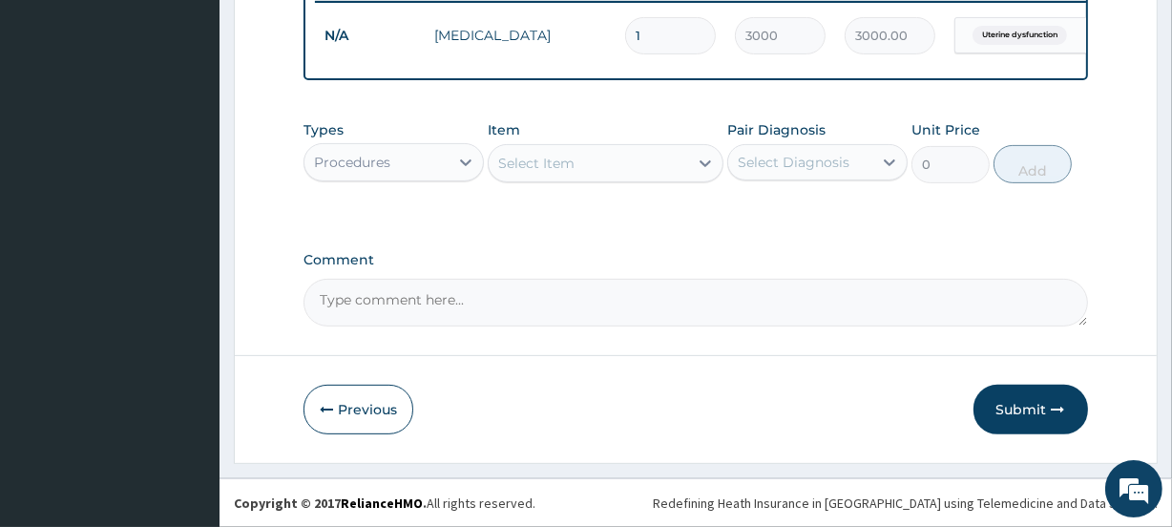
click at [668, 178] on div "Select Item" at bounding box center [588, 163] width 199 height 31
type input "CONSU"
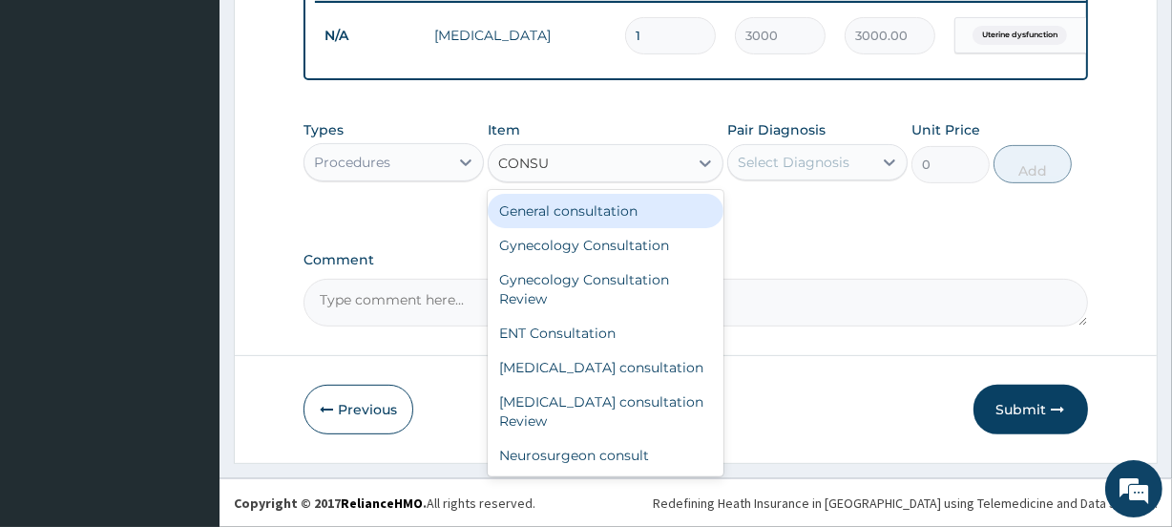
click at [647, 219] on div "General consultation" at bounding box center [605, 211] width 235 height 34
type input "4000"
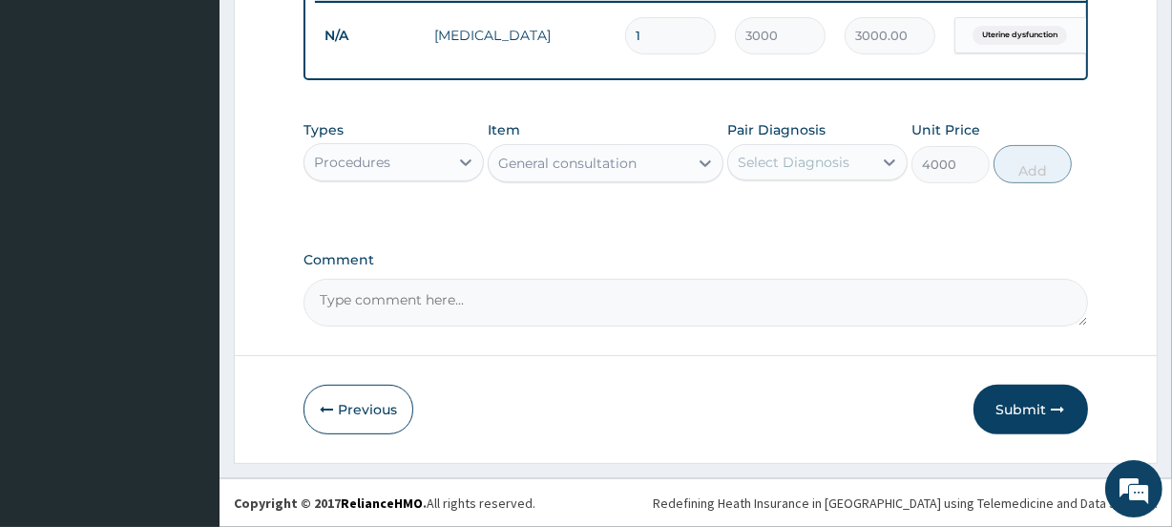
click at [851, 166] on div "Select Diagnosis" at bounding box center [800, 162] width 144 height 31
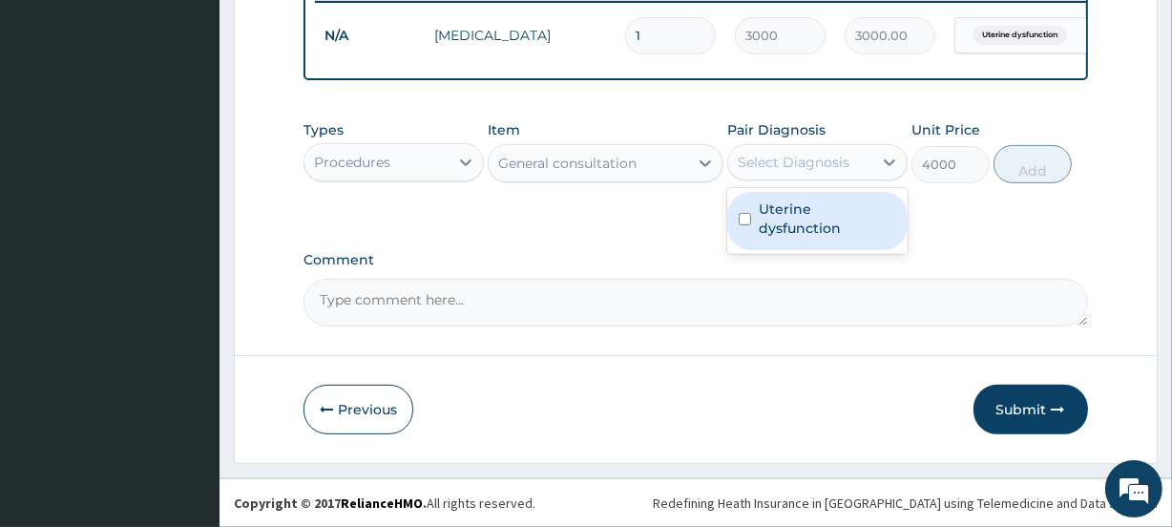
click at [832, 211] on label "Uterine dysfunction" at bounding box center [827, 218] width 137 height 38
checkbox input "true"
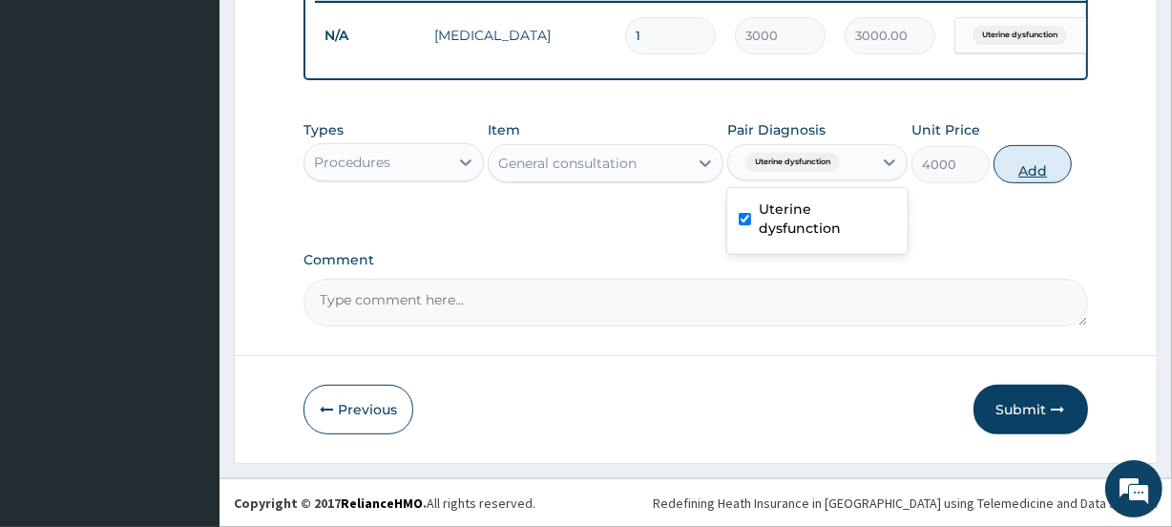
click at [1017, 165] on button "Add" at bounding box center [1033, 164] width 78 height 38
type input "0"
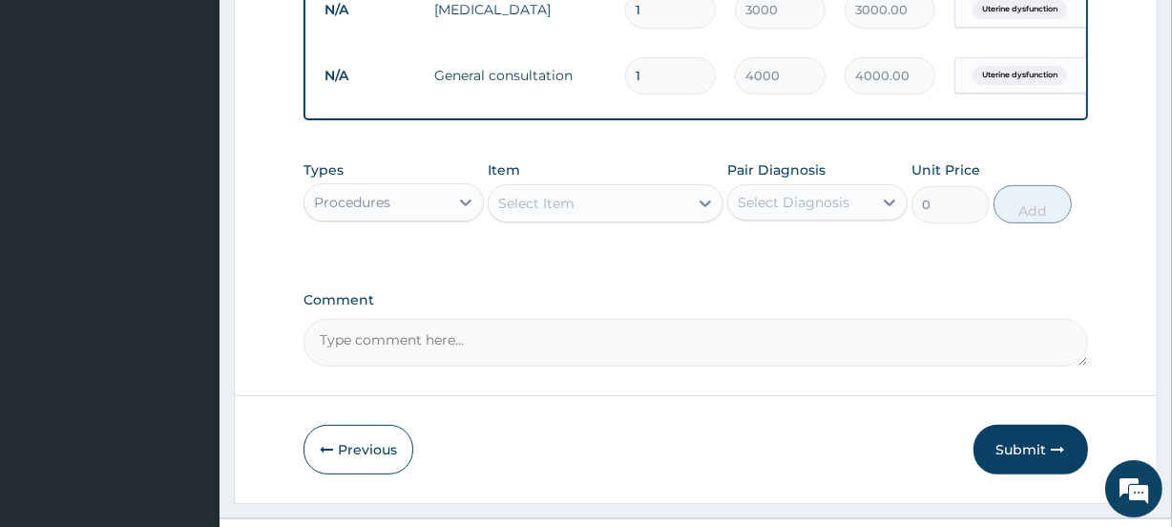
scroll to position [630, 0]
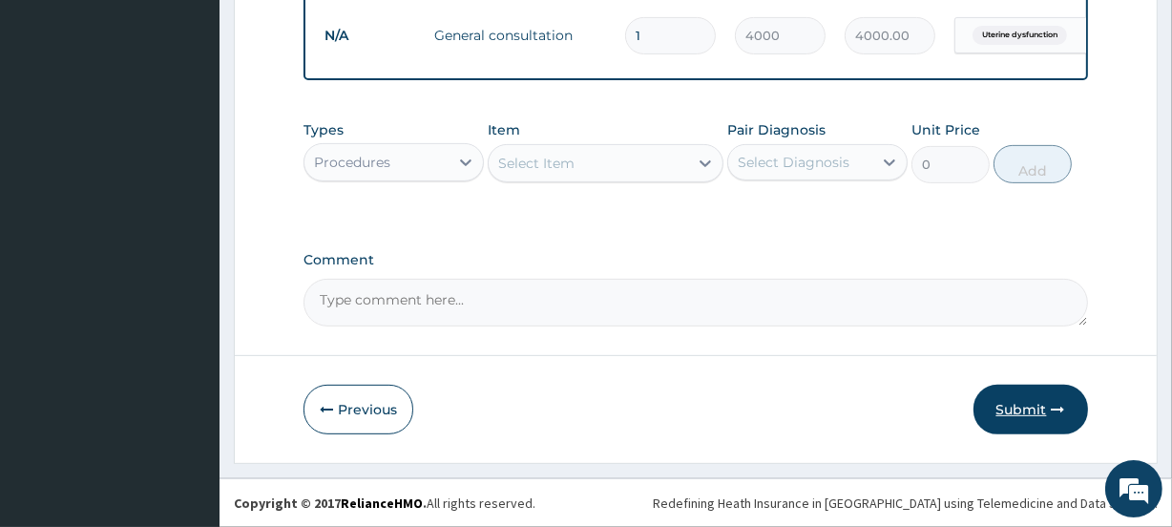
click at [1032, 403] on button "Submit" at bounding box center [1030, 410] width 115 height 50
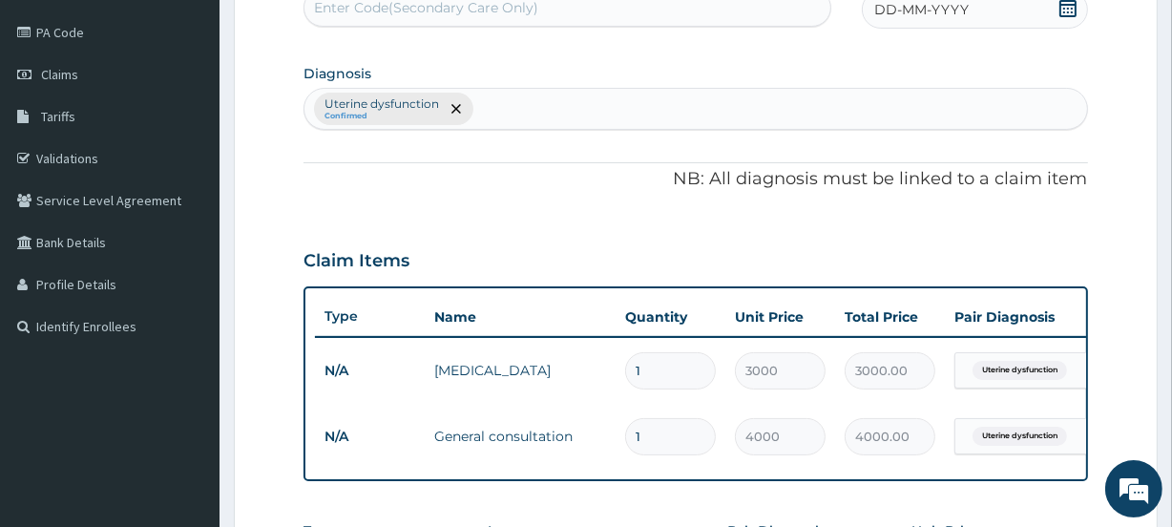
scroll to position [110, 0]
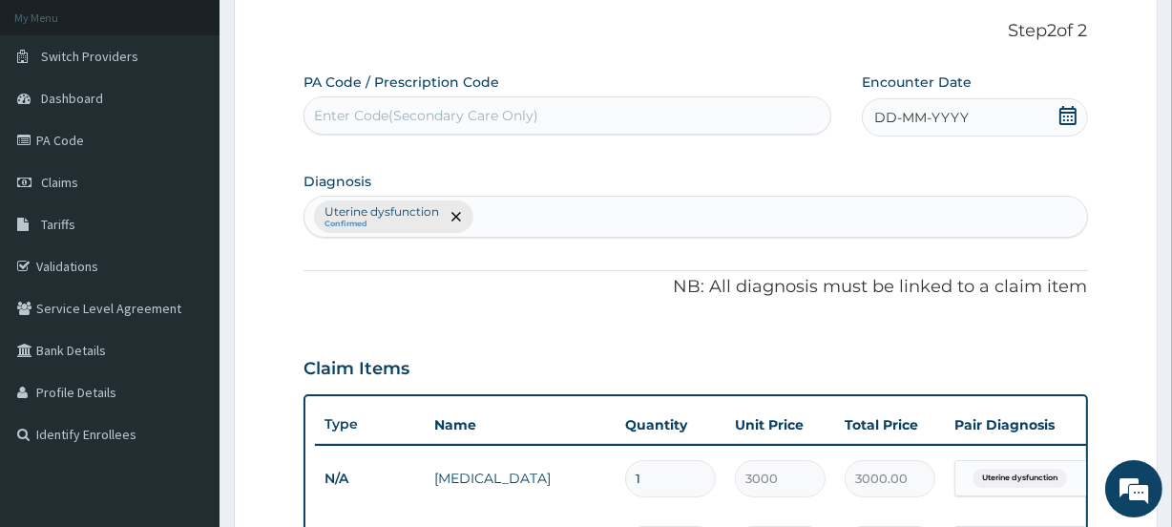
click at [936, 109] on span "DD-MM-YYYY" at bounding box center [921, 117] width 94 height 19
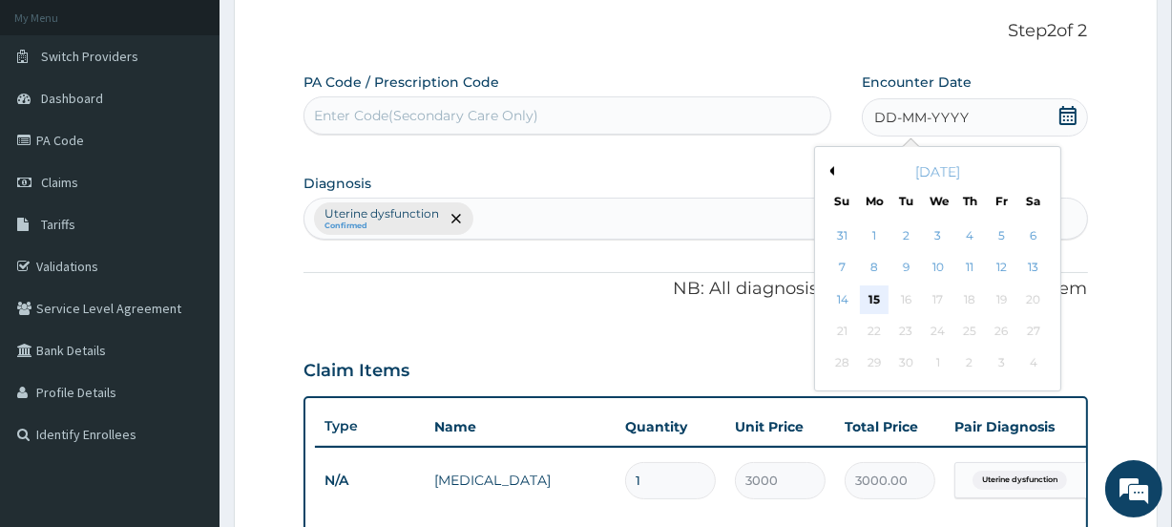
click at [869, 290] on div "15" at bounding box center [874, 299] width 29 height 29
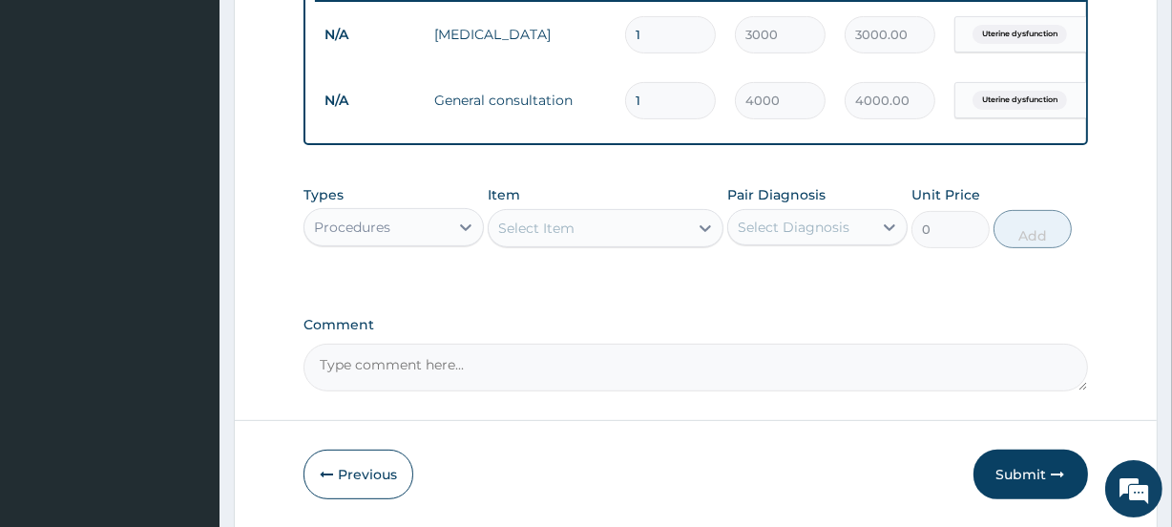
scroll to position [630, 0]
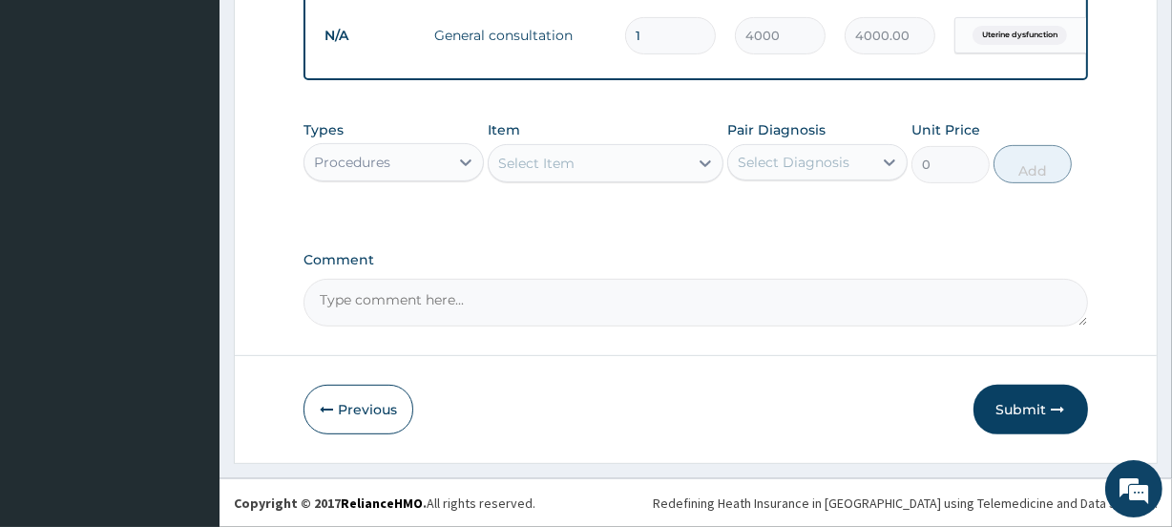
click at [1030, 408] on button "Submit" at bounding box center [1030, 410] width 115 height 50
